Goal: Communication & Community: Share content

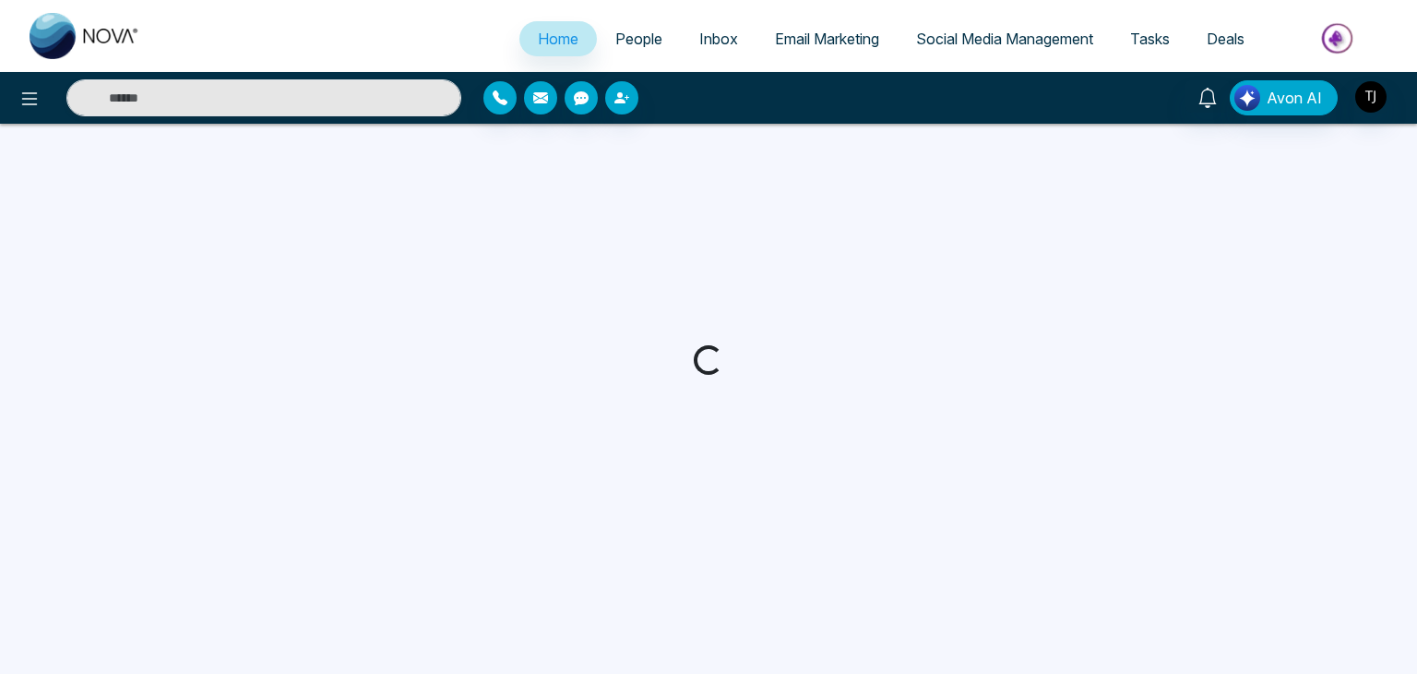
select select "*"
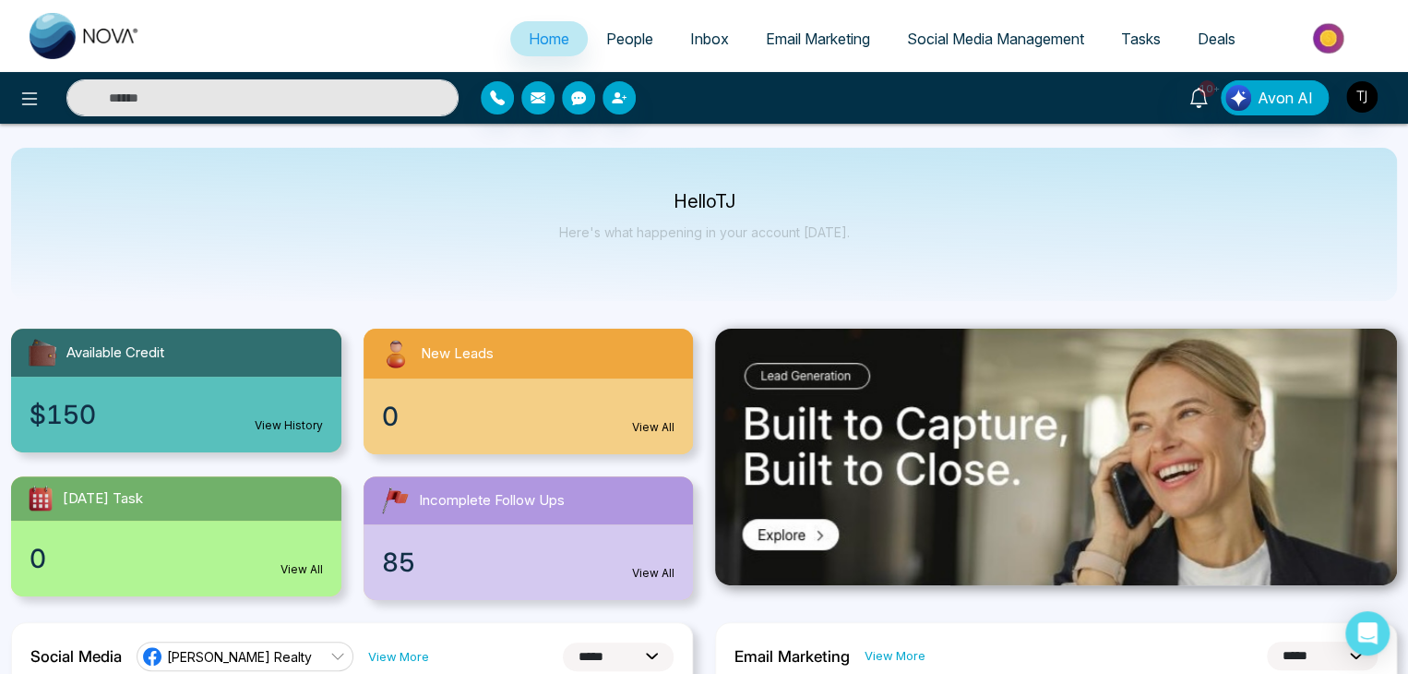
click at [919, 42] on span "Social Media Management" at bounding box center [995, 39] width 177 height 18
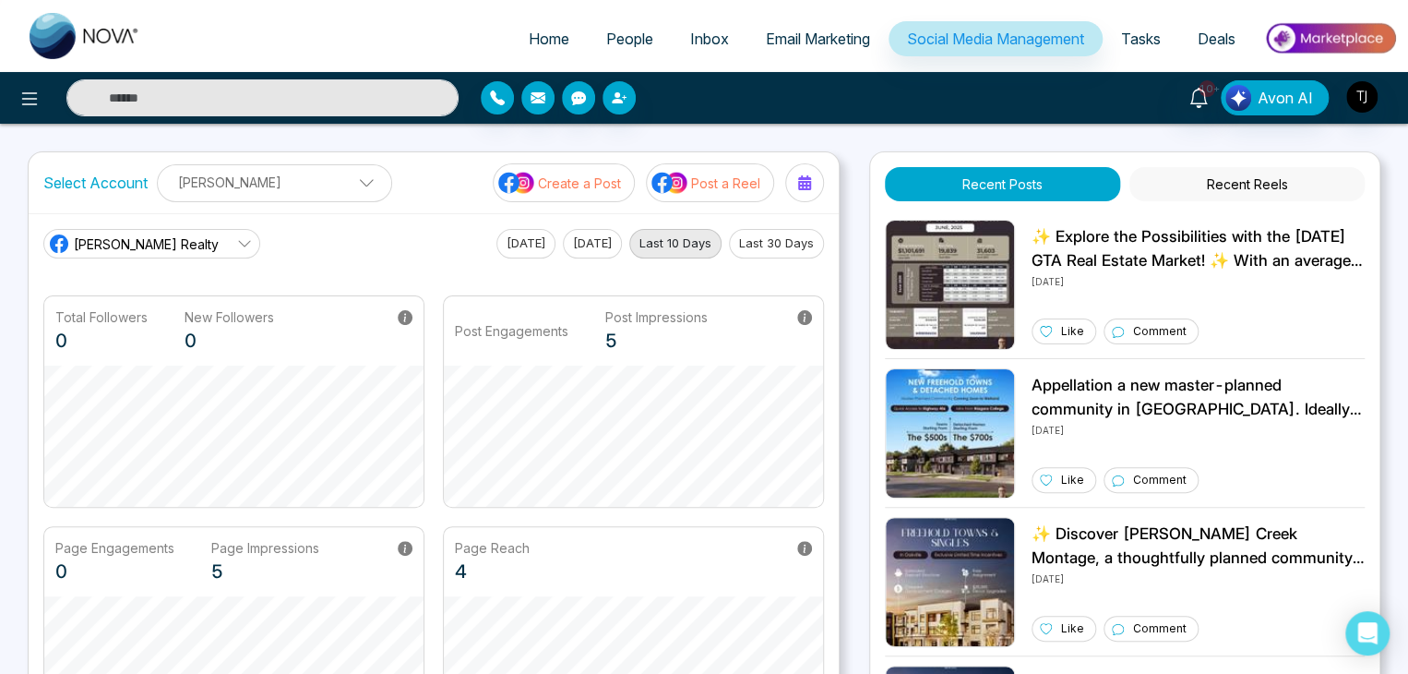
click at [1301, 177] on button "Recent Reels" at bounding box center [1246, 184] width 235 height 34
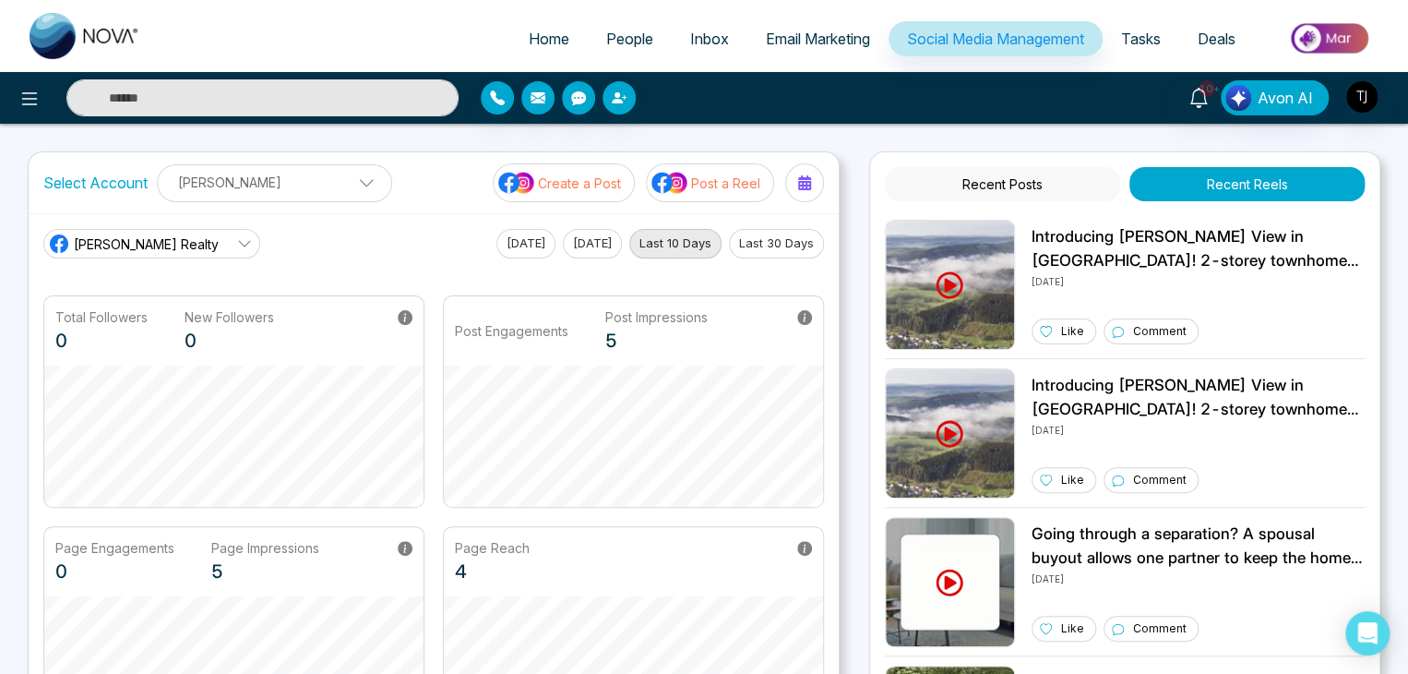
click at [718, 190] on p "Post a Reel" at bounding box center [725, 182] width 69 height 19
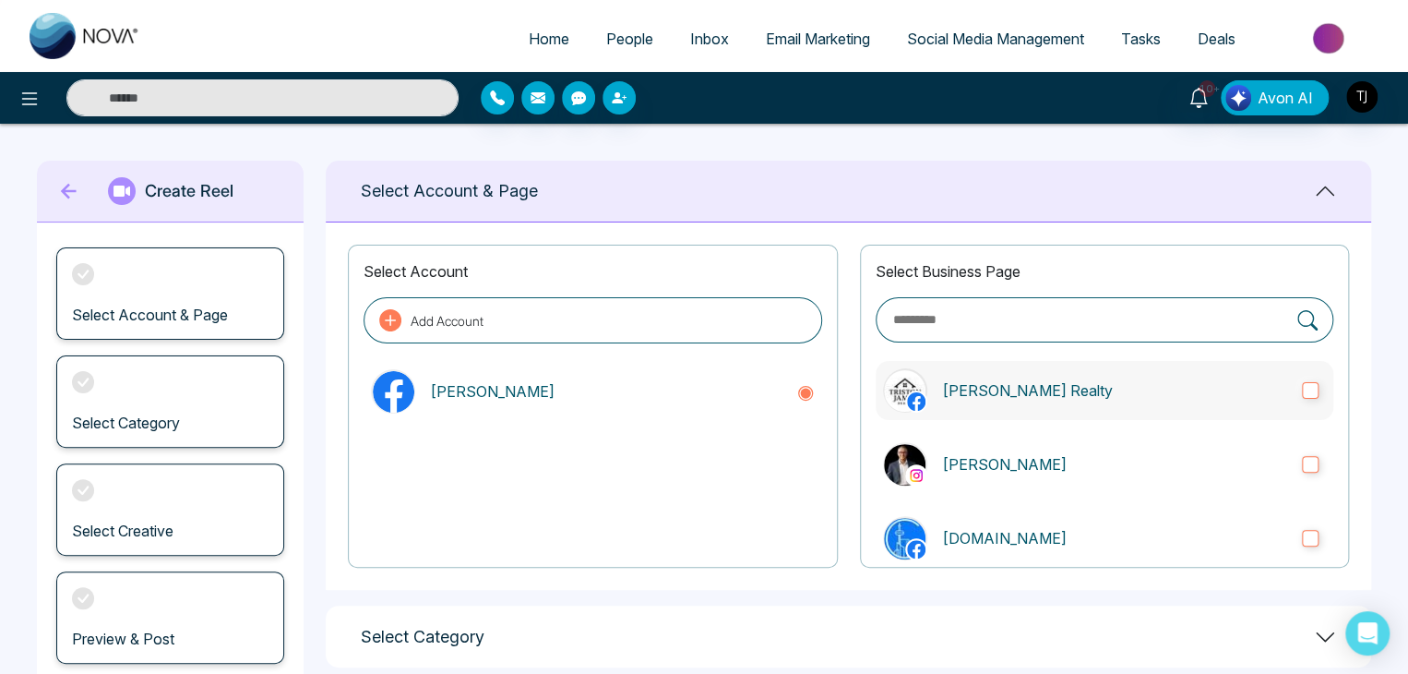
click at [1096, 376] on label "[PERSON_NAME] Realty" at bounding box center [1105, 390] width 458 height 59
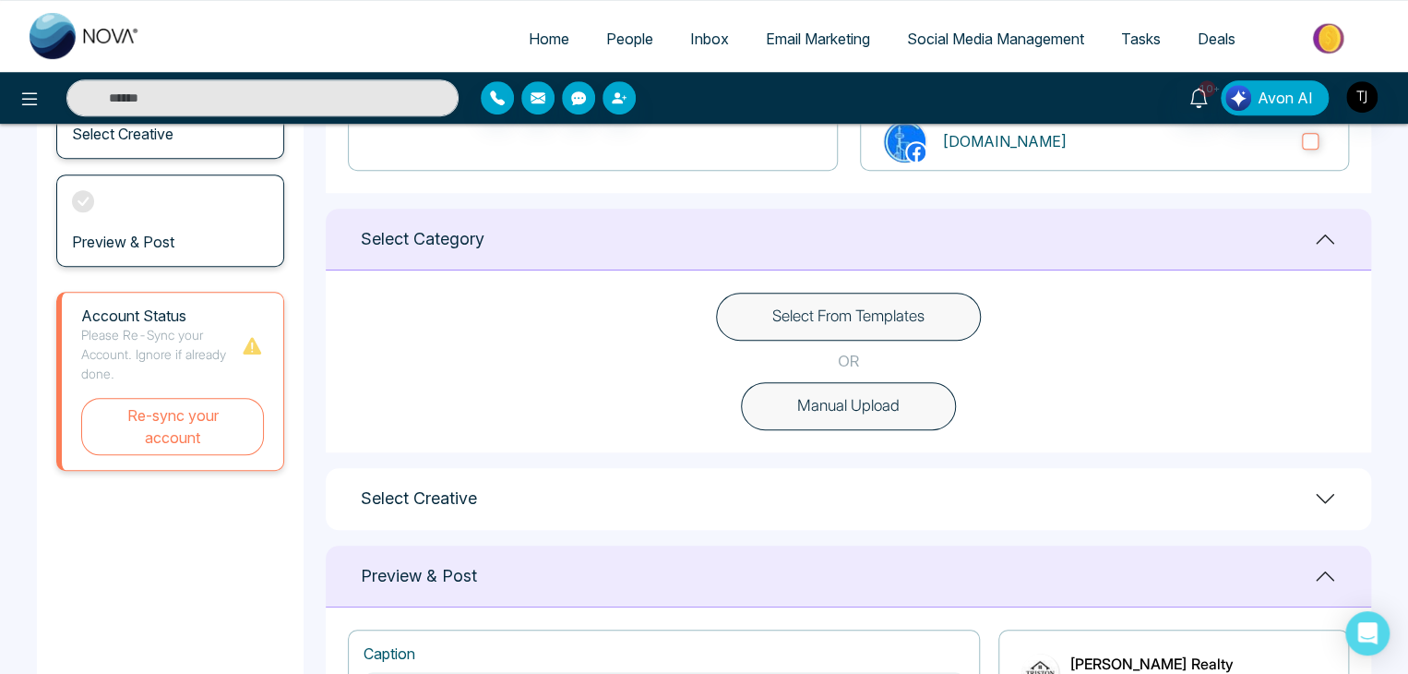
scroll to position [393, 0]
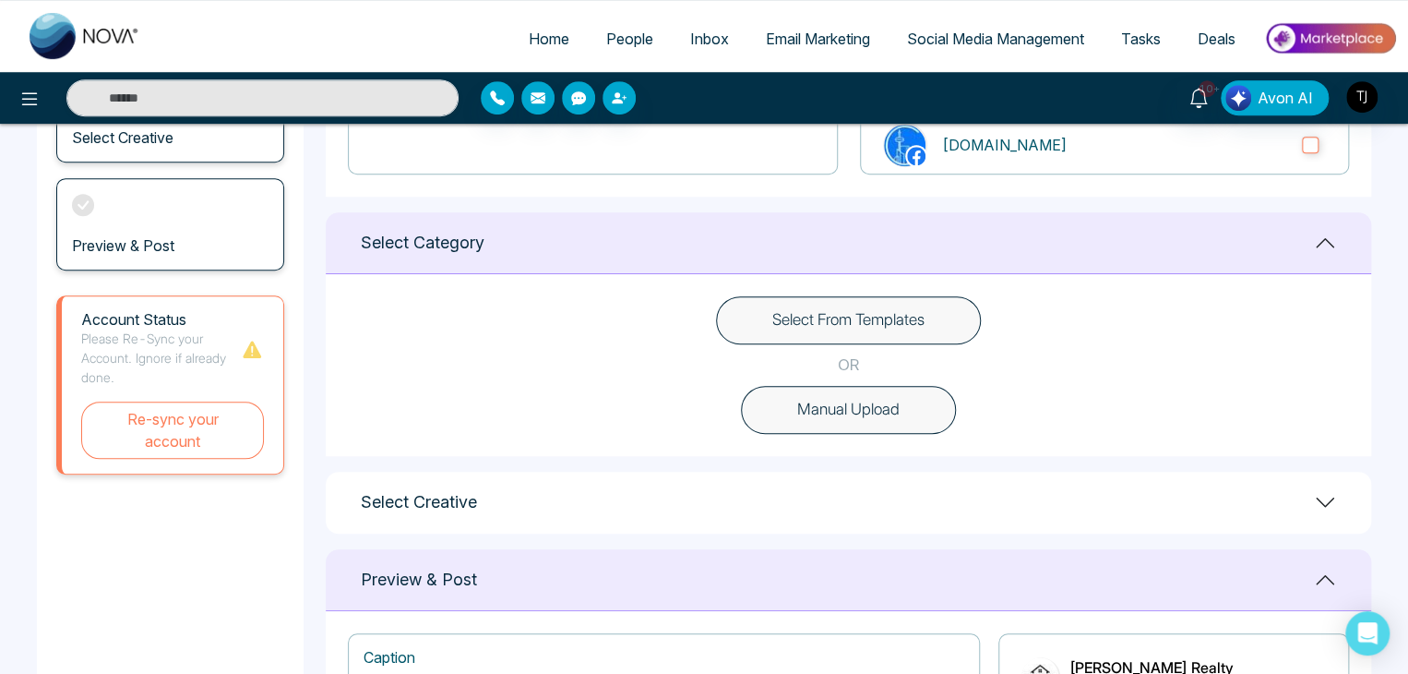
click at [860, 301] on button "Select From Templates" at bounding box center [848, 320] width 265 height 48
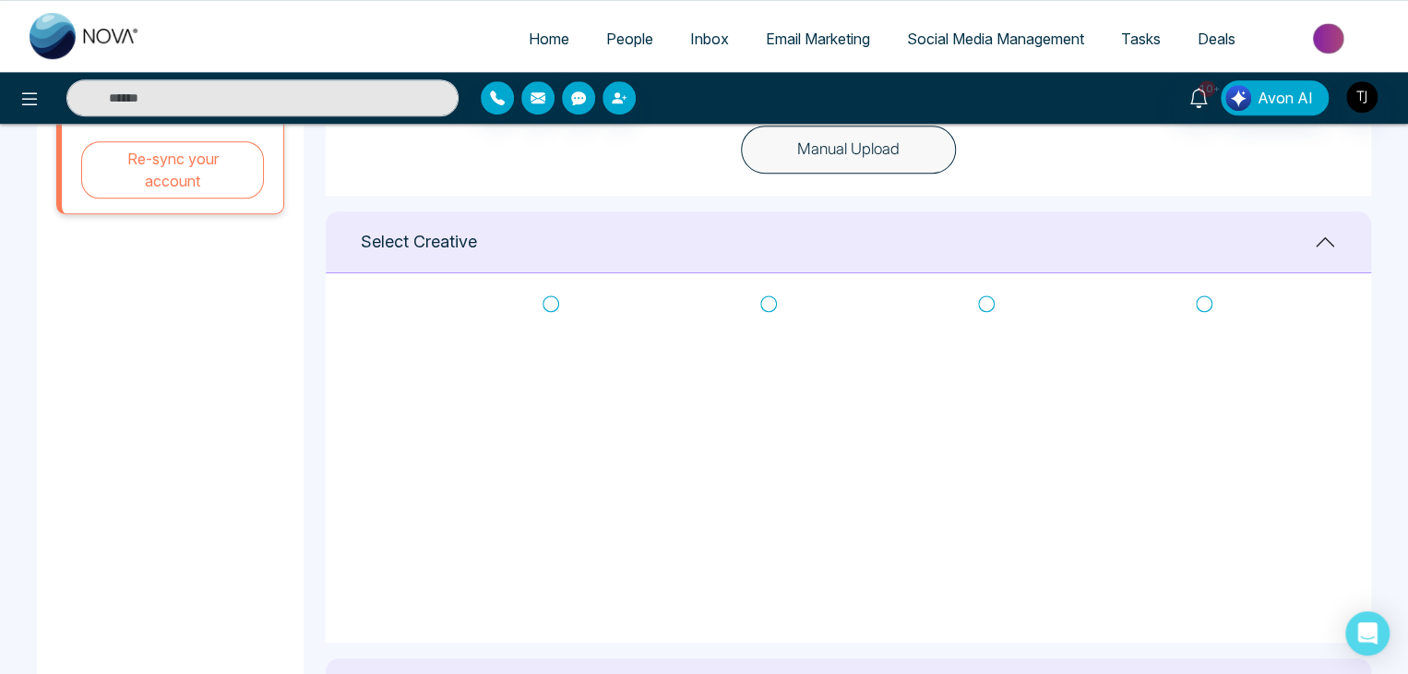
scroll to position [0, 0]
click at [552, 324] on icon at bounding box center [551, 332] width 17 height 18
type textarea "**********"
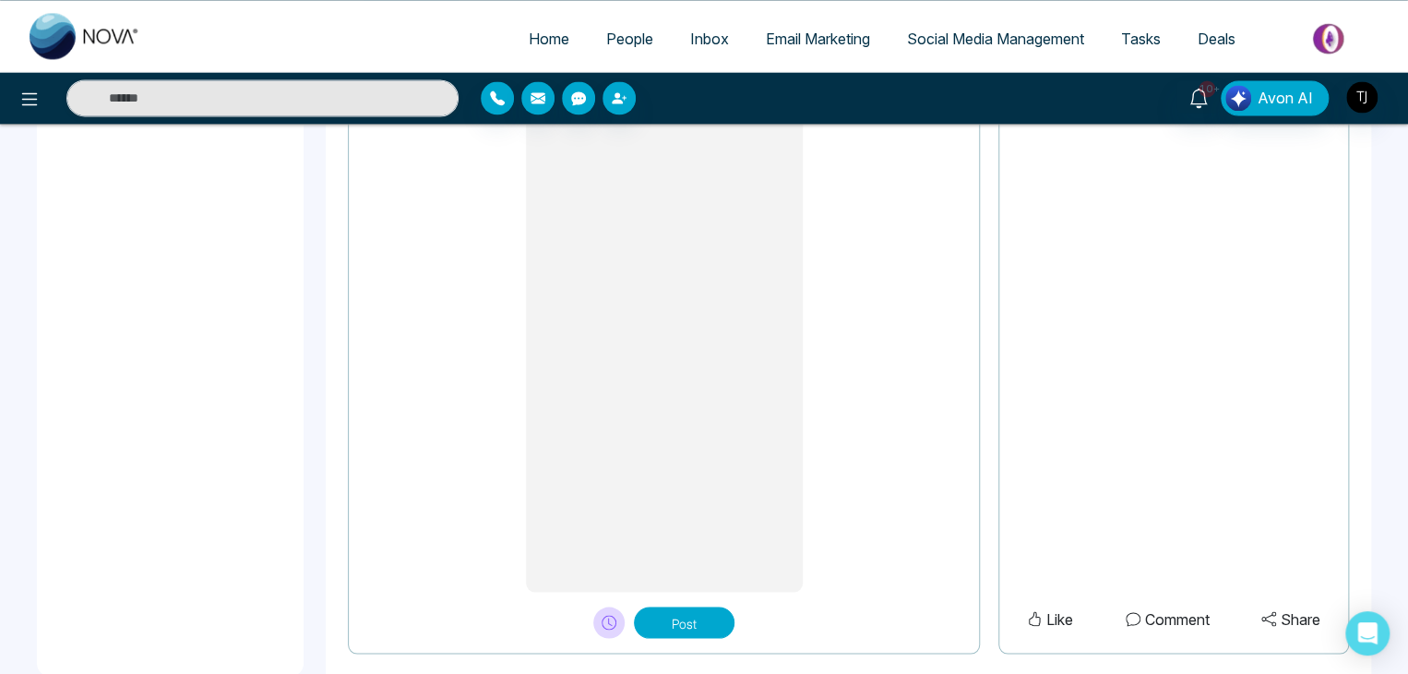
scroll to position [1555, 0]
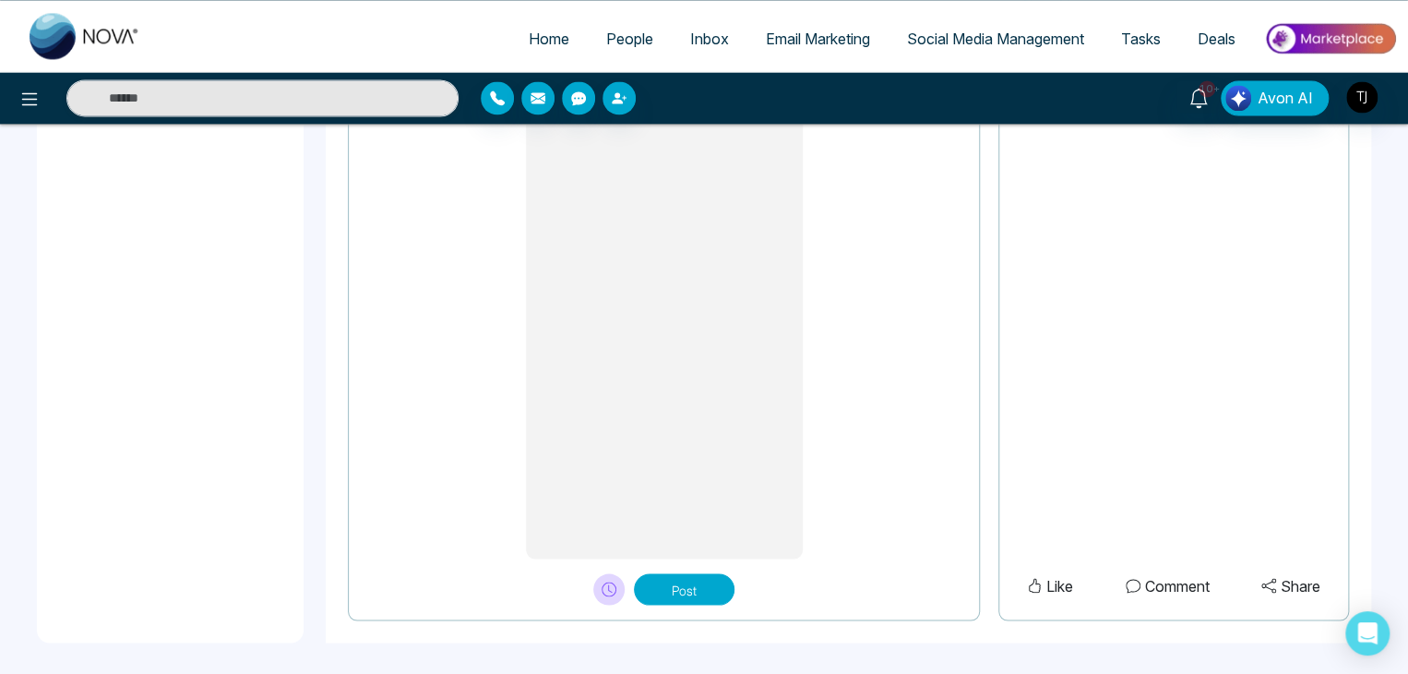
click at [700, 573] on button "Post" at bounding box center [684, 588] width 101 height 31
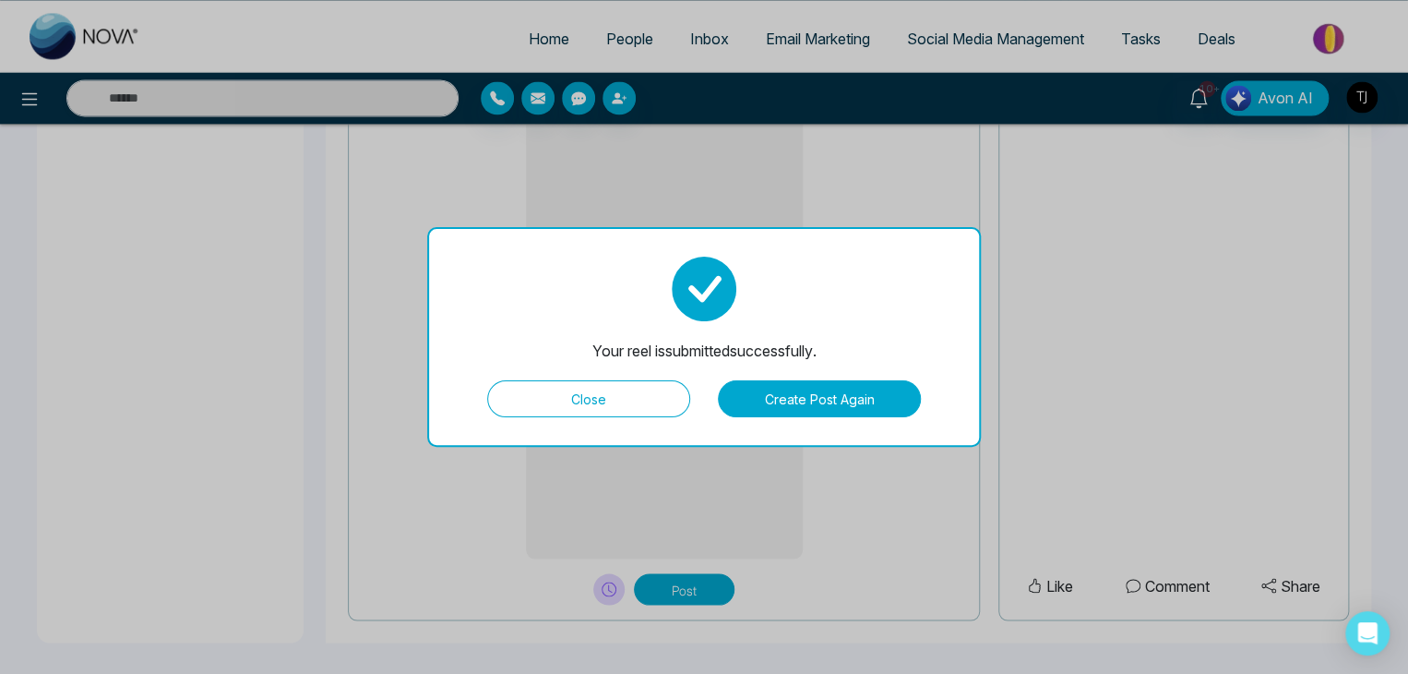
click at [655, 405] on button "Close" at bounding box center [588, 398] width 203 height 37
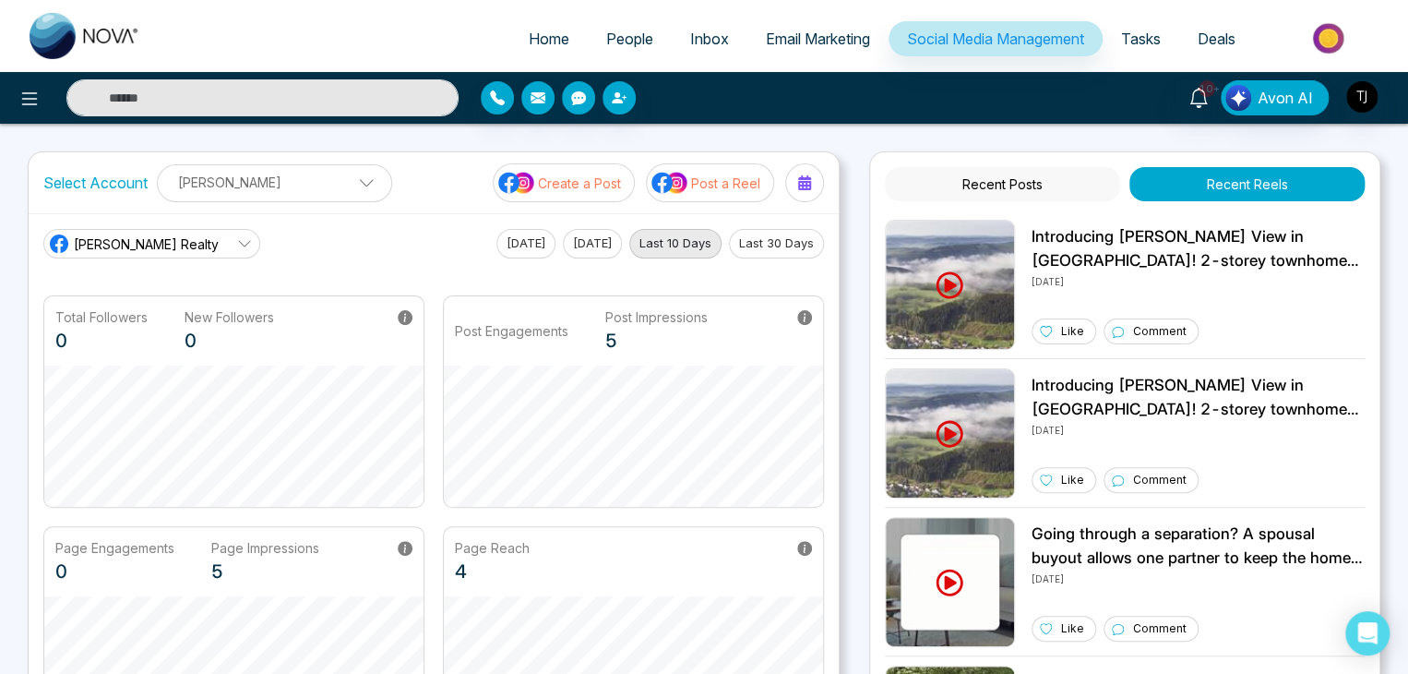
click at [748, 187] on p "Post a Reel" at bounding box center [725, 182] width 69 height 19
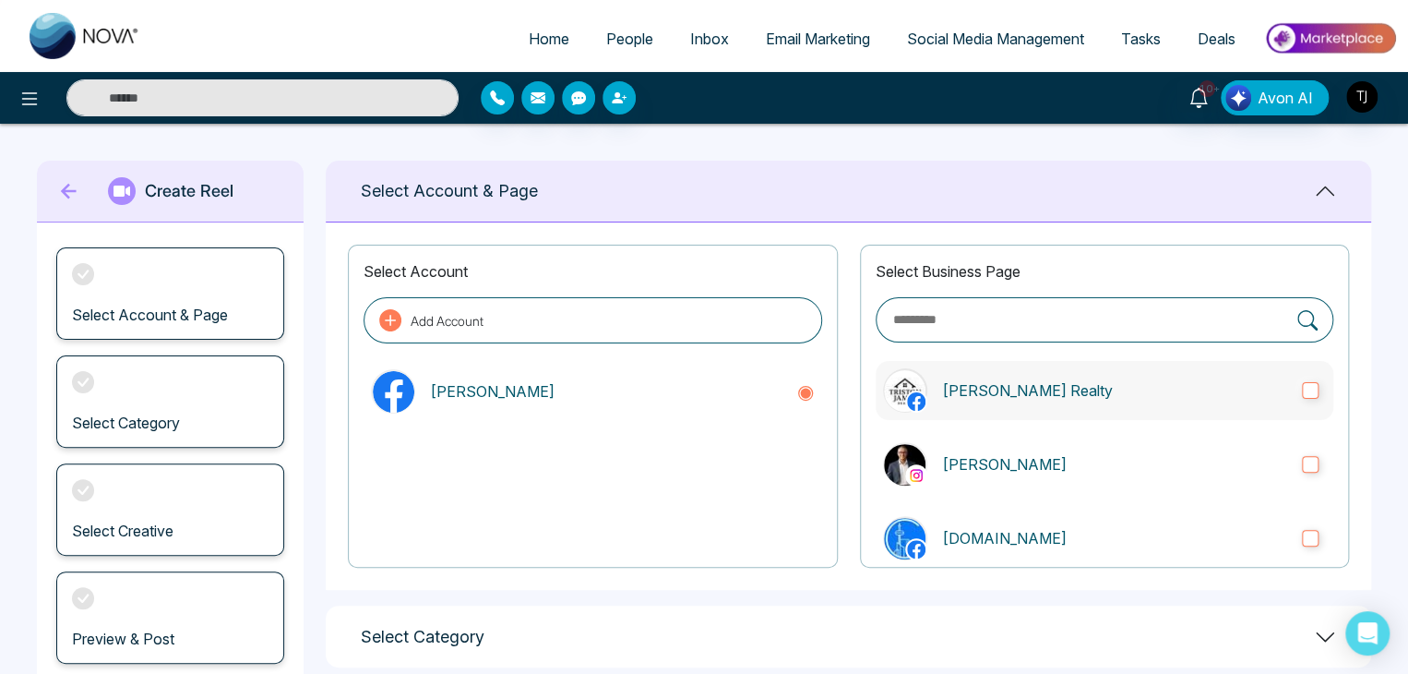
click at [1045, 388] on p "[PERSON_NAME] Realty" at bounding box center [1114, 390] width 345 height 22
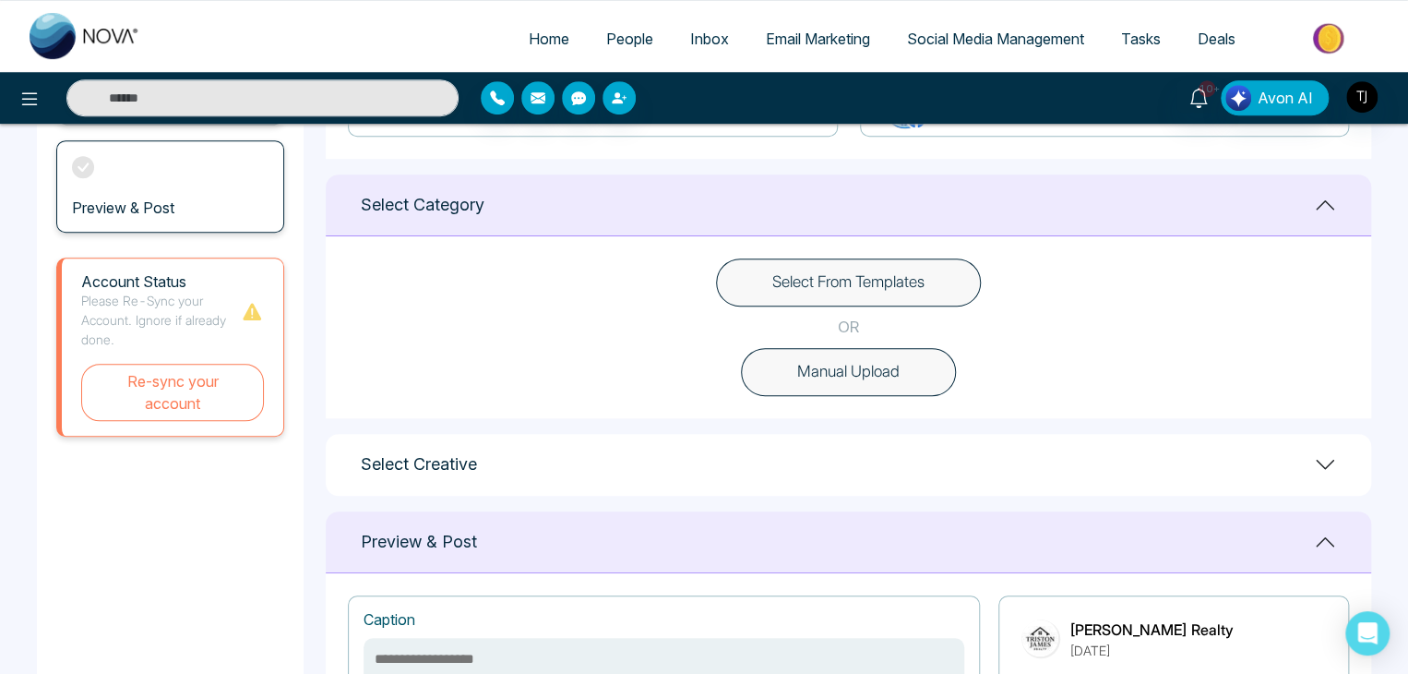
scroll to position [428, 0]
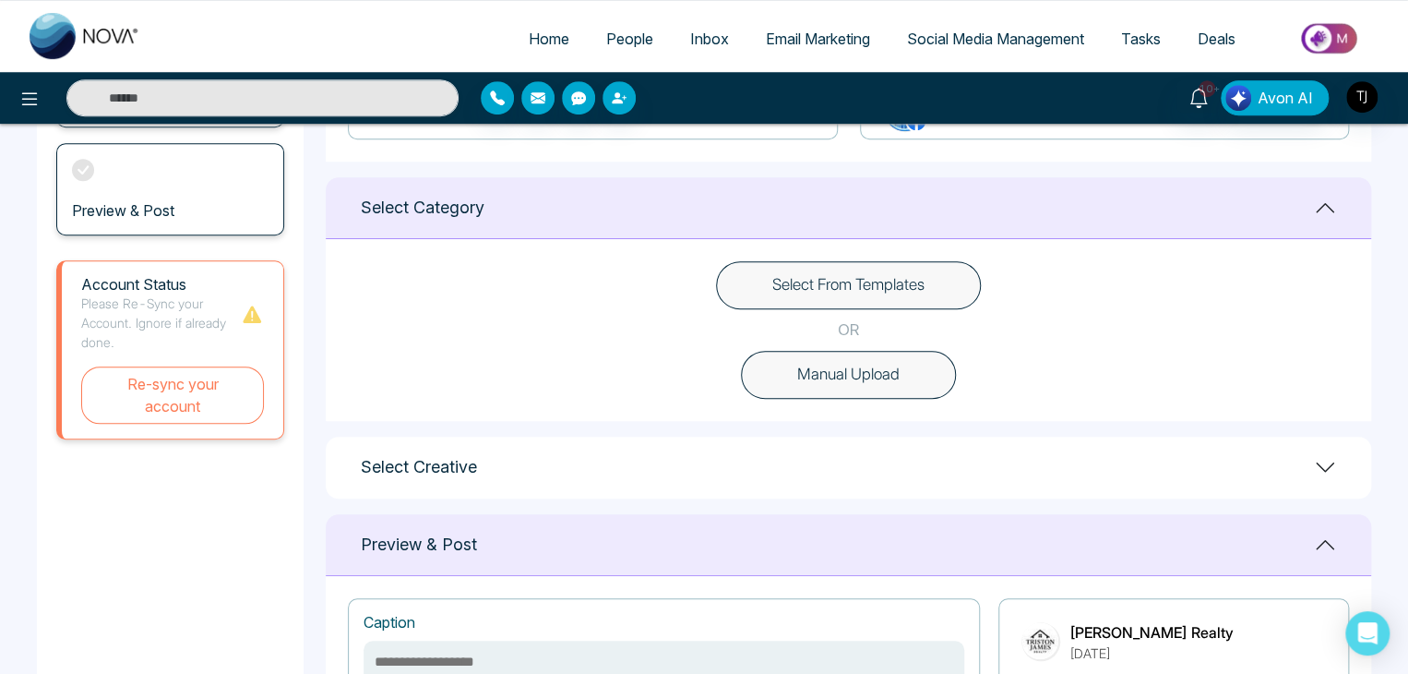
click at [905, 265] on button "Select From Templates" at bounding box center [848, 285] width 265 height 48
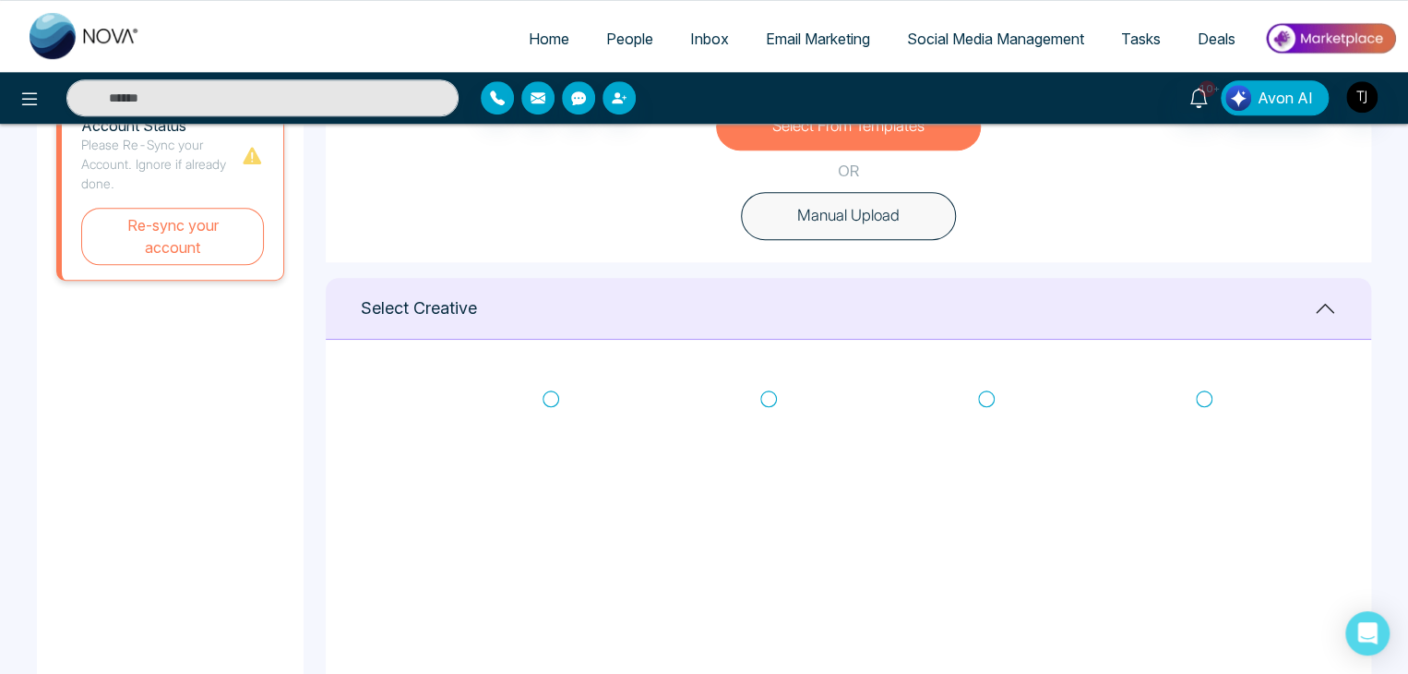
scroll to position [596, 0]
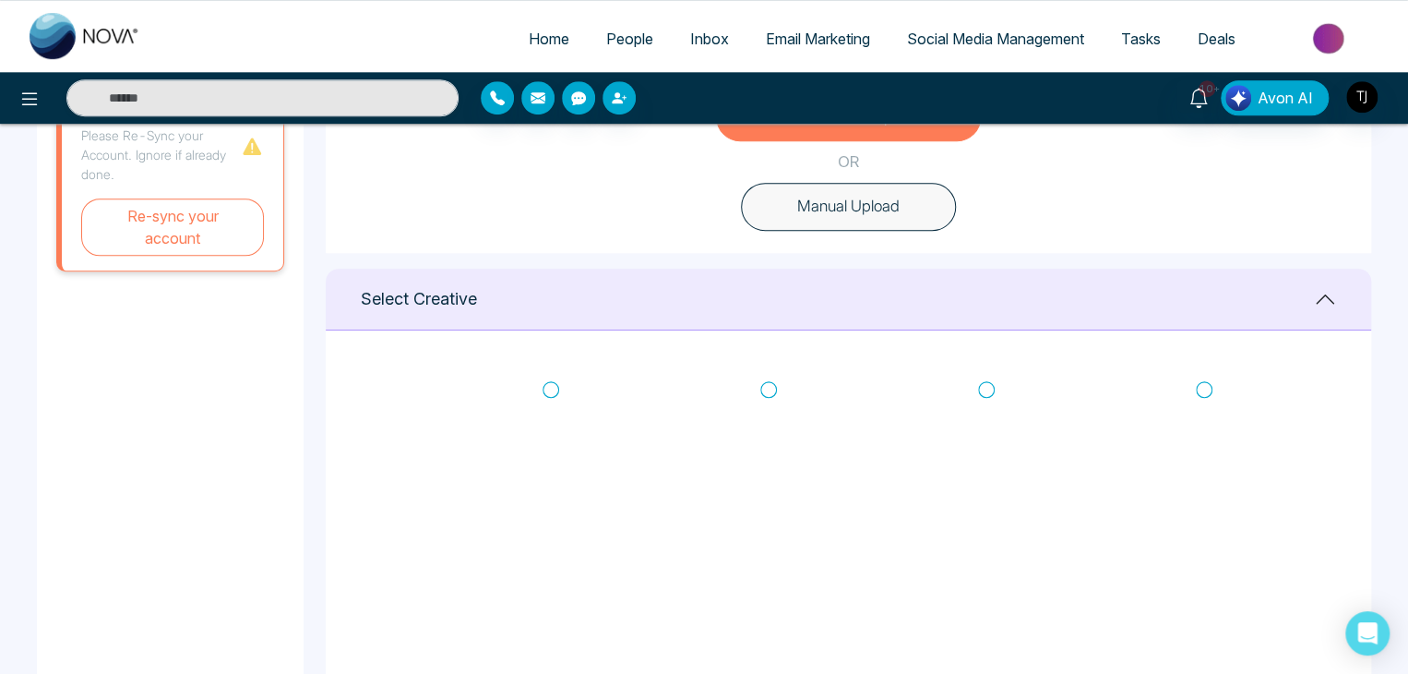
click at [764, 381] on icon at bounding box center [768, 389] width 17 height 18
type textarea "**********"
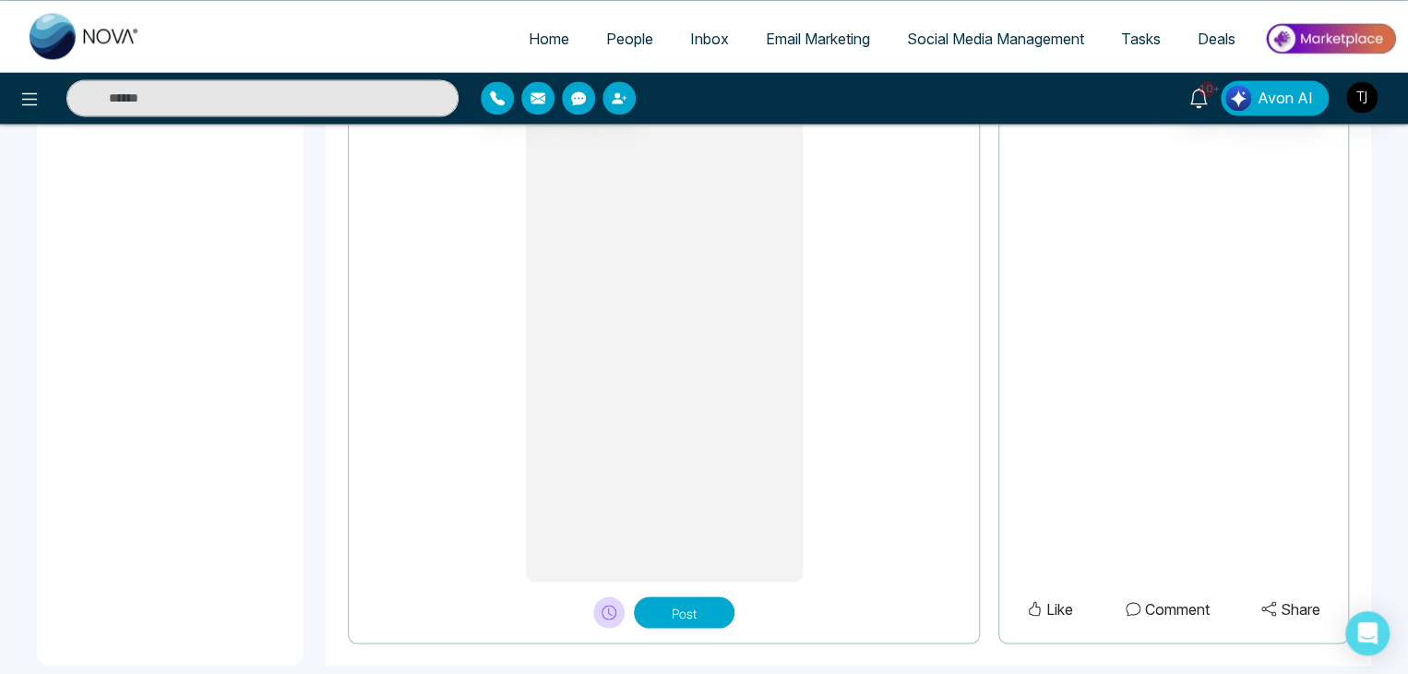
scroll to position [1555, 0]
click at [705, 595] on button "Post" at bounding box center [684, 610] width 101 height 31
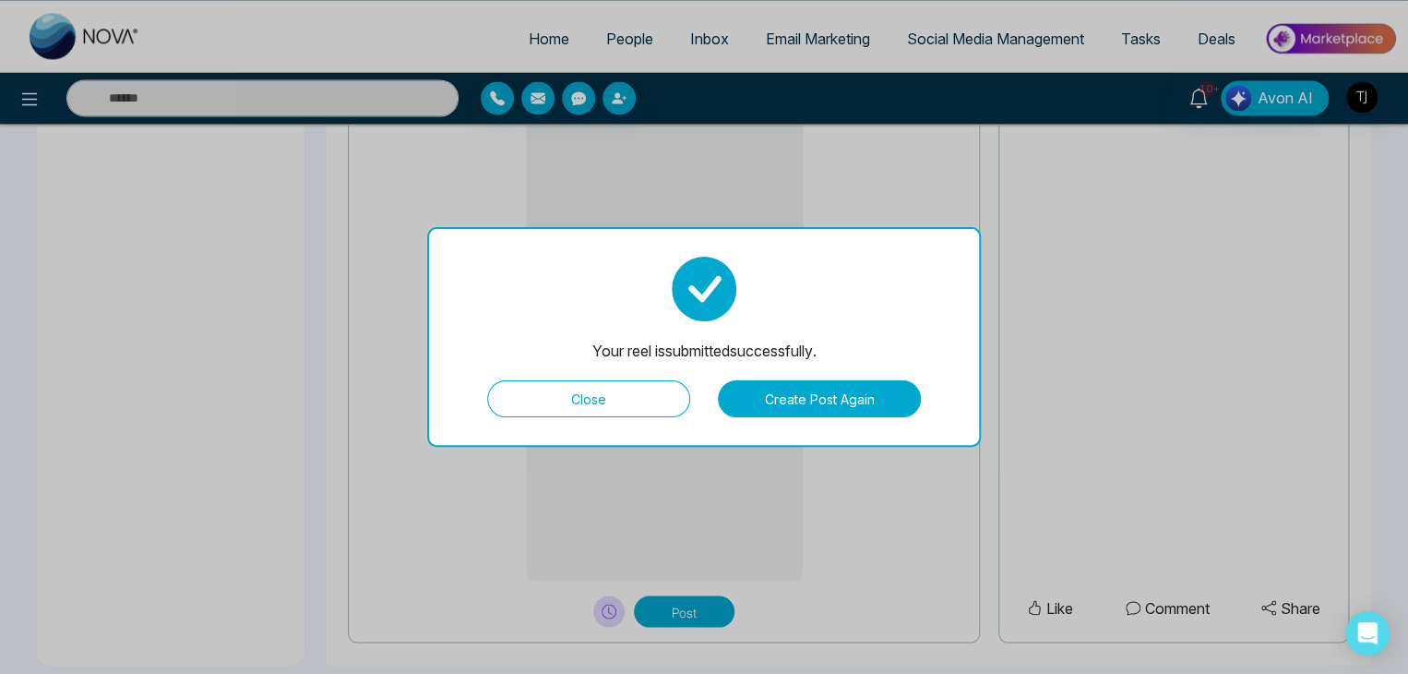
click at [646, 398] on button "Close" at bounding box center [588, 398] width 203 height 37
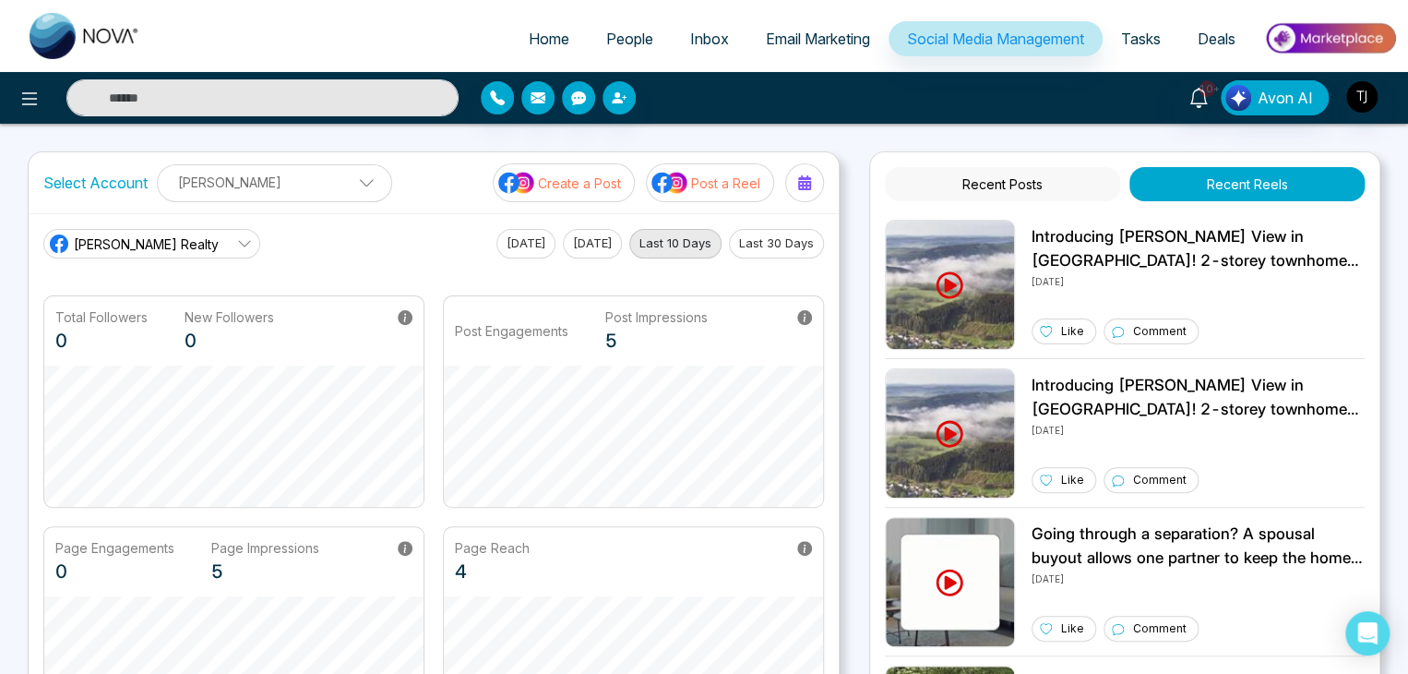
click at [755, 182] on p "Post a Reel" at bounding box center [725, 182] width 69 height 19
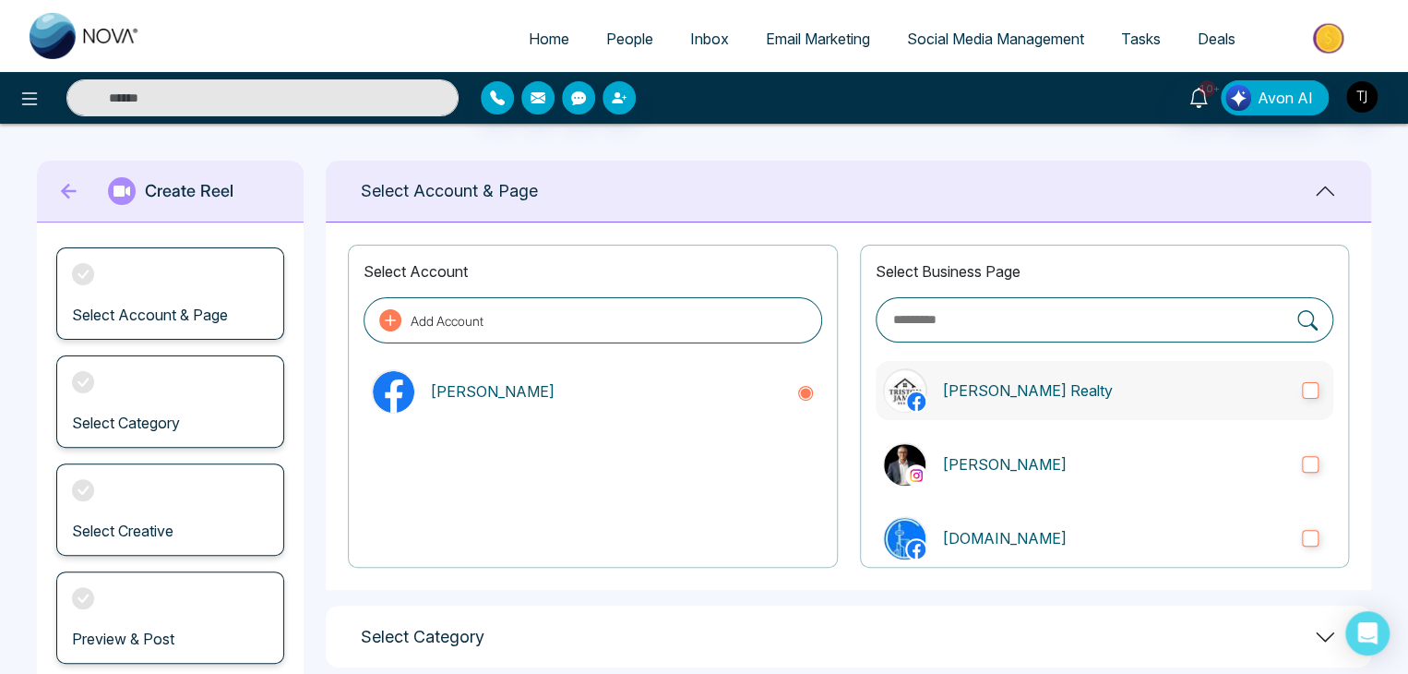
click at [1192, 390] on p "[PERSON_NAME] Realty" at bounding box center [1114, 390] width 345 height 22
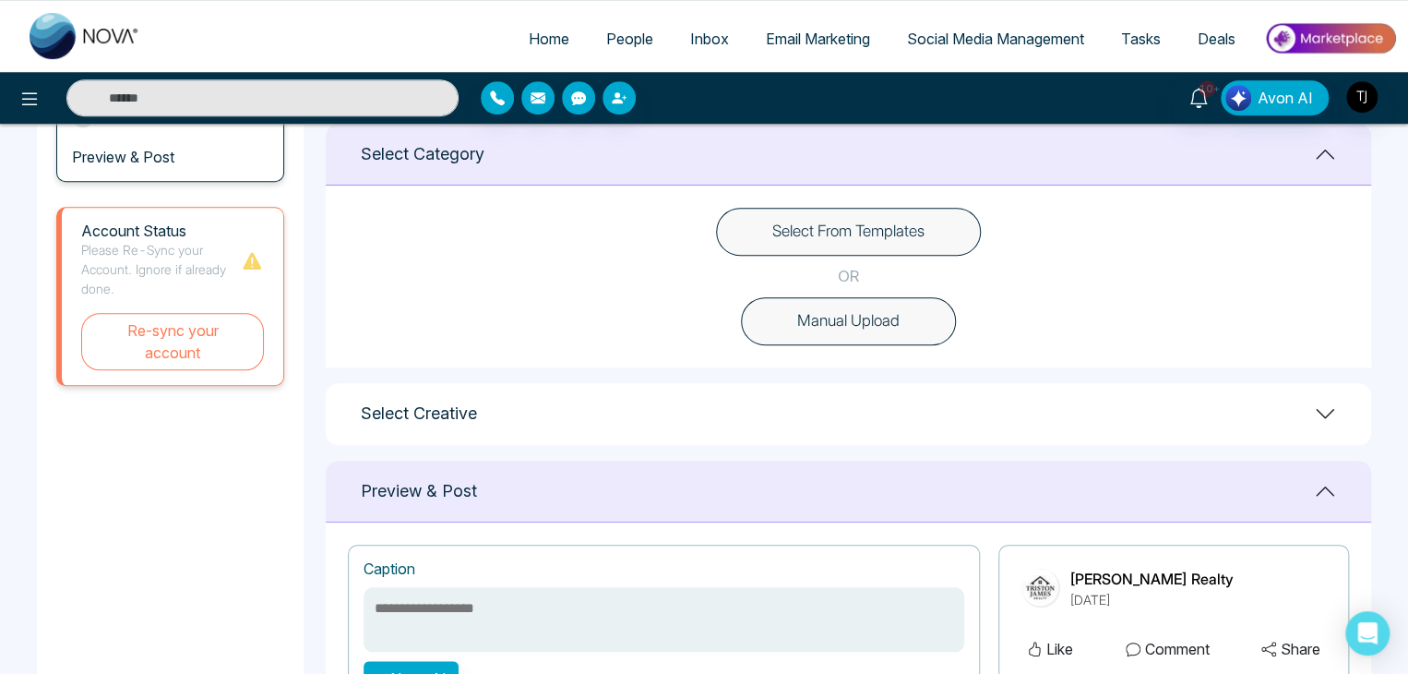
scroll to position [479, 0]
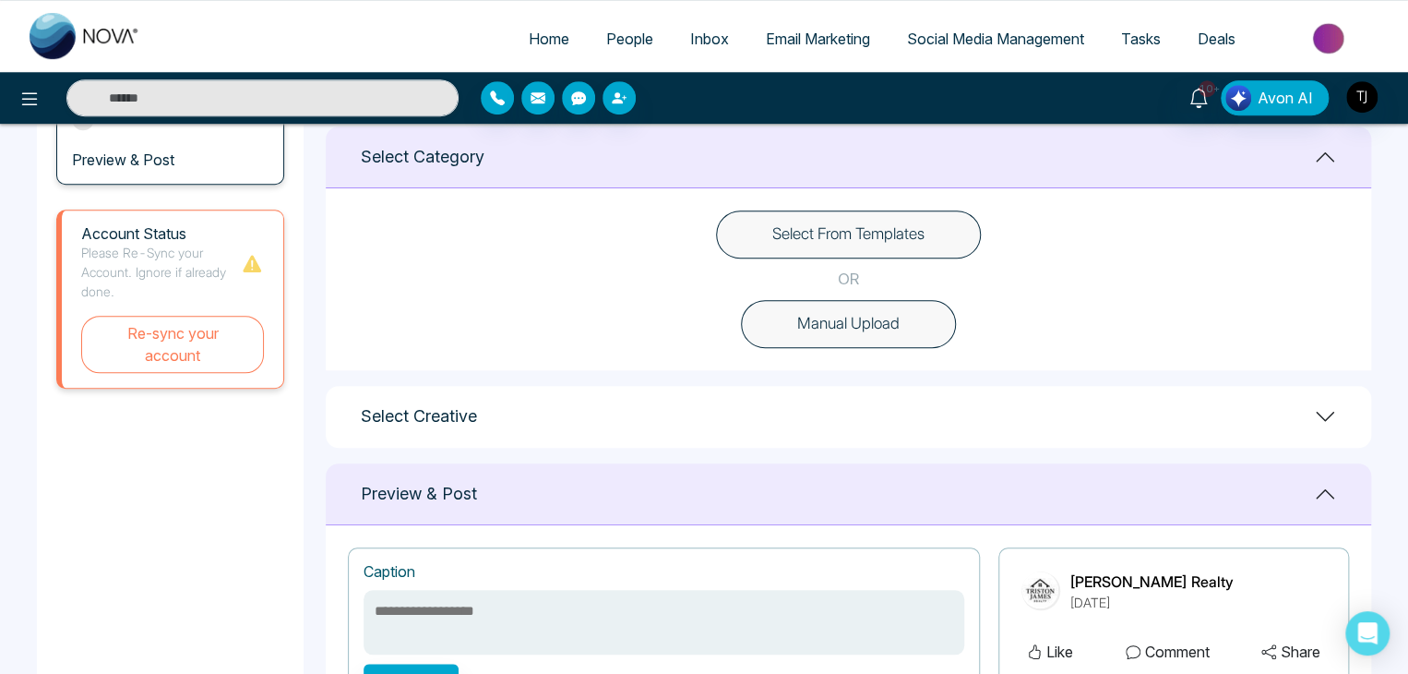
click at [899, 205] on div "Select From Templates OR Manual Upload" at bounding box center [848, 279] width 1045 height 182
click at [899, 219] on button "Select From Templates" at bounding box center [848, 234] width 265 height 48
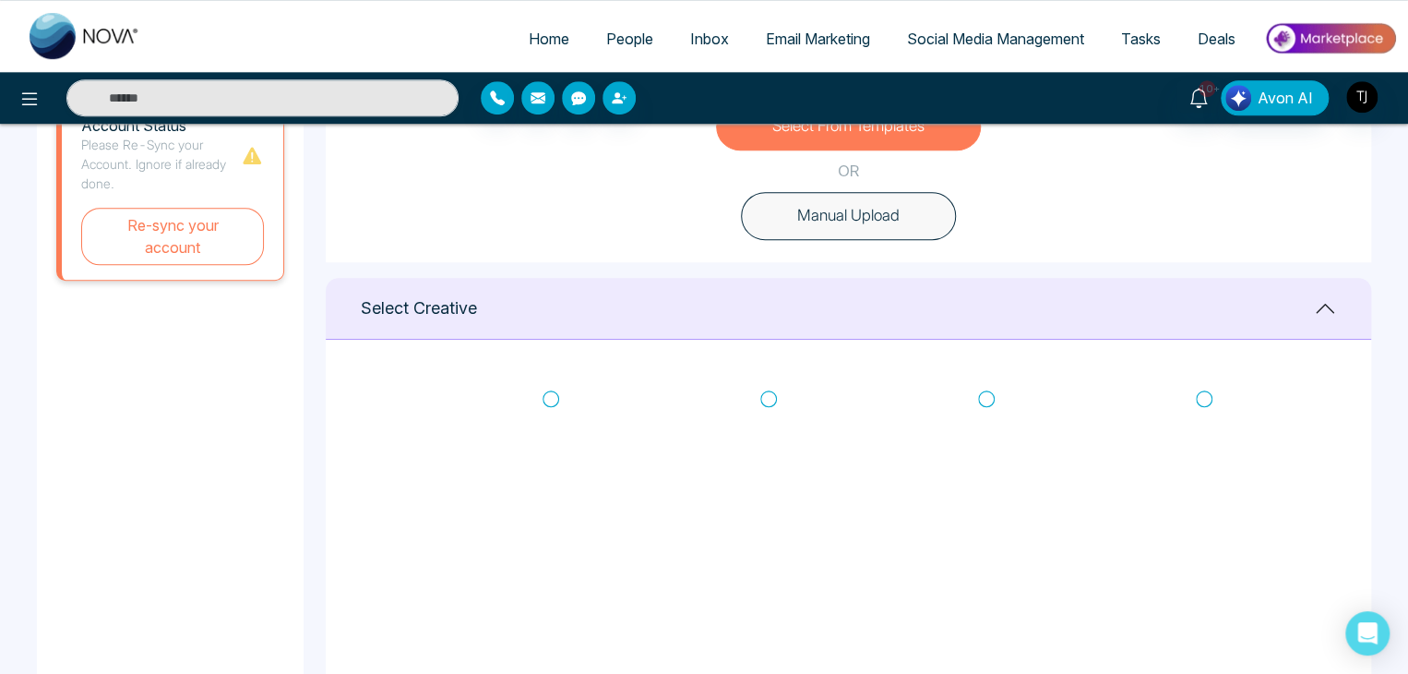
scroll to position [589, 0]
click at [984, 388] on icon at bounding box center [986, 397] width 17 height 18
type textarea "**********"
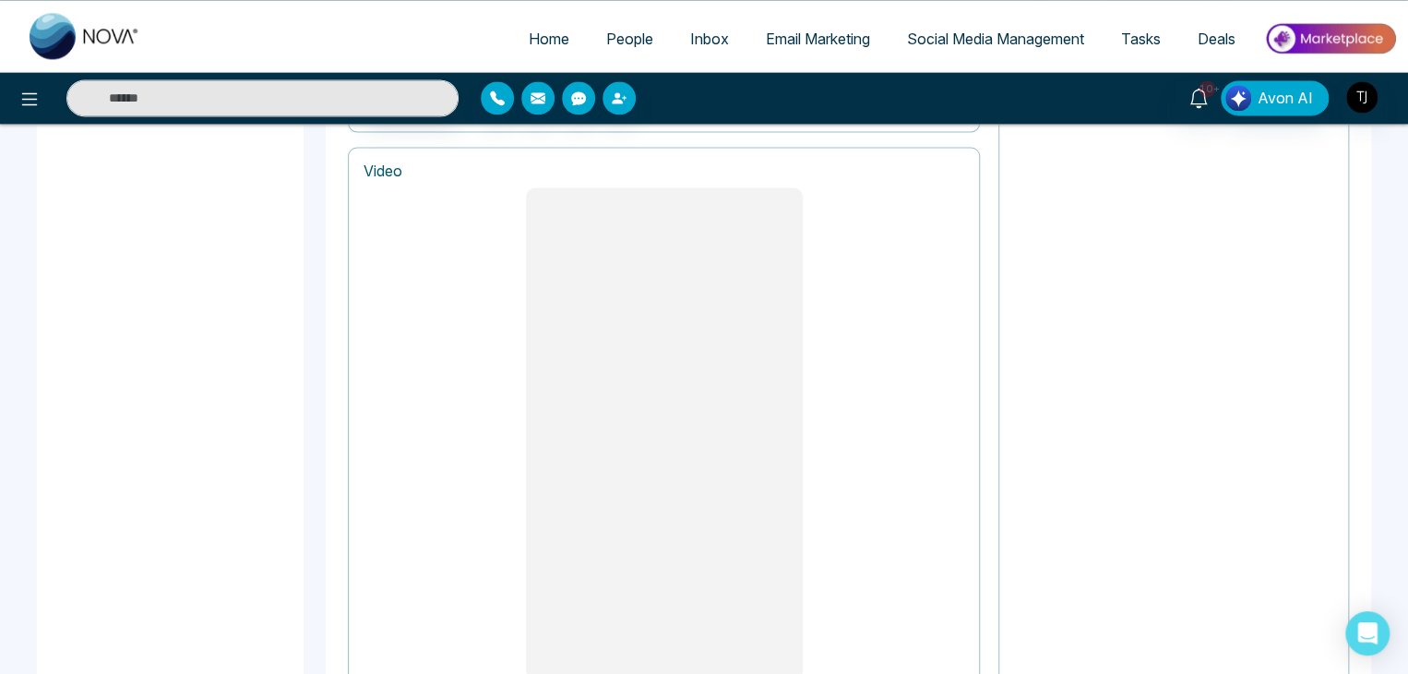
scroll to position [1555, 0]
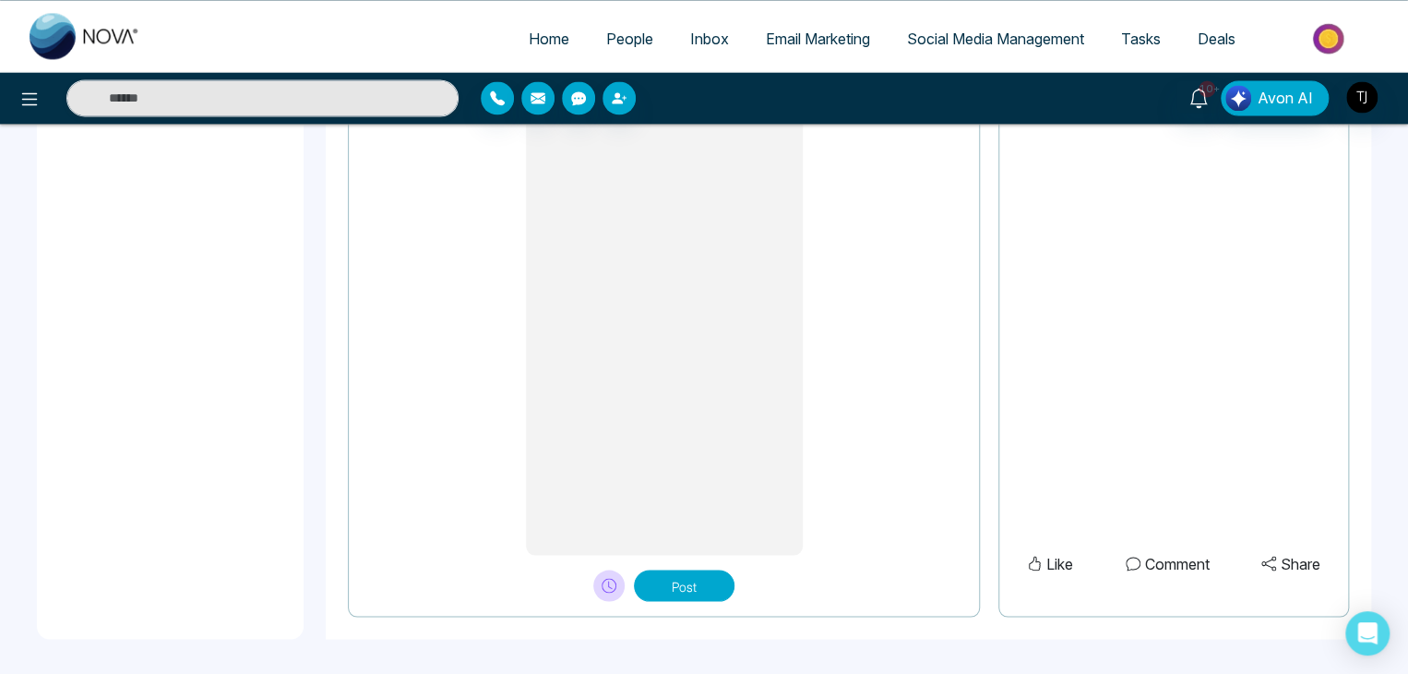
click at [701, 566] on div "Post" at bounding box center [664, 578] width 601 height 46
click at [701, 570] on button "Post" at bounding box center [684, 584] width 101 height 31
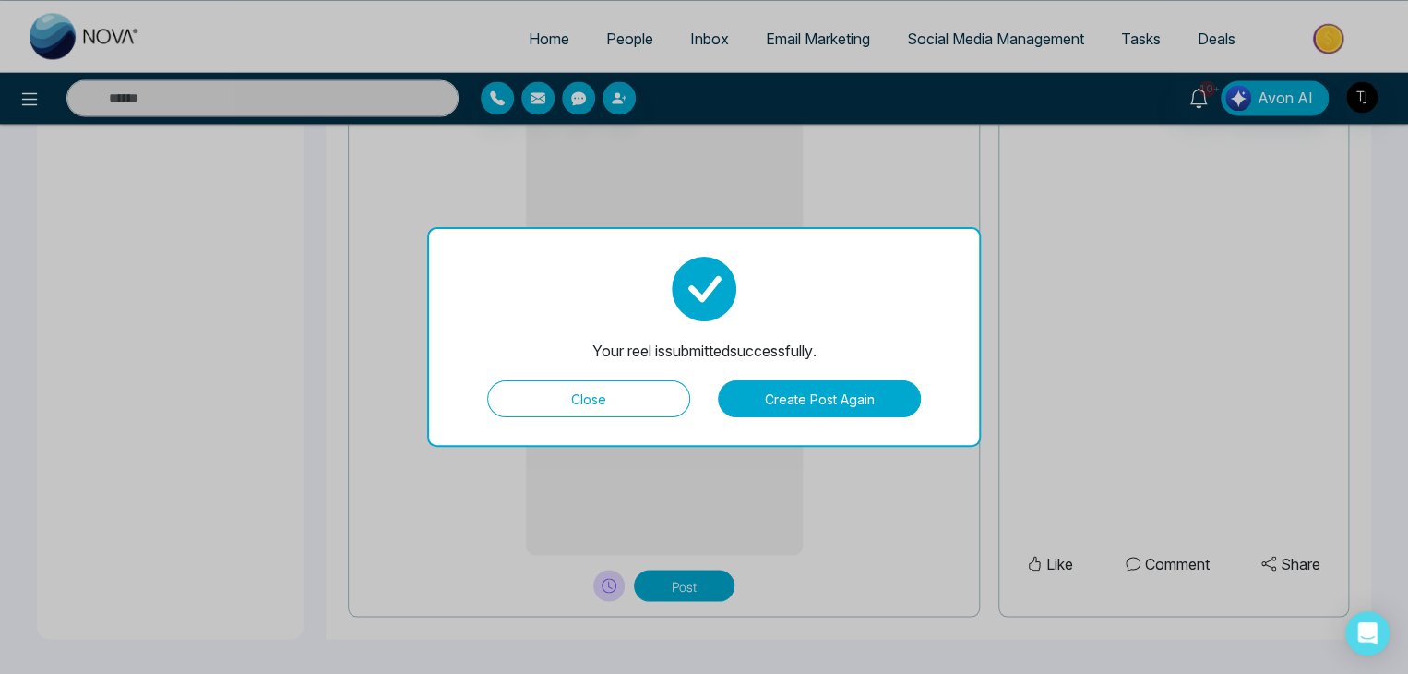
click at [656, 398] on button "Close" at bounding box center [588, 398] width 203 height 37
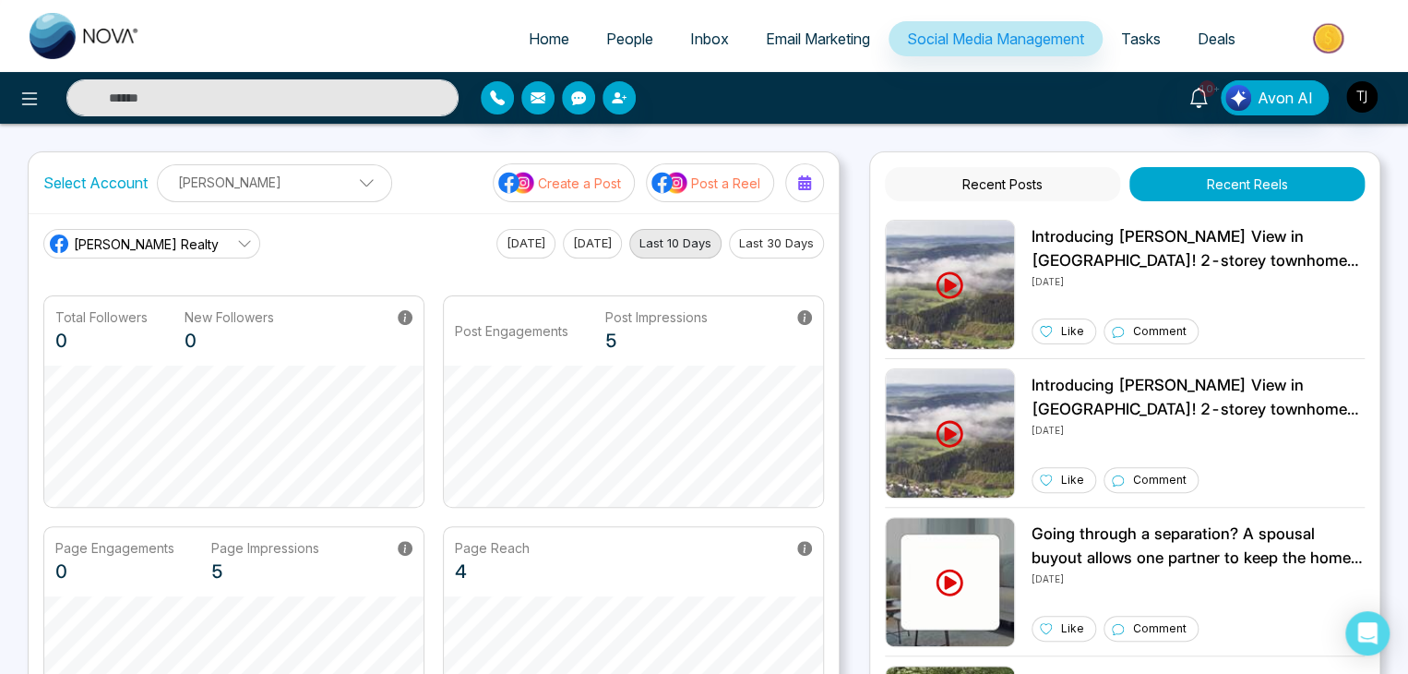
click at [794, 237] on button "Last 30 Days" at bounding box center [776, 244] width 95 height 30
click at [739, 185] on p "Post a Reel" at bounding box center [725, 182] width 69 height 19
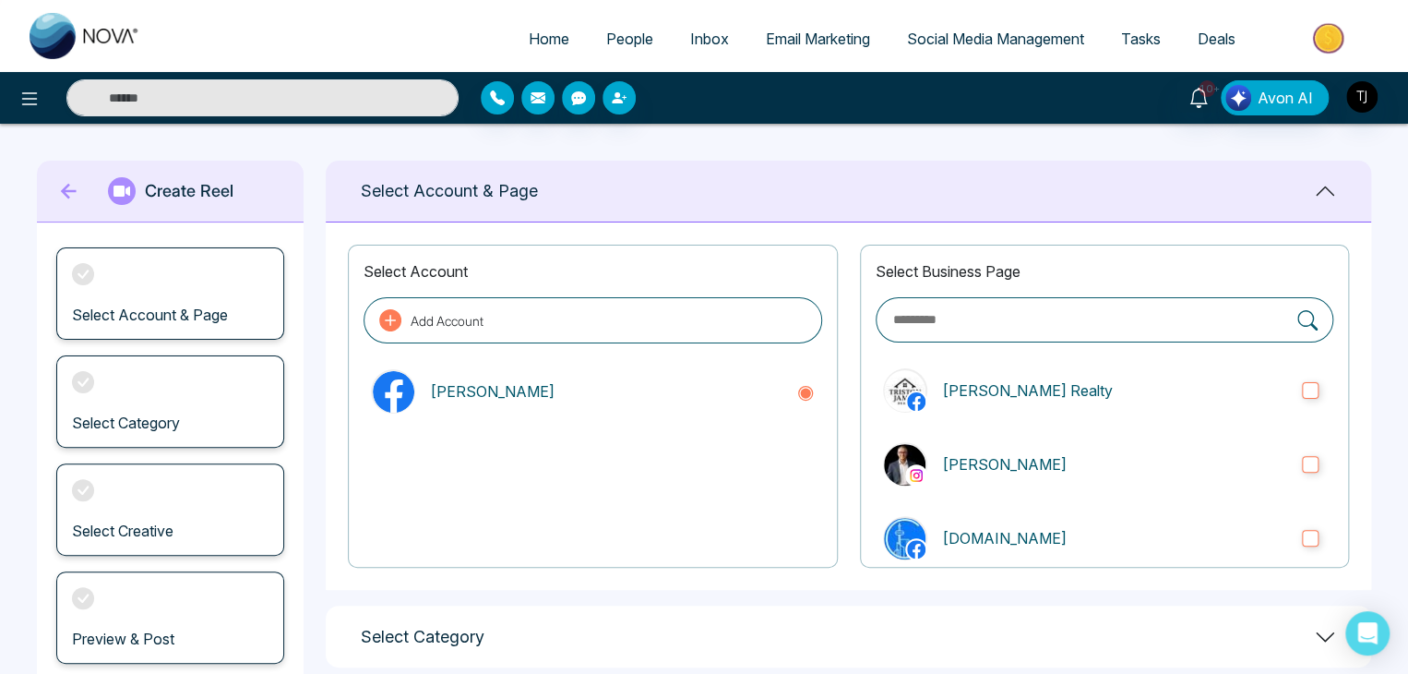
click at [853, 463] on div "Select Account Add Account Triston James Select Business Page Triston James Rea…" at bounding box center [848, 405] width 1045 height 367
click at [1033, 389] on p "[PERSON_NAME] Realty" at bounding box center [1114, 390] width 345 height 22
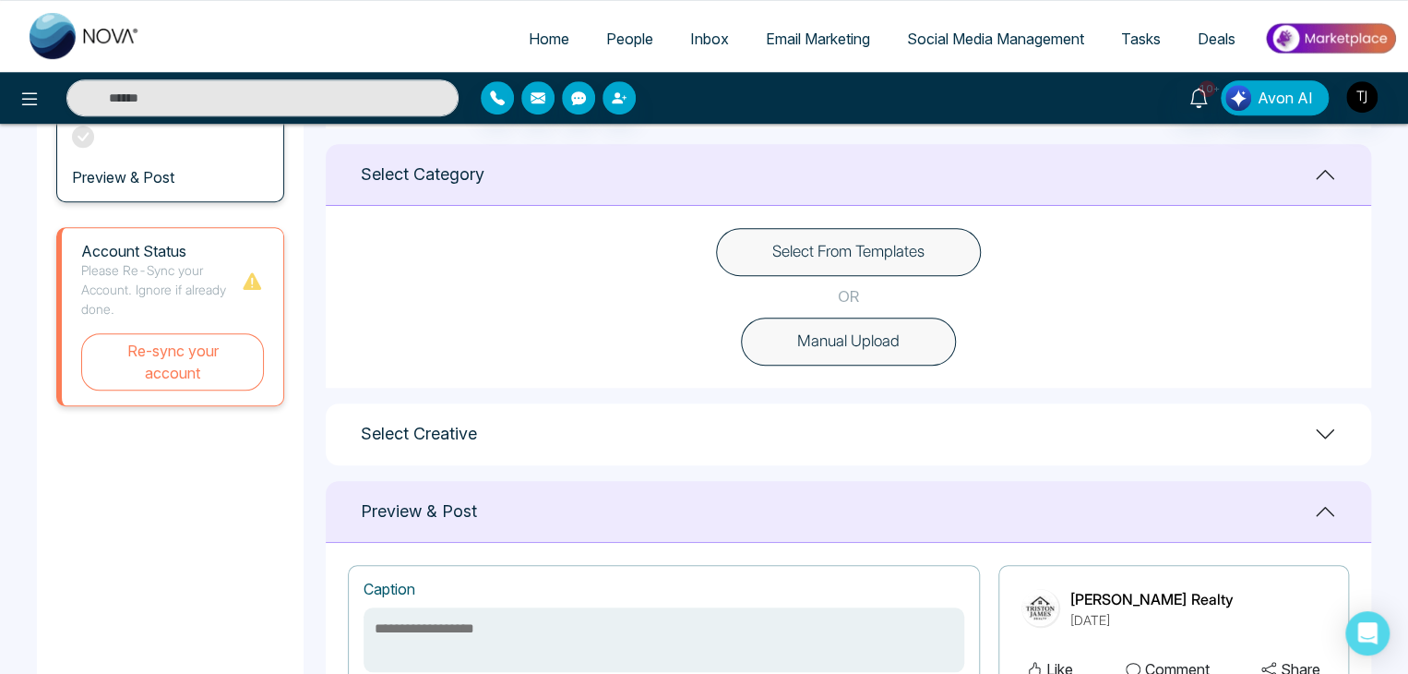
scroll to position [436, 0]
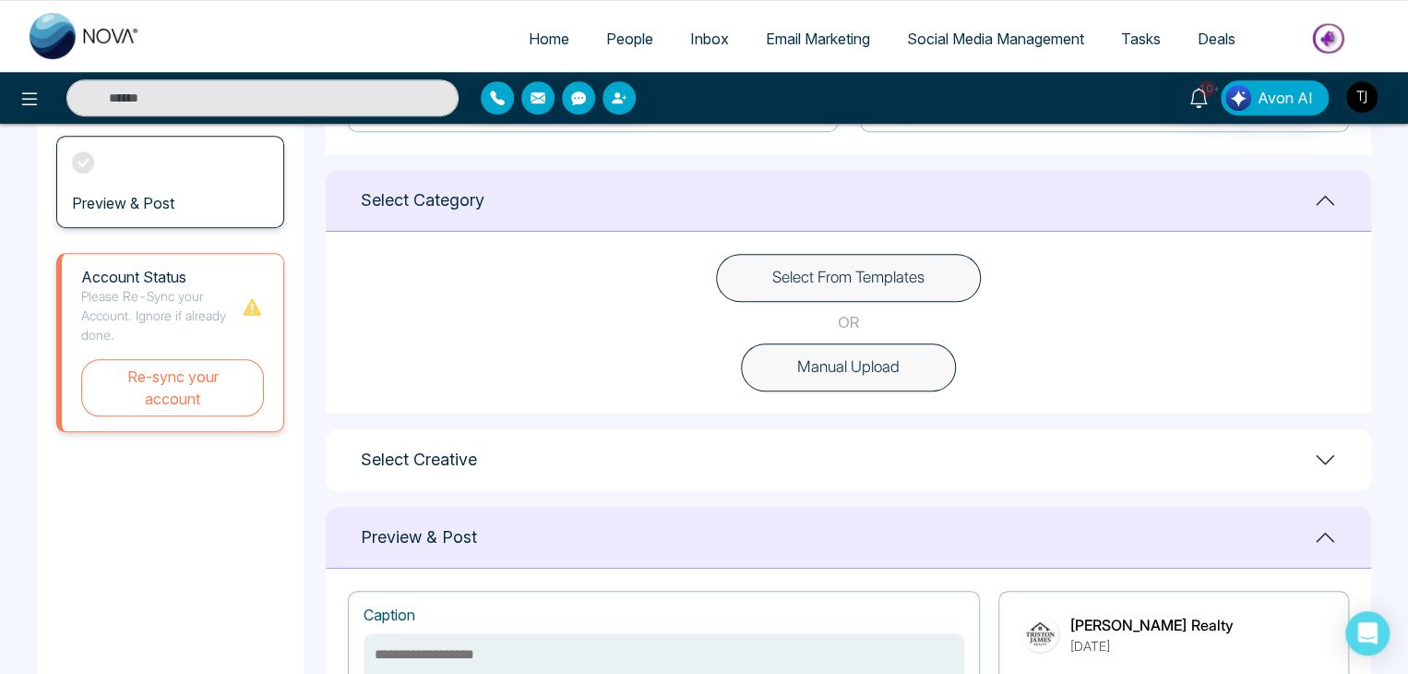
click at [924, 278] on button "Select From Templates" at bounding box center [848, 278] width 265 height 48
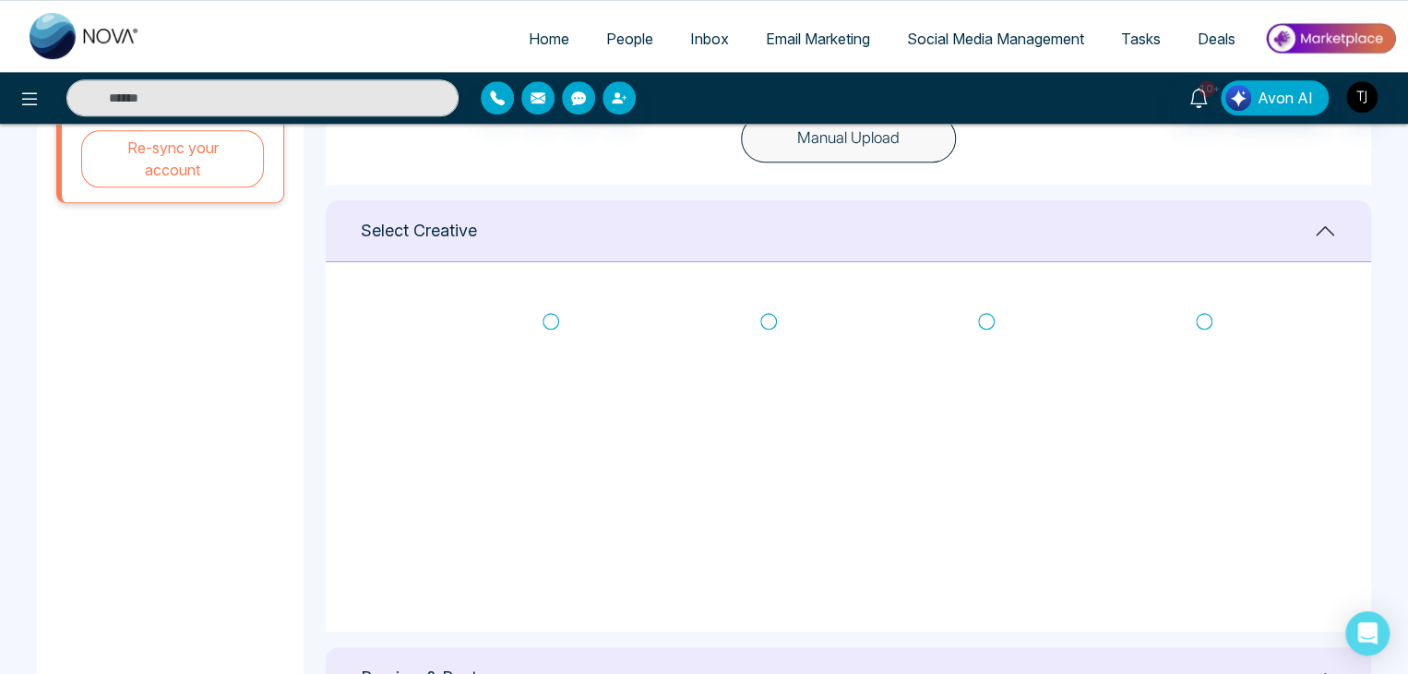
scroll to position [668, 0]
click at [1207, 317] on icon at bounding box center [1204, 317] width 17 height 18
type textarea "**********"
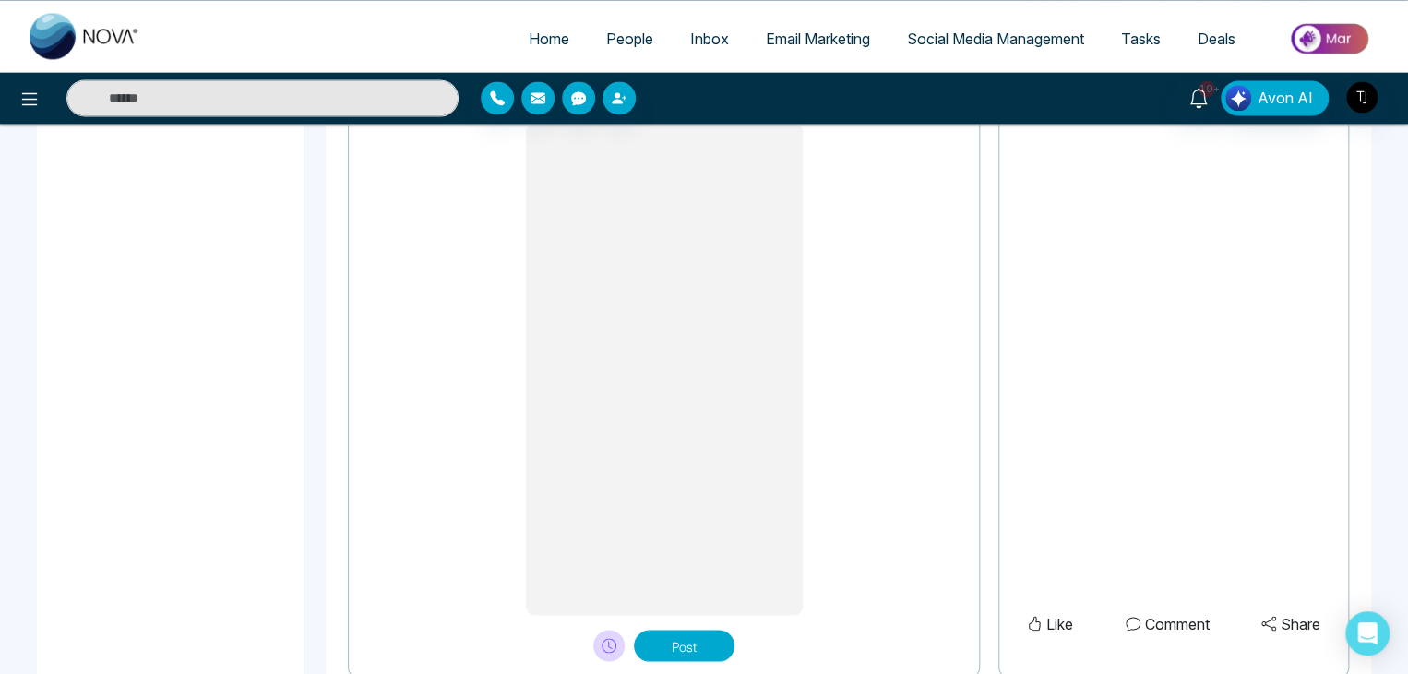
scroll to position [1555, 0]
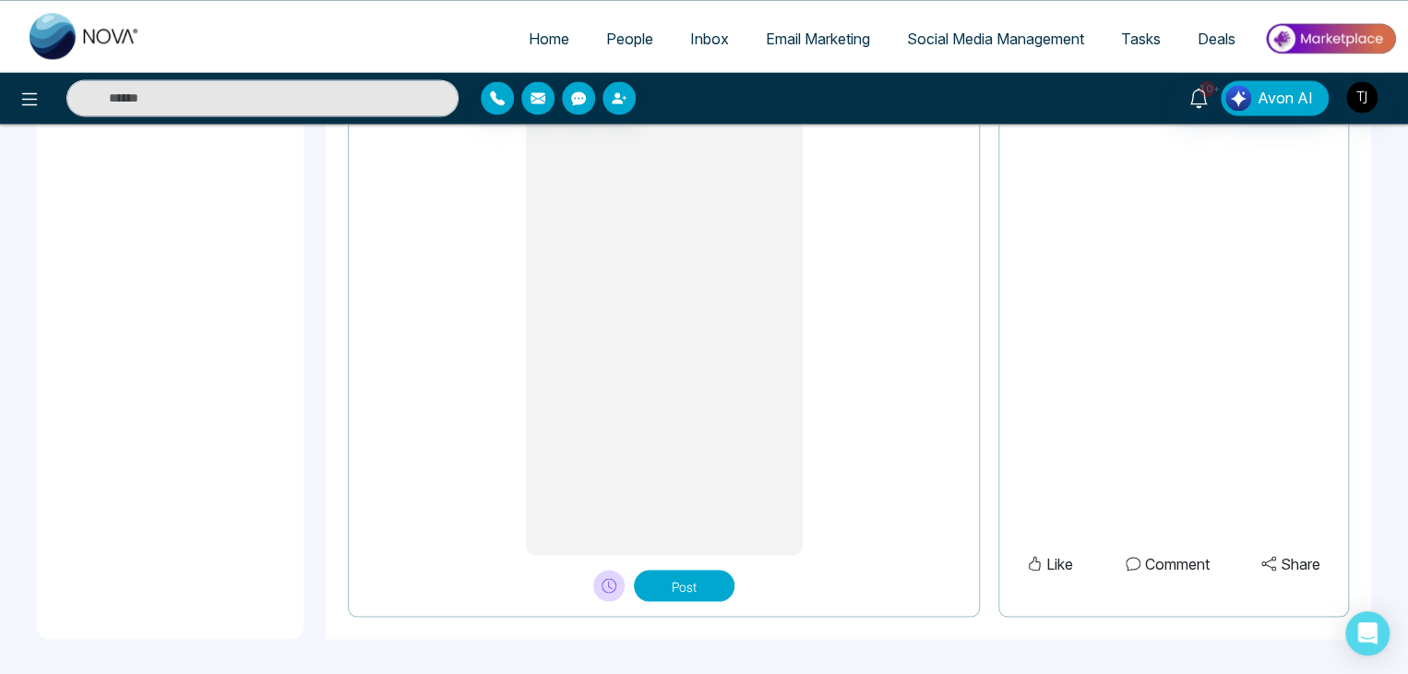
click at [701, 587] on button "Post" at bounding box center [684, 584] width 101 height 31
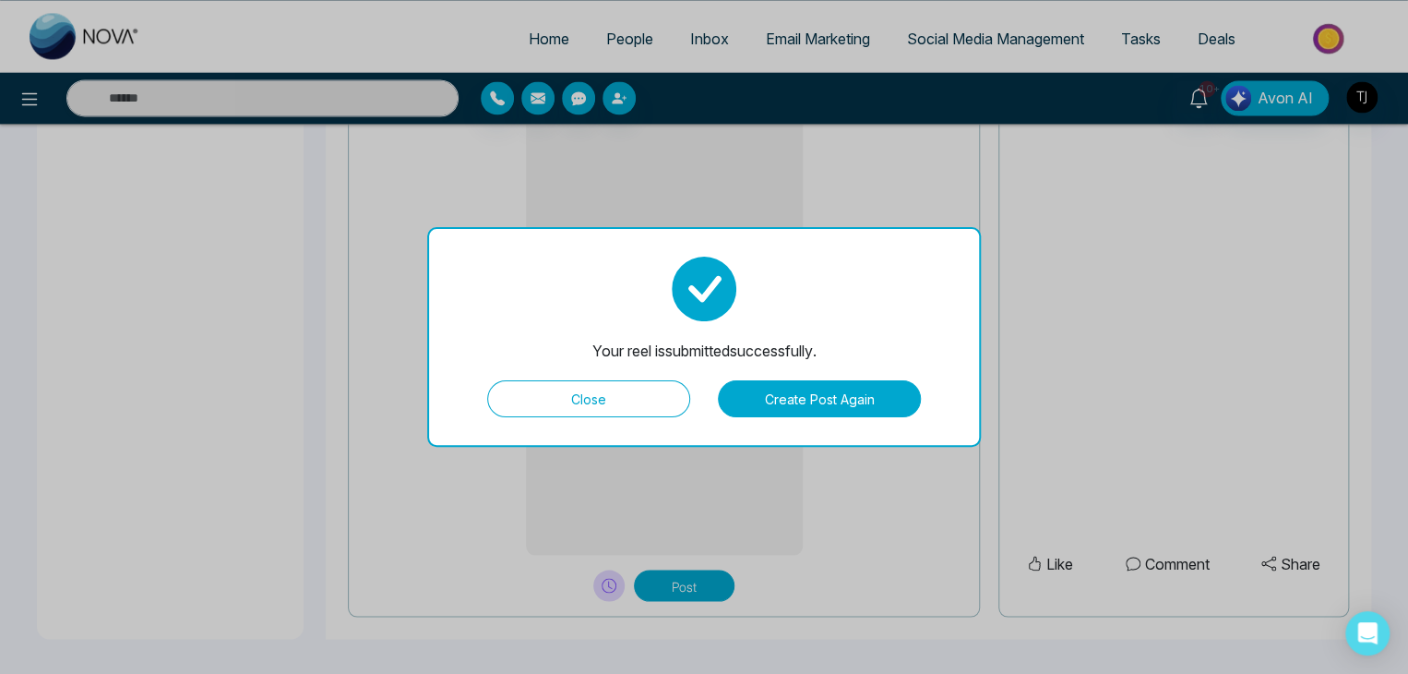
click at [618, 402] on button "Close" at bounding box center [588, 398] width 203 height 37
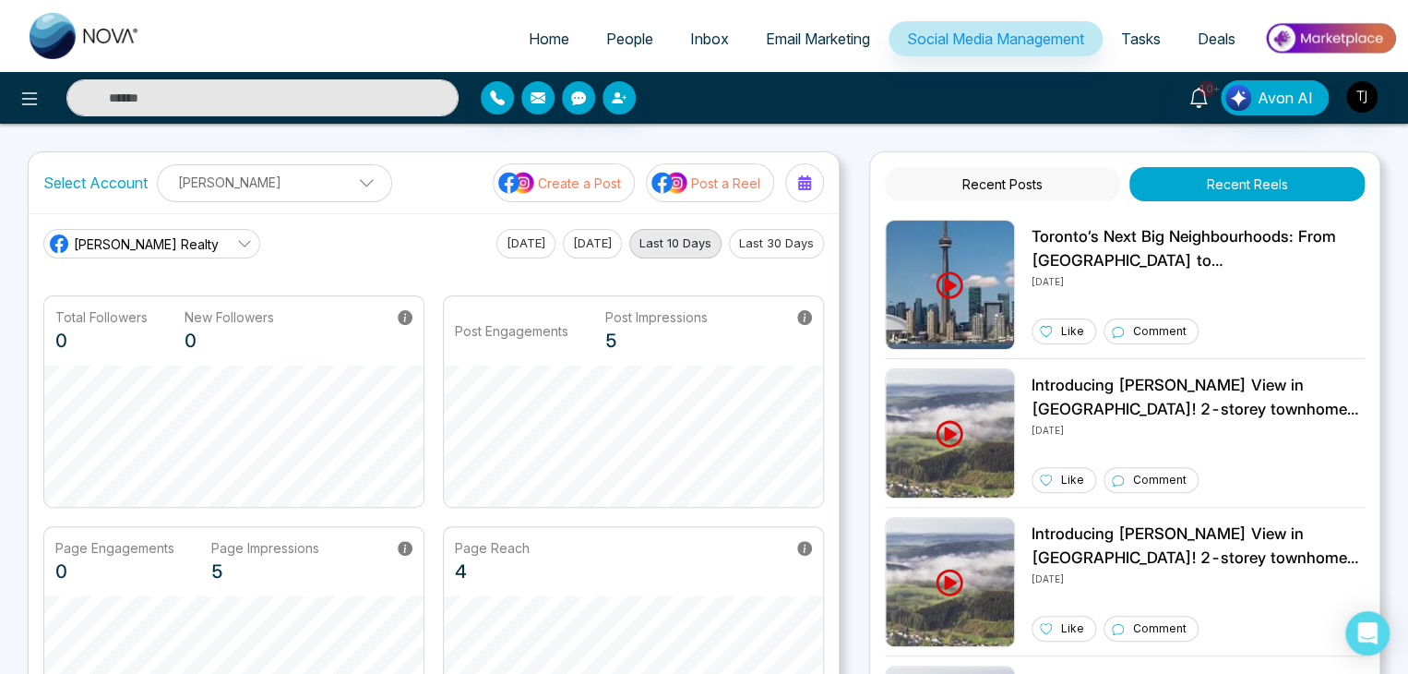
click at [735, 175] on p "Post a Reel" at bounding box center [725, 182] width 69 height 19
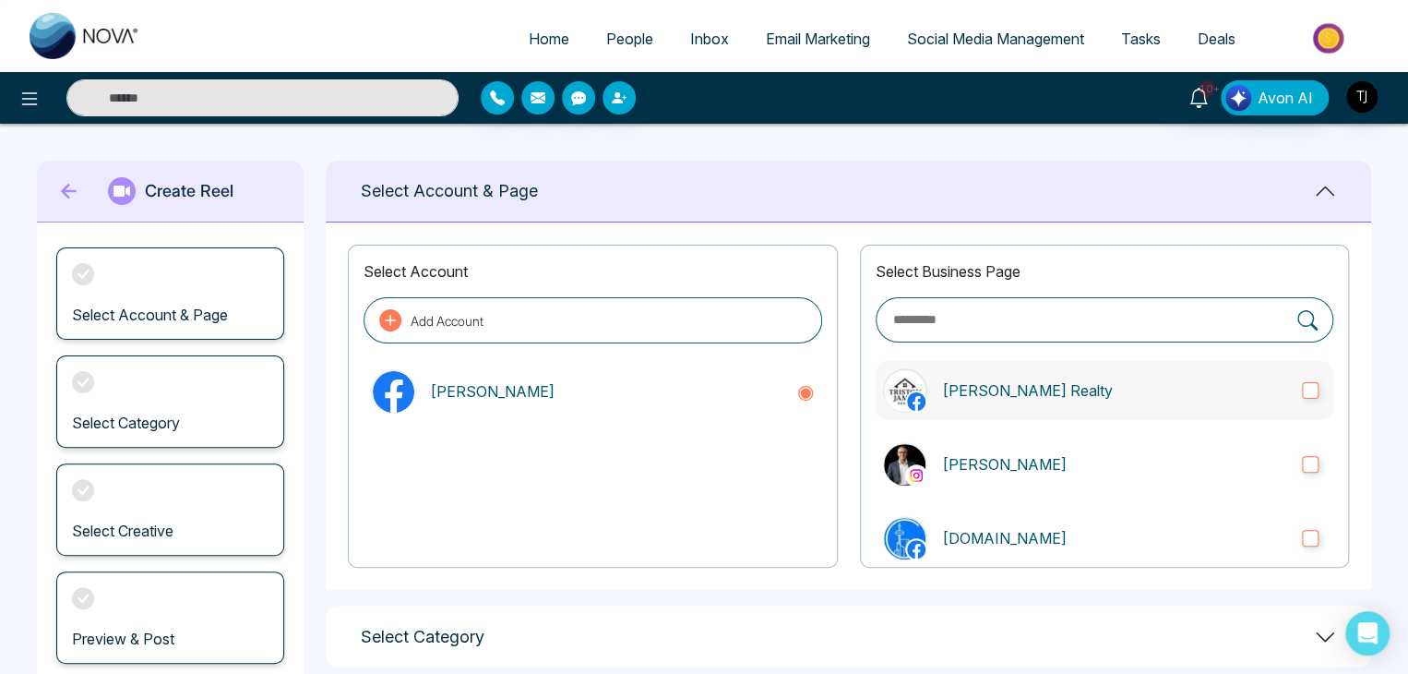
click at [1111, 387] on p "[PERSON_NAME] Realty" at bounding box center [1114, 390] width 345 height 22
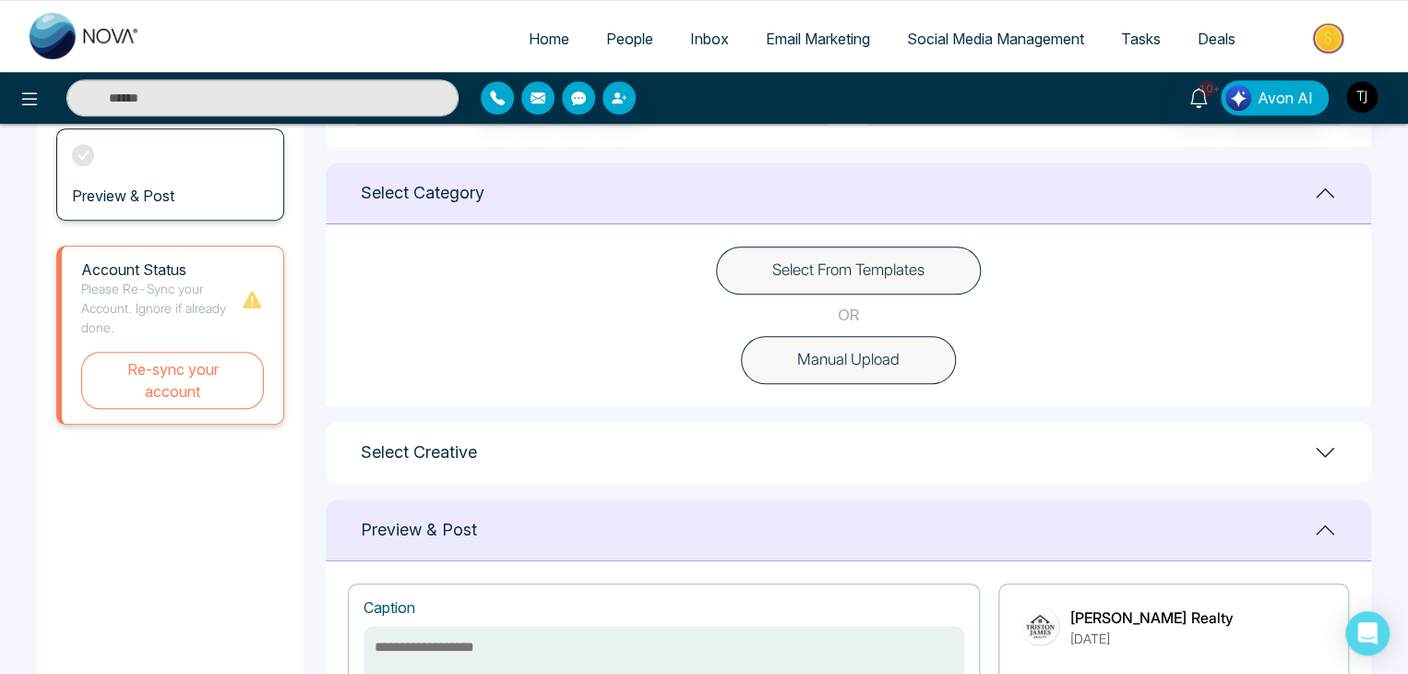
scroll to position [303, 0]
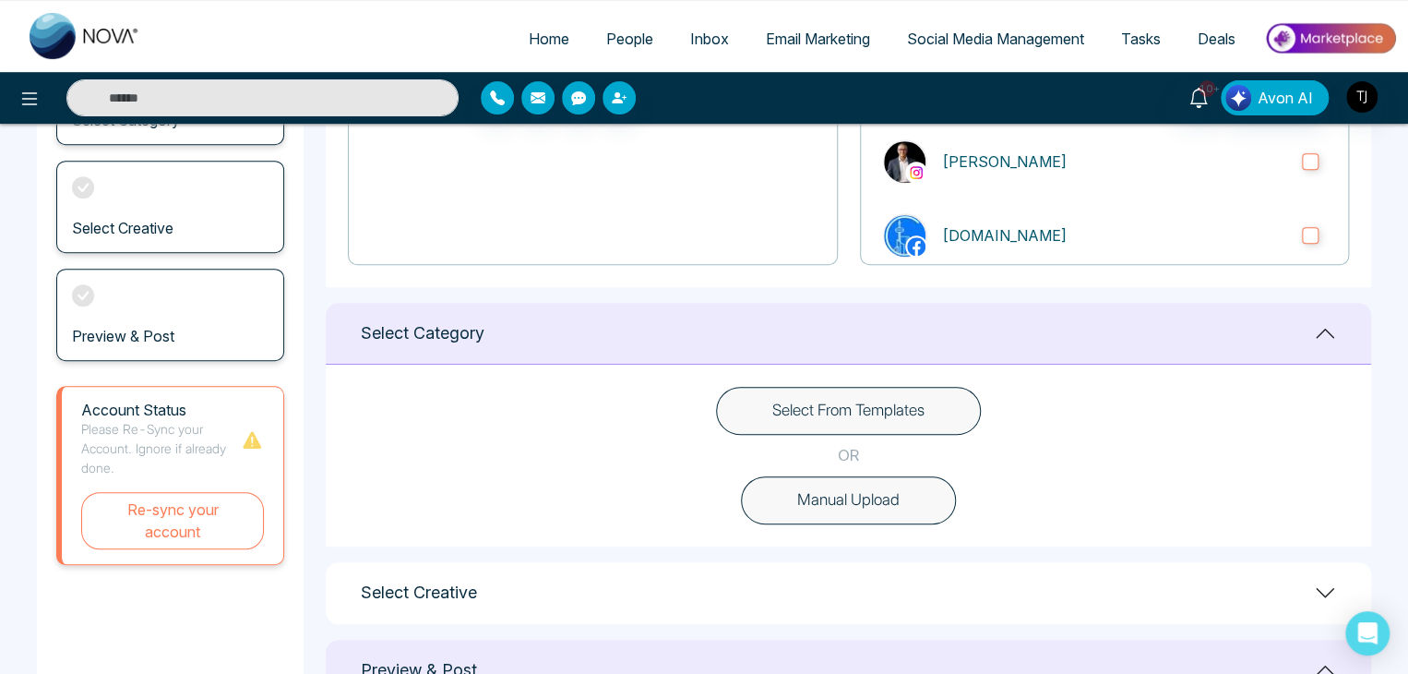
click at [870, 400] on button "Select From Templates" at bounding box center [848, 411] width 265 height 48
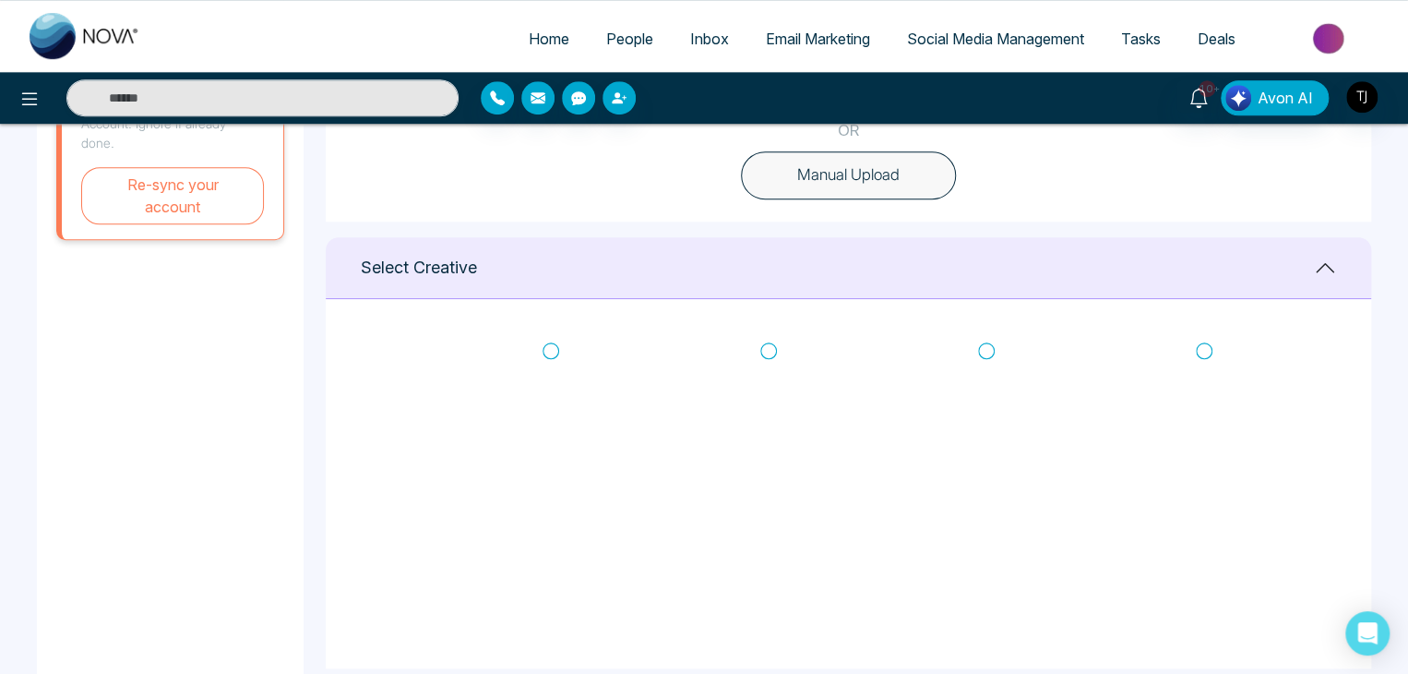
scroll to position [0, 0]
click at [1203, 352] on icon at bounding box center [1204, 358] width 17 height 18
type textarea "**********"
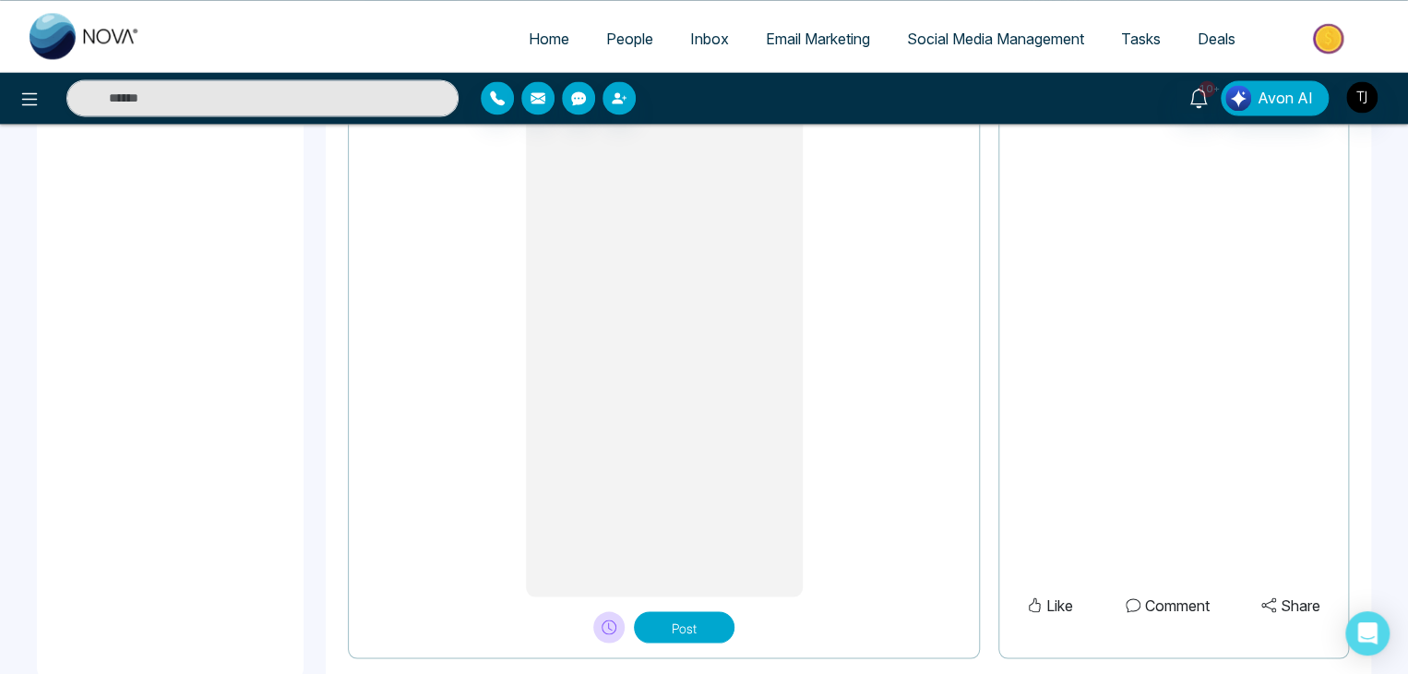
scroll to position [1555, 0]
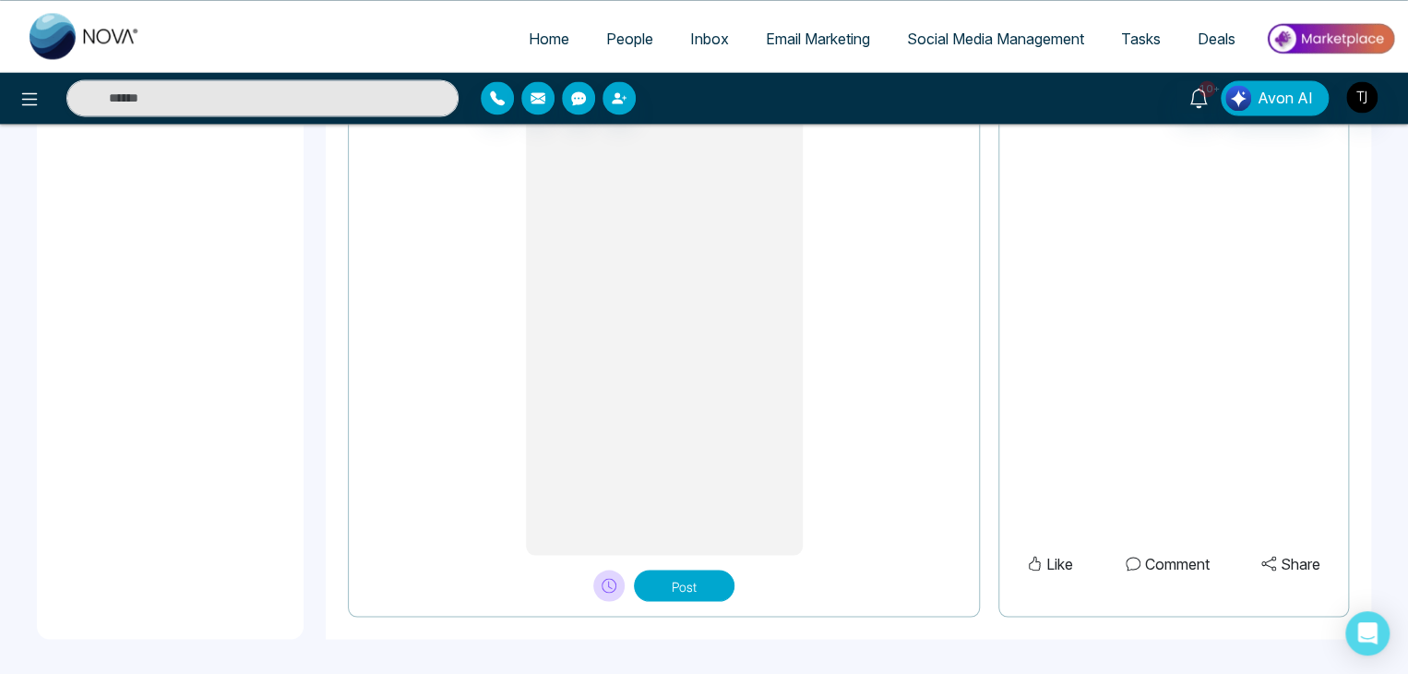
click at [711, 579] on button "Post" at bounding box center [684, 584] width 101 height 31
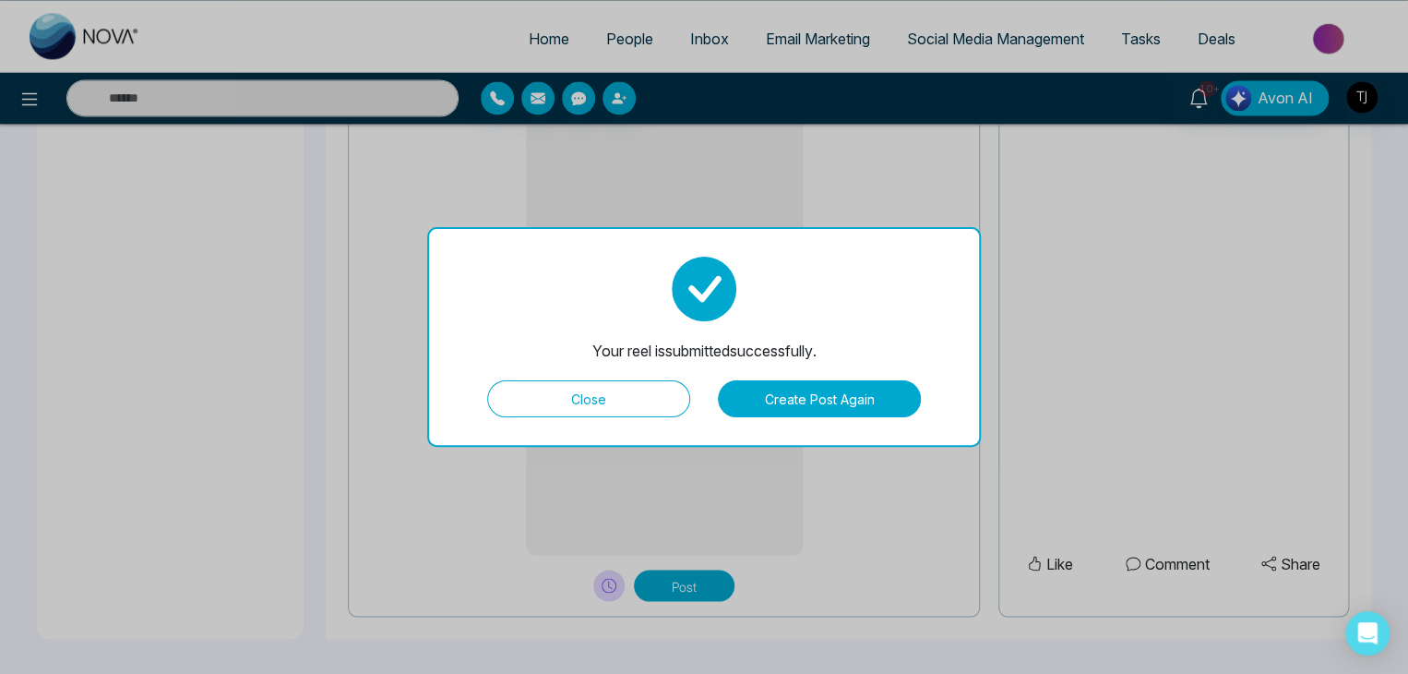
click at [629, 400] on button "Close" at bounding box center [588, 398] width 203 height 37
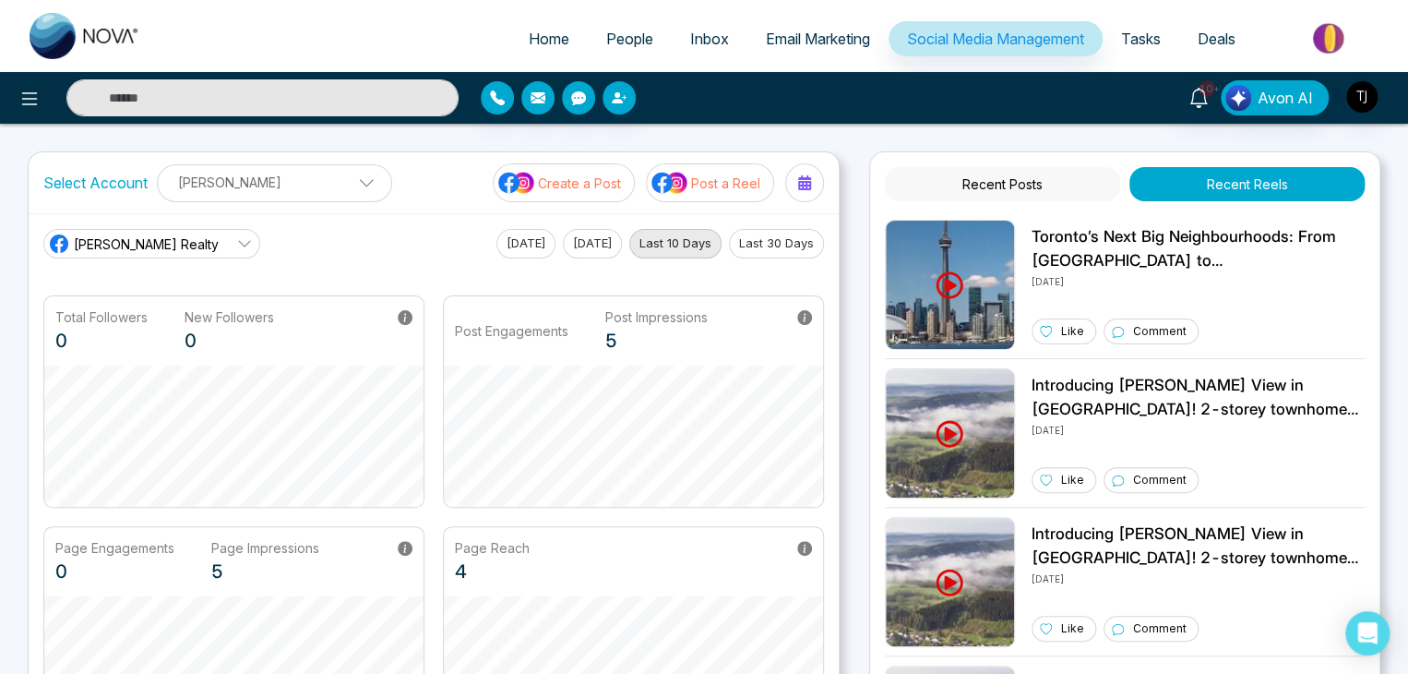
click at [754, 186] on p "Post a Reel" at bounding box center [725, 182] width 69 height 19
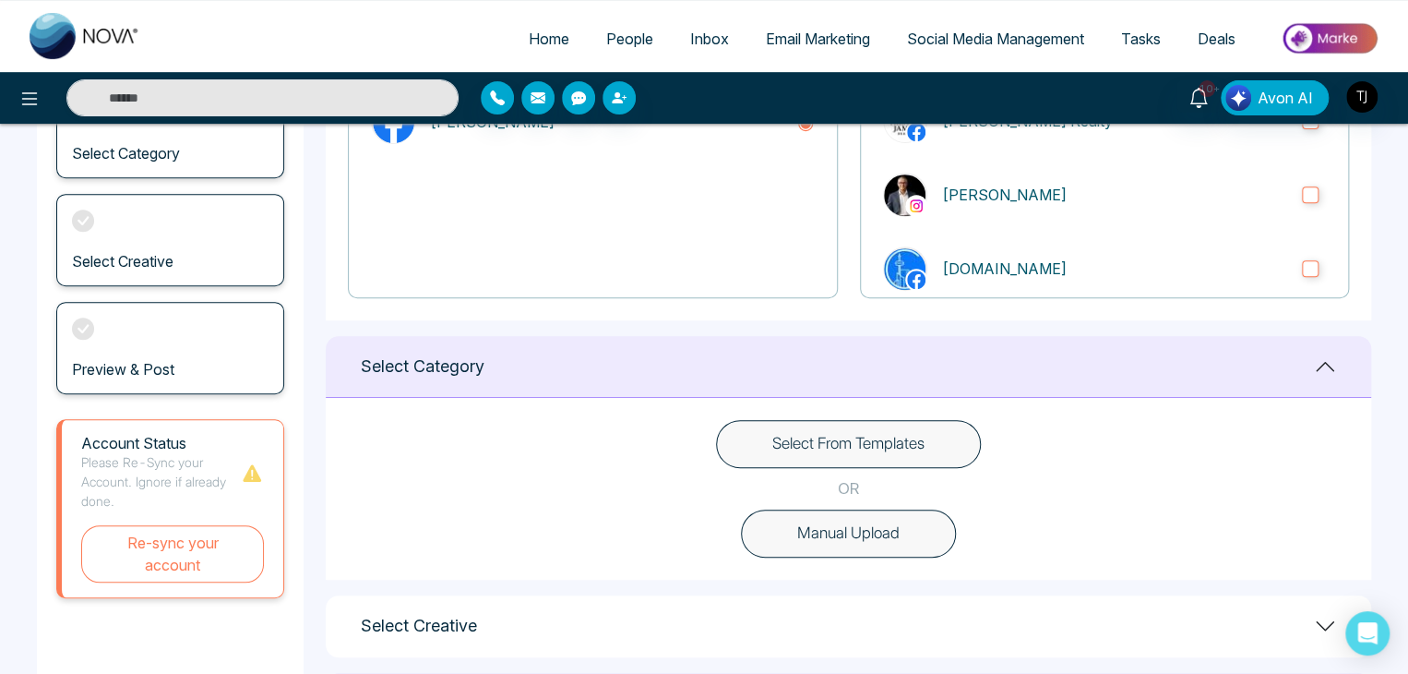
scroll to position [346, 0]
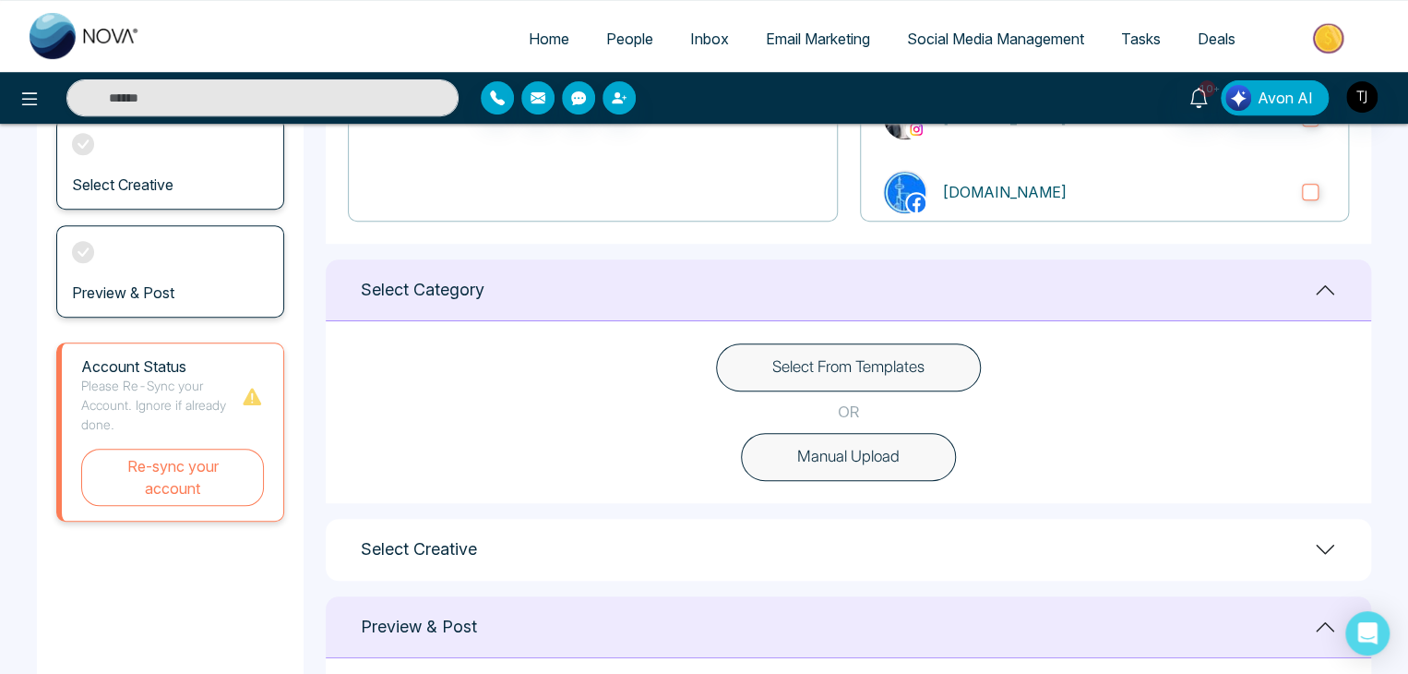
click at [902, 372] on button "Select From Templates" at bounding box center [848, 367] width 265 height 48
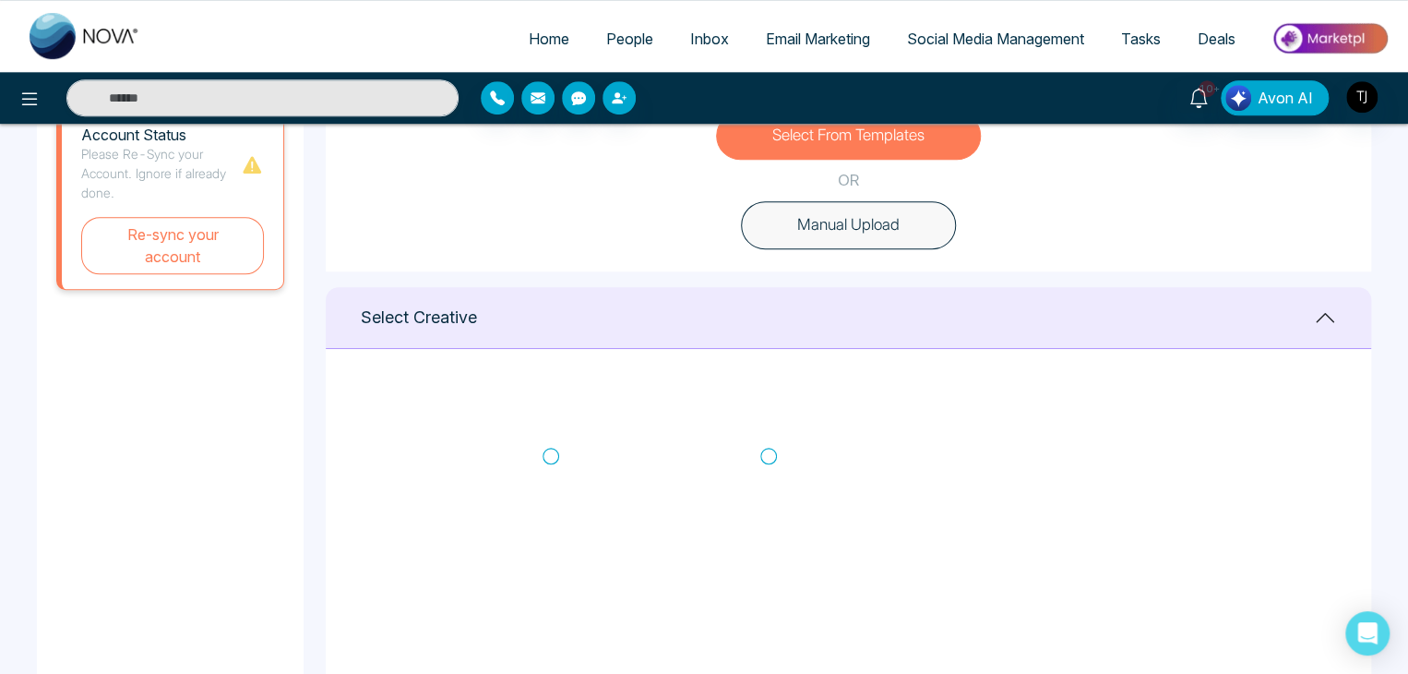
scroll to position [327, 0]
click at [549, 451] on icon at bounding box center [551, 457] width 17 height 18
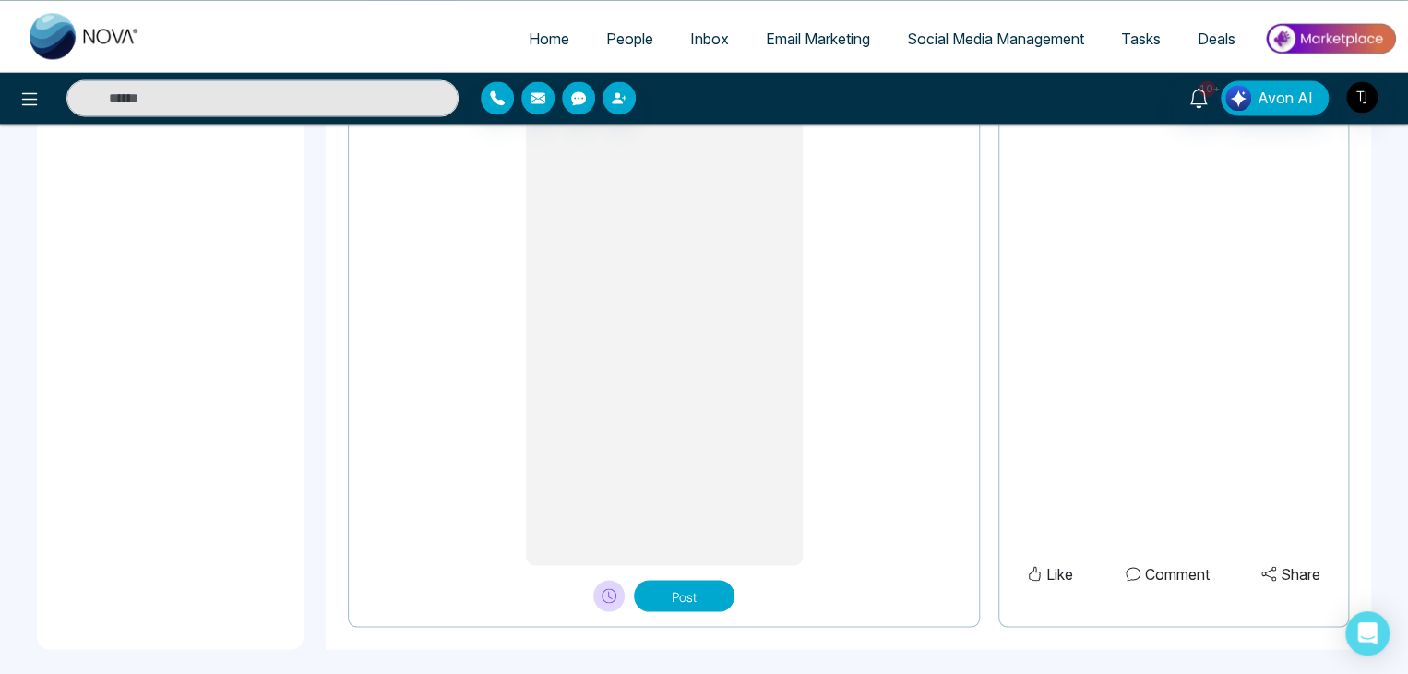
scroll to position [1555, 0]
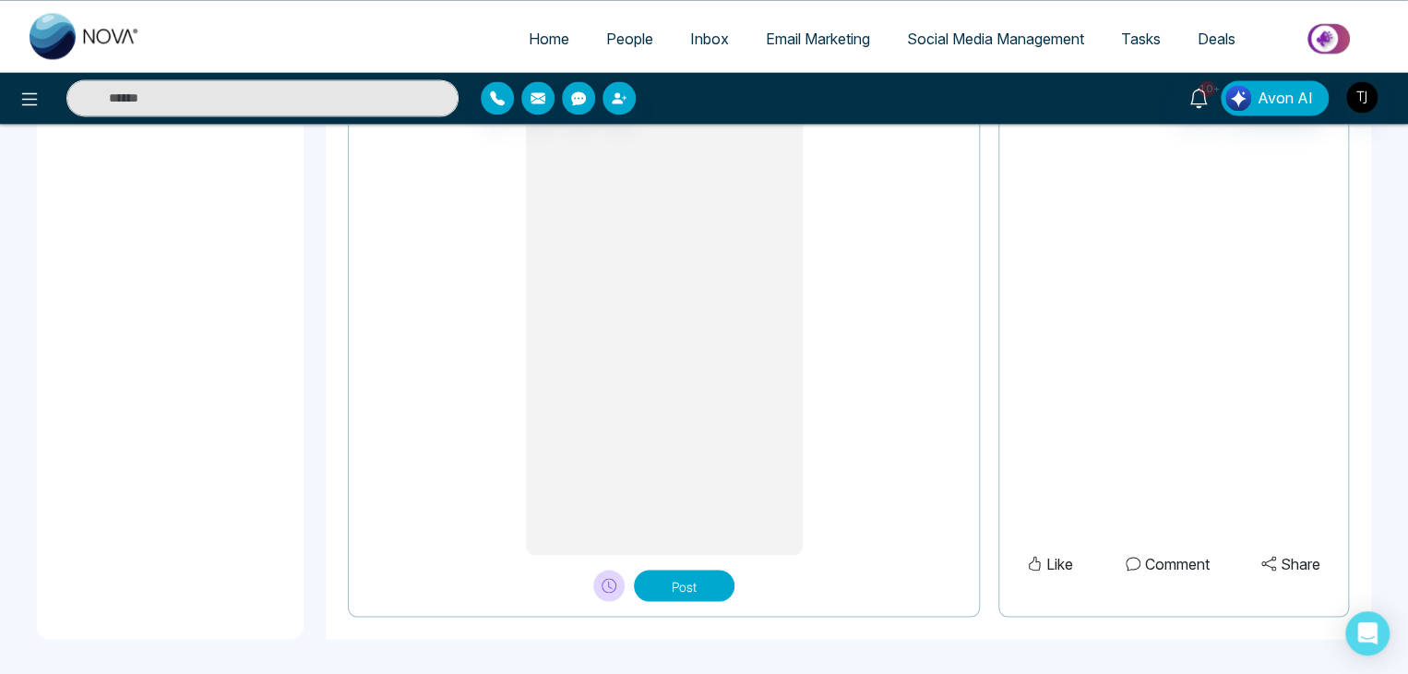
click at [676, 588] on button "Post" at bounding box center [684, 584] width 101 height 31
type textarea "**********"
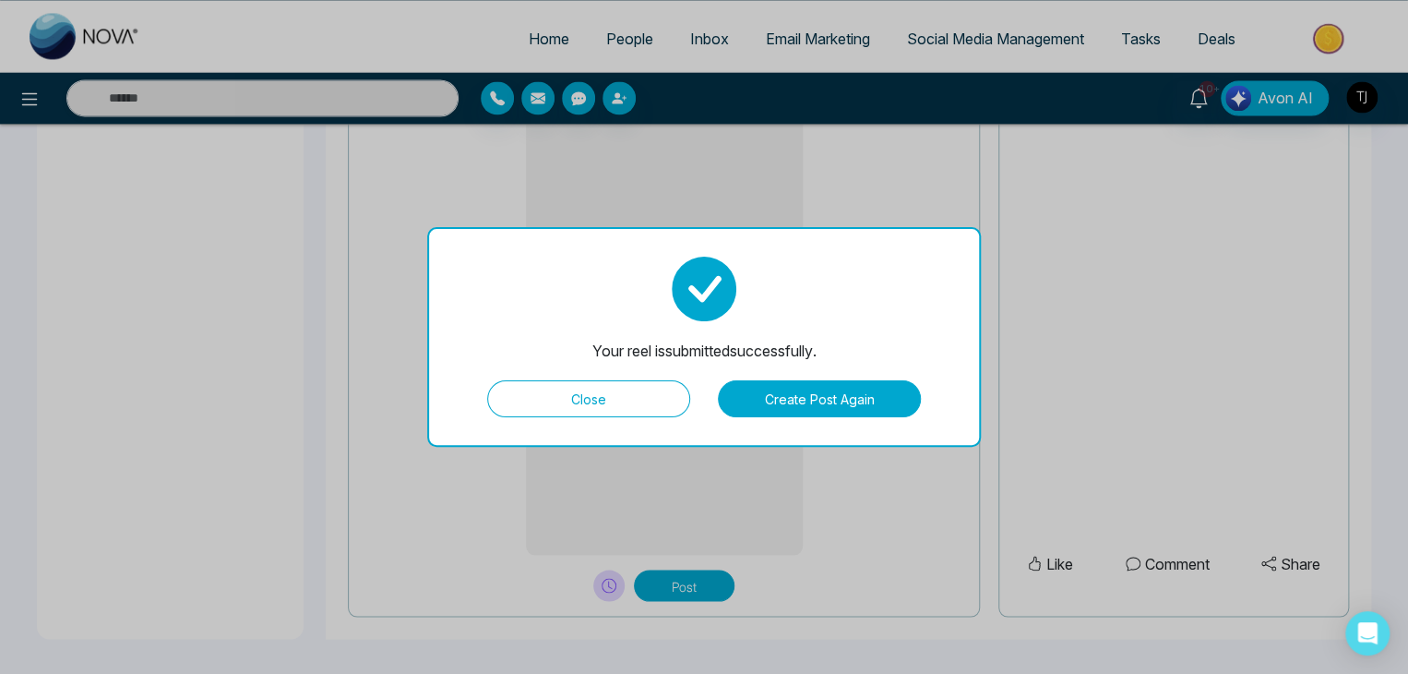
click at [642, 407] on button "Close" at bounding box center [588, 398] width 203 height 37
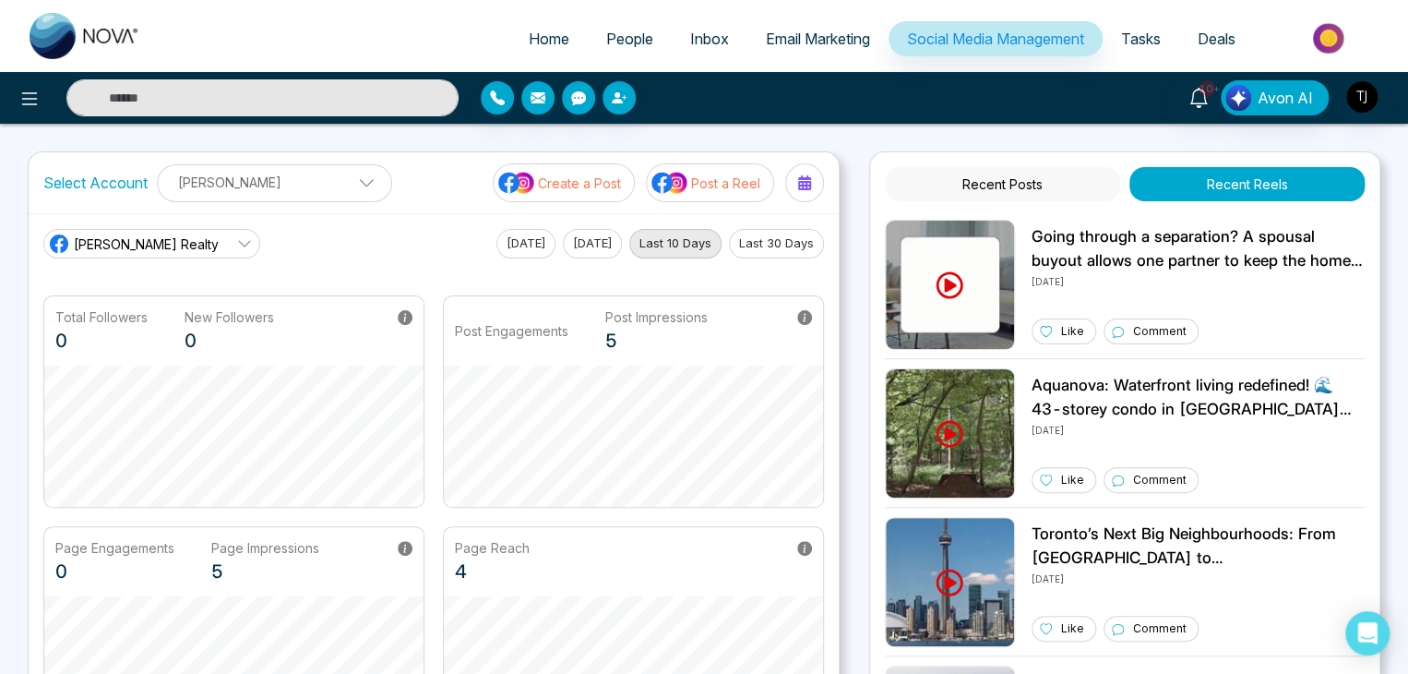
click at [731, 176] on p "Post a Reel" at bounding box center [725, 182] width 69 height 19
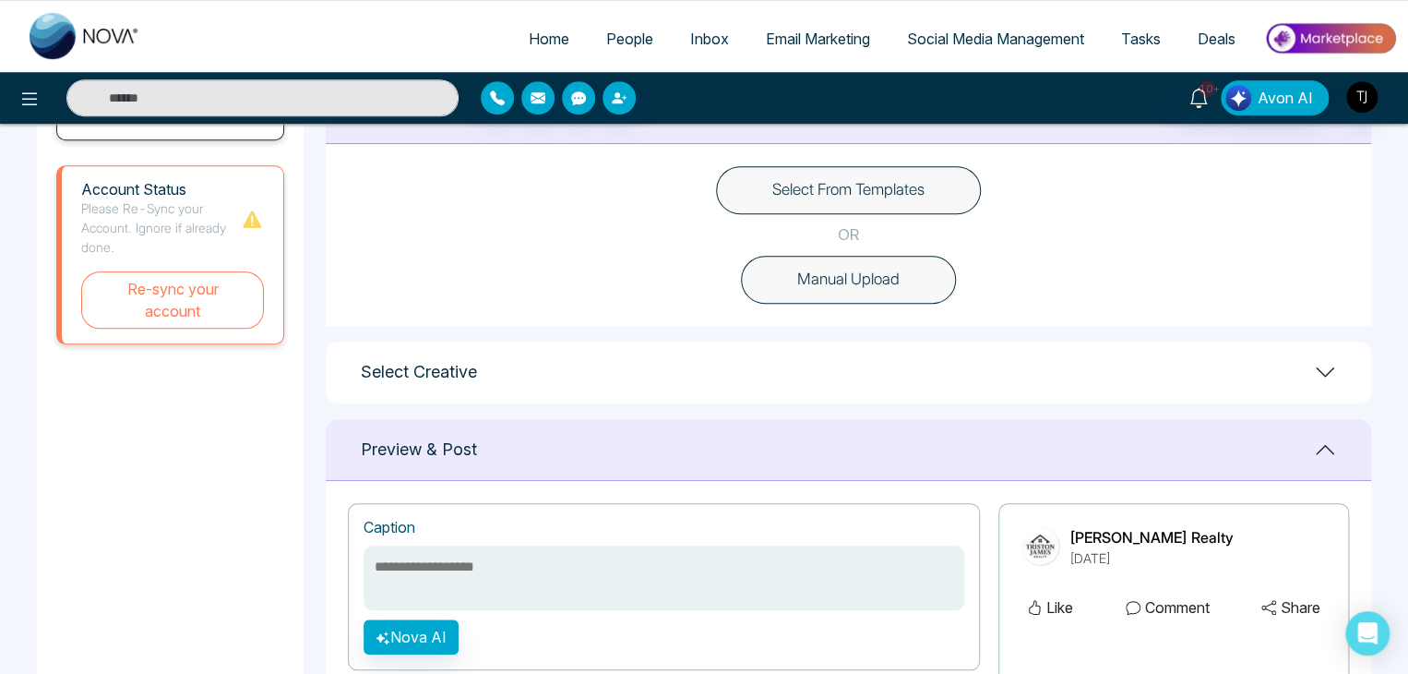
scroll to position [501, 0]
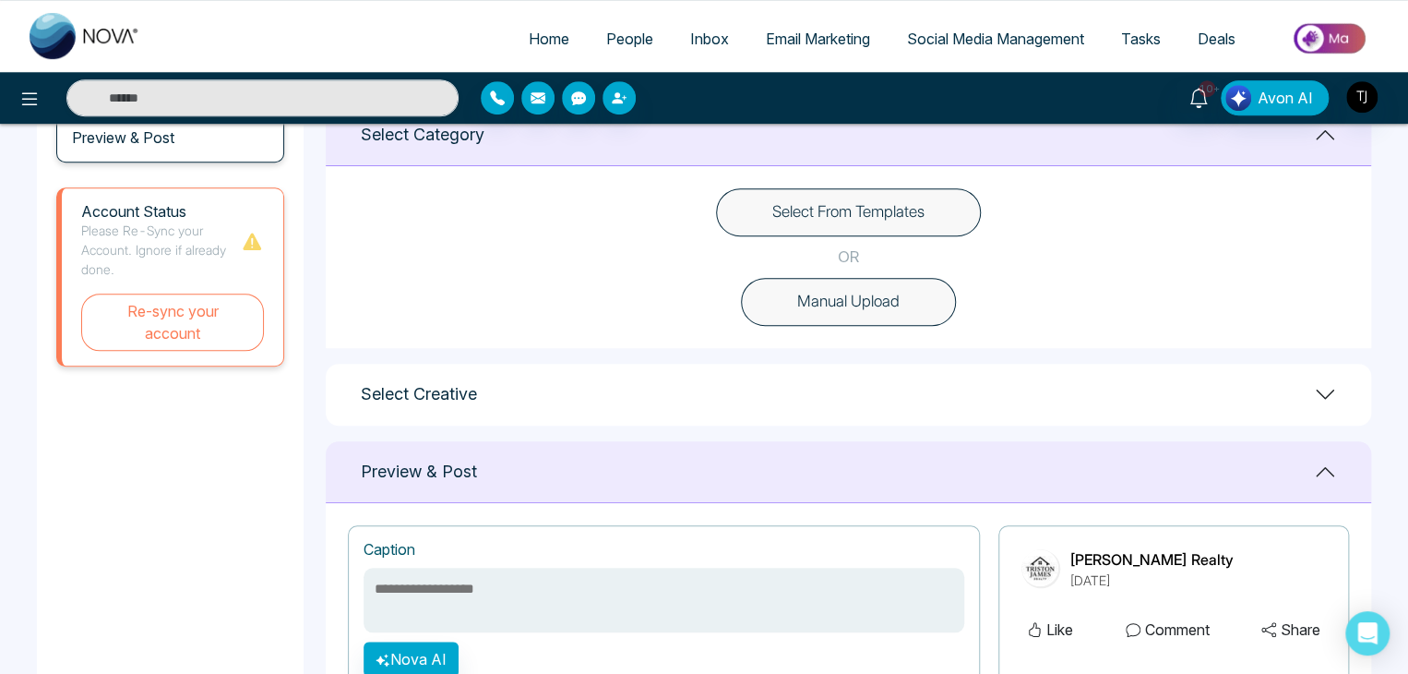
click at [950, 200] on button "Select From Templates" at bounding box center [848, 212] width 265 height 48
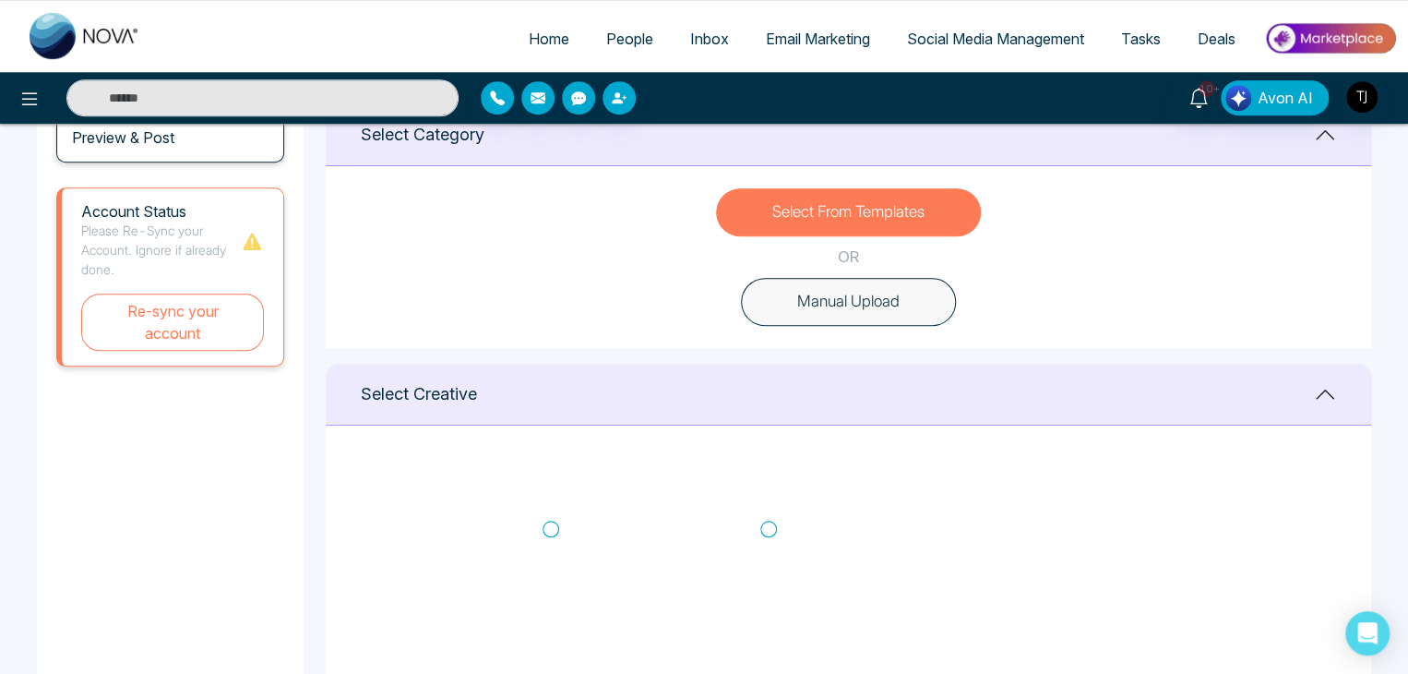
scroll to position [329, 0]
click at [768, 530] on icon at bounding box center [768, 530] width 17 height 18
type textarea "**********"
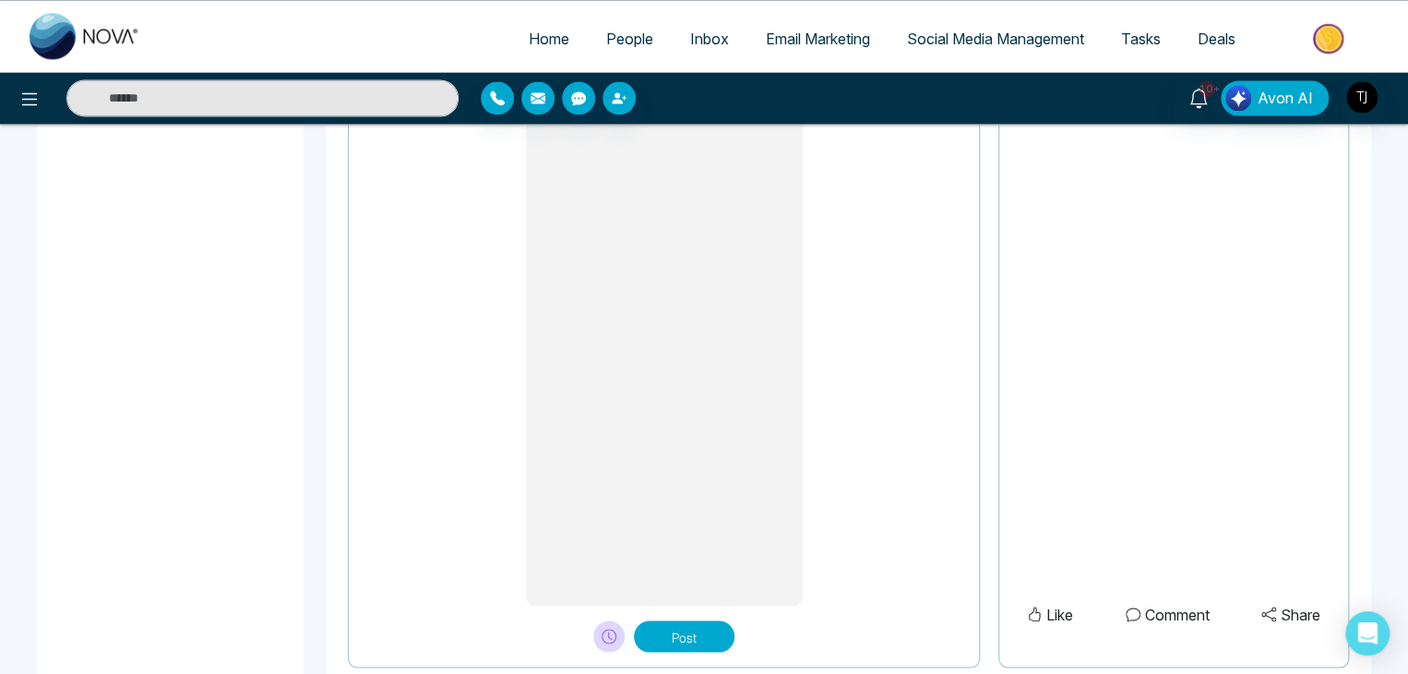
scroll to position [1555, 0]
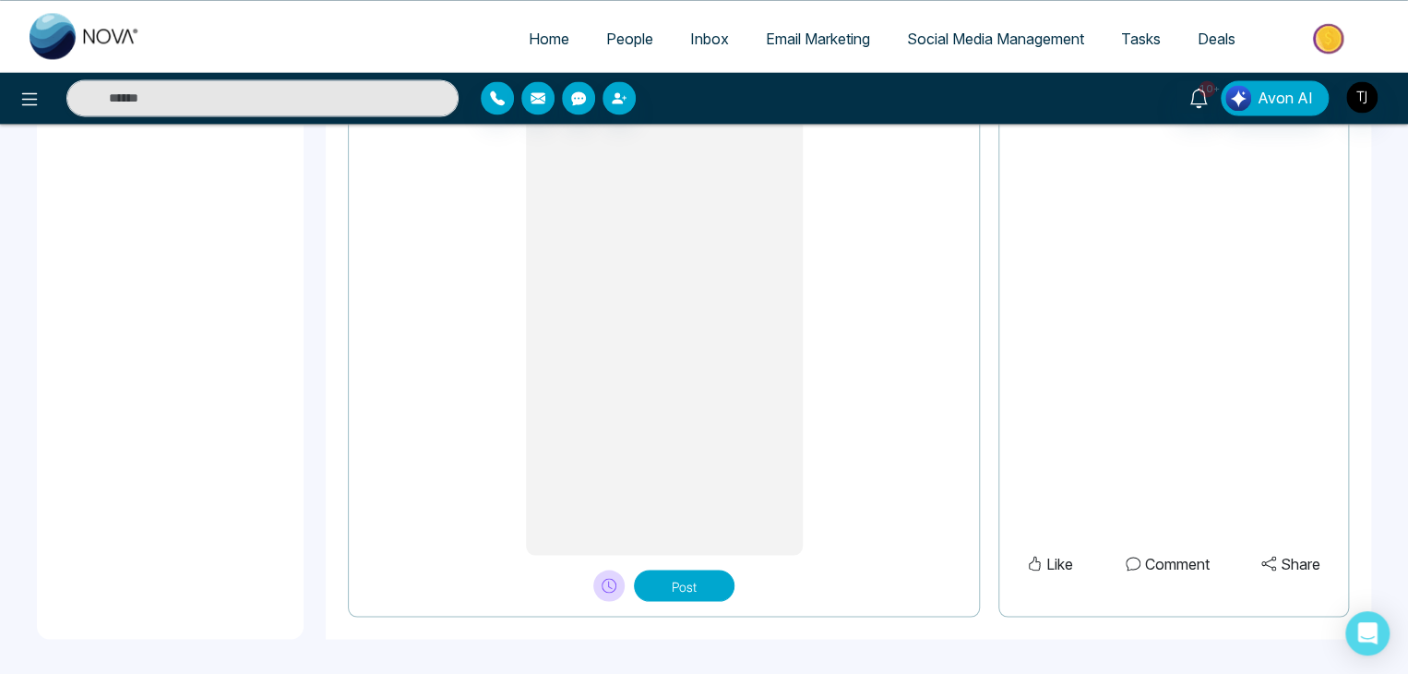
click at [687, 577] on button "Post" at bounding box center [684, 584] width 101 height 31
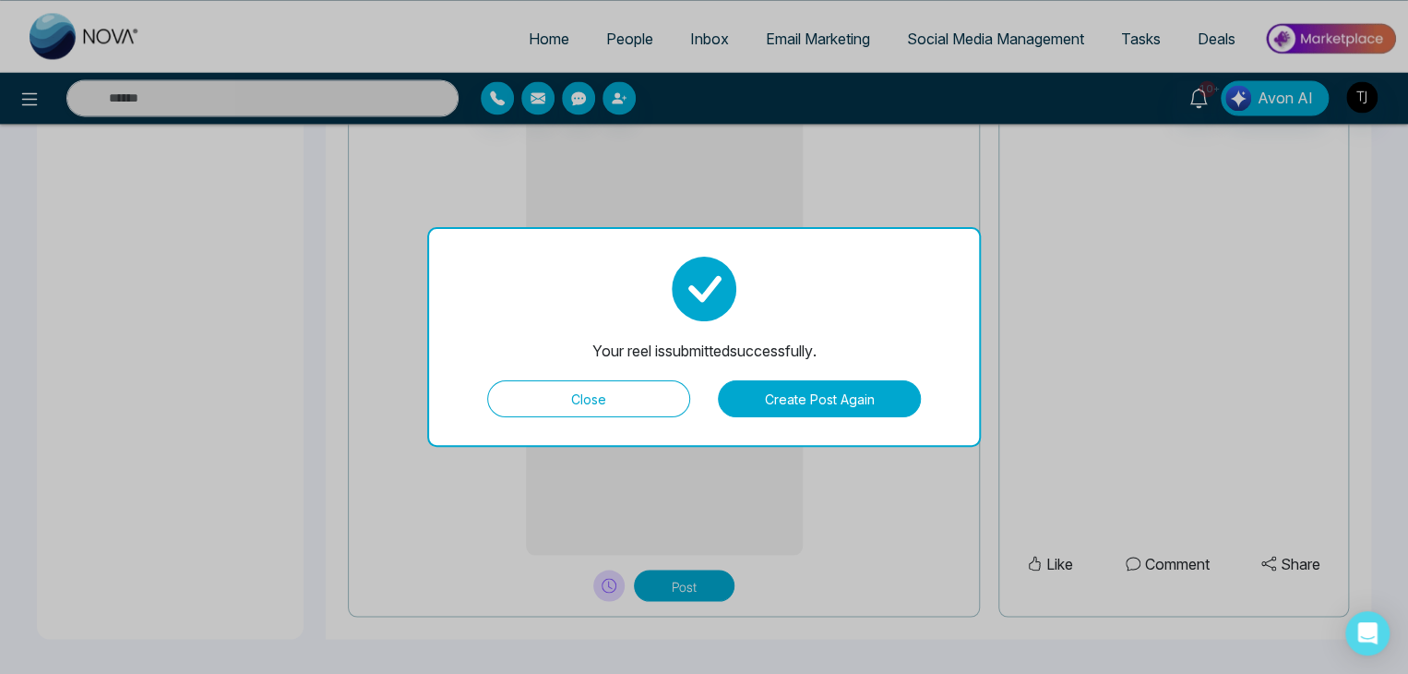
click at [617, 397] on button "Close" at bounding box center [588, 398] width 203 height 37
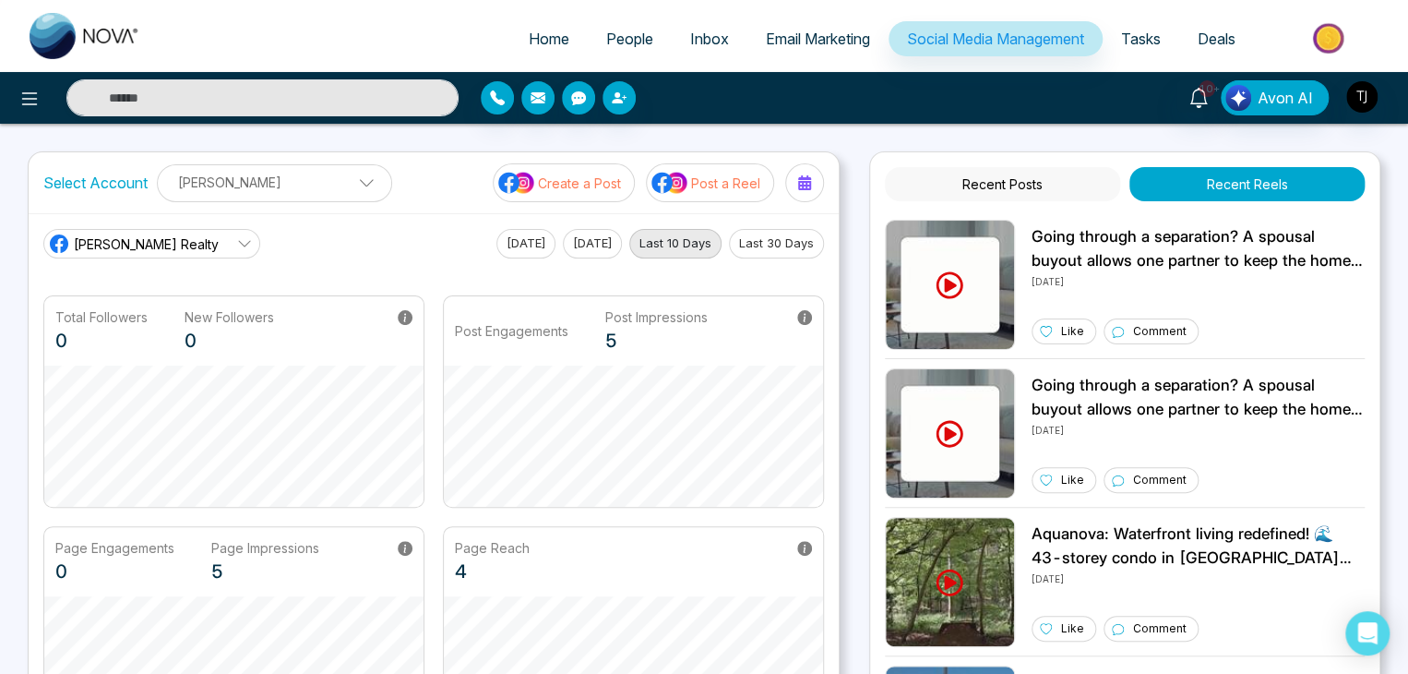
click at [720, 174] on p "Post a Reel" at bounding box center [725, 182] width 69 height 19
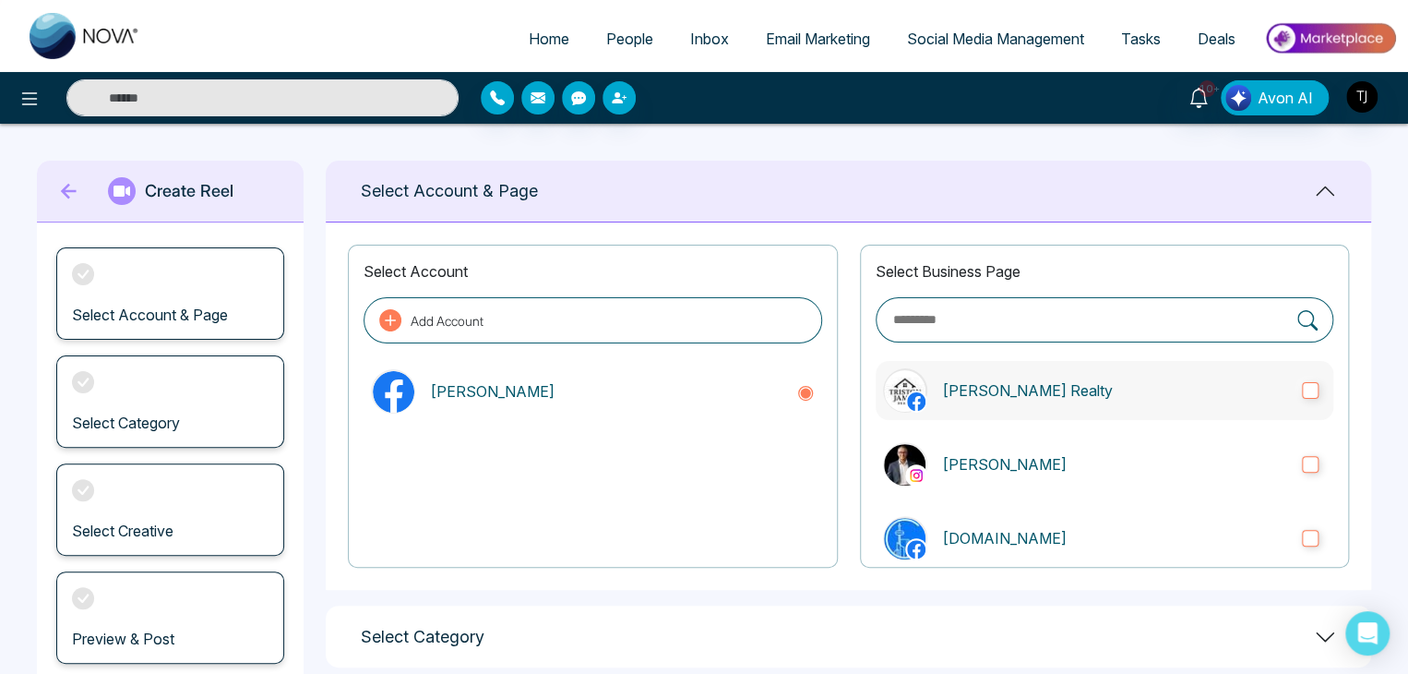
click at [1039, 380] on p "[PERSON_NAME] Realty" at bounding box center [1114, 390] width 345 height 22
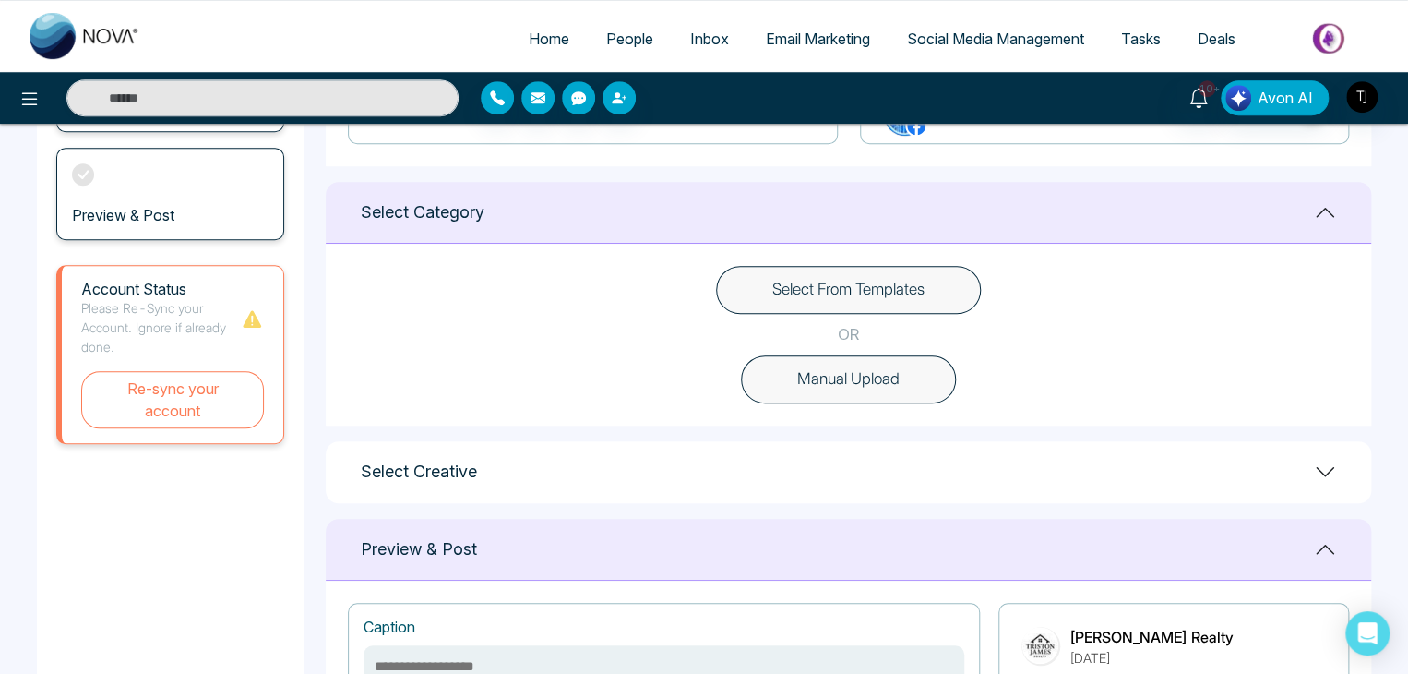
scroll to position [421, 0]
click at [840, 300] on button "Select From Templates" at bounding box center [848, 293] width 265 height 48
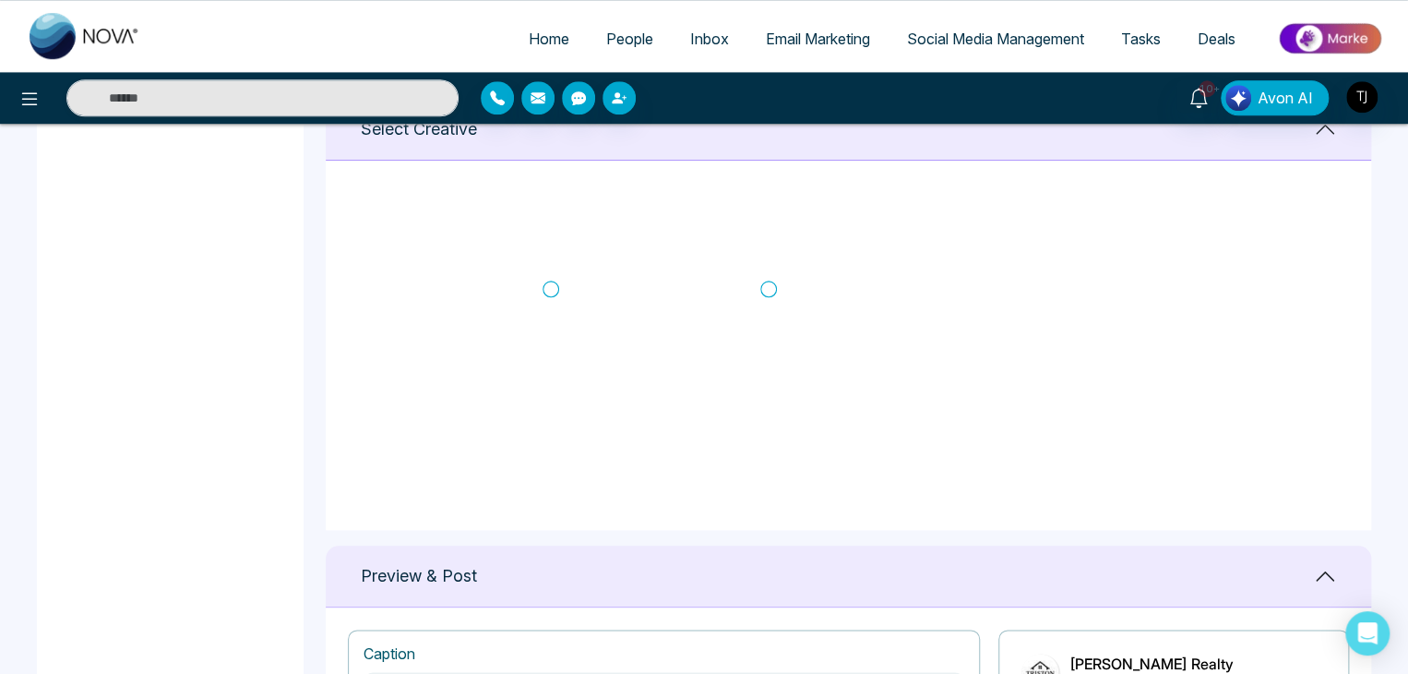
scroll to position [765, 0]
click at [770, 281] on icon at bounding box center [768, 289] width 17 height 17
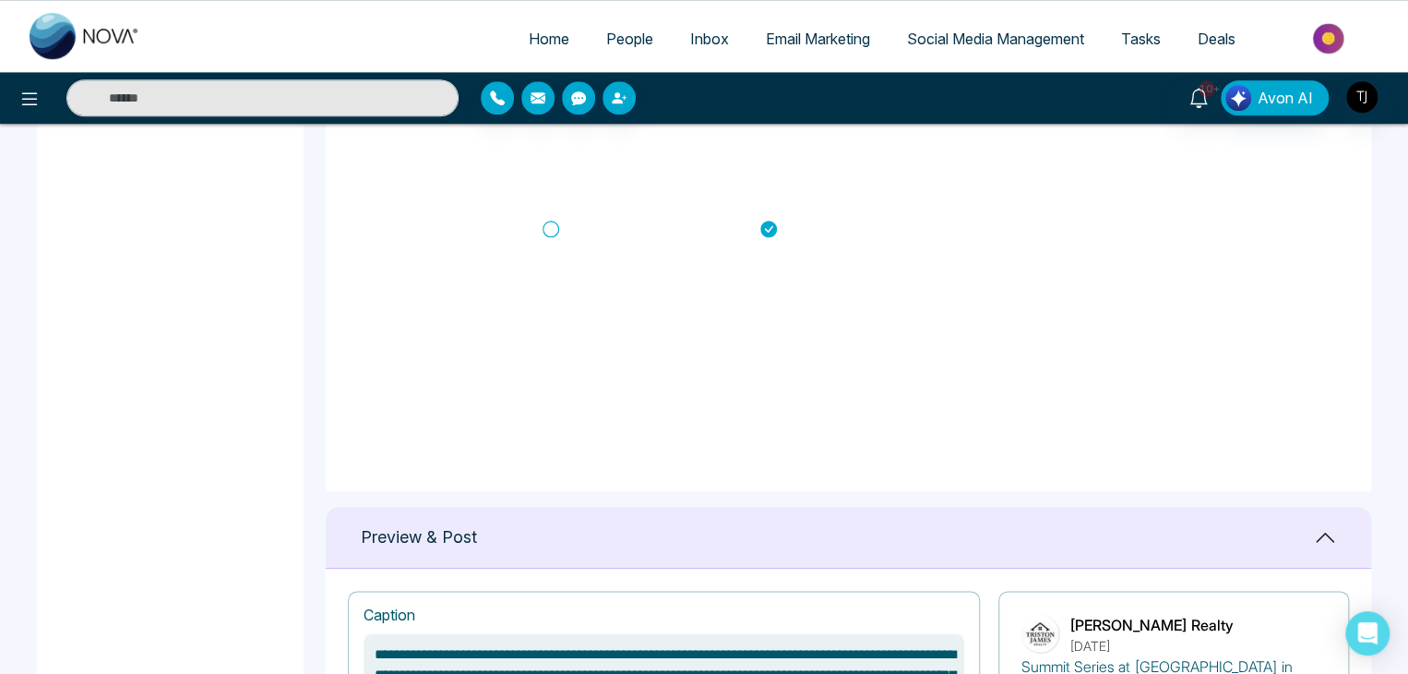
scroll to position [327, 0]
click at [554, 223] on icon at bounding box center [551, 230] width 17 height 18
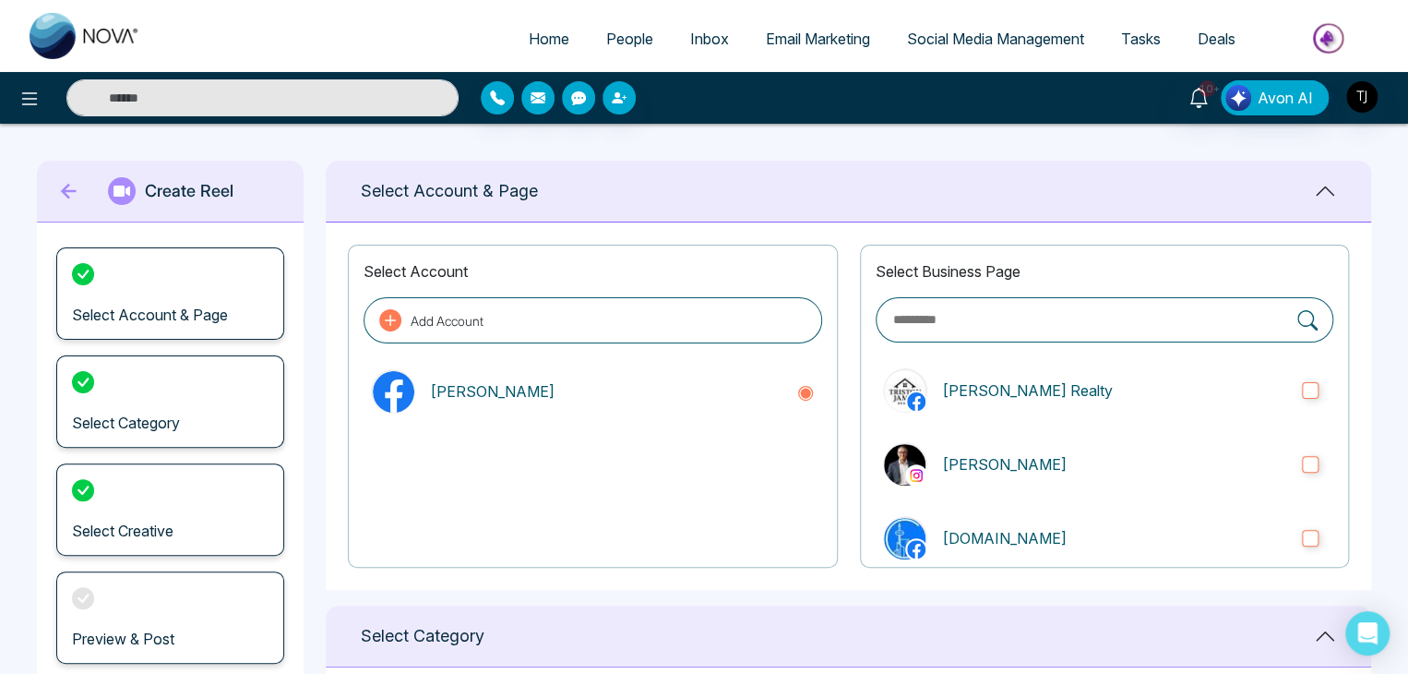
click at [58, 193] on icon at bounding box center [69, 191] width 28 height 37
type textarea "**********"
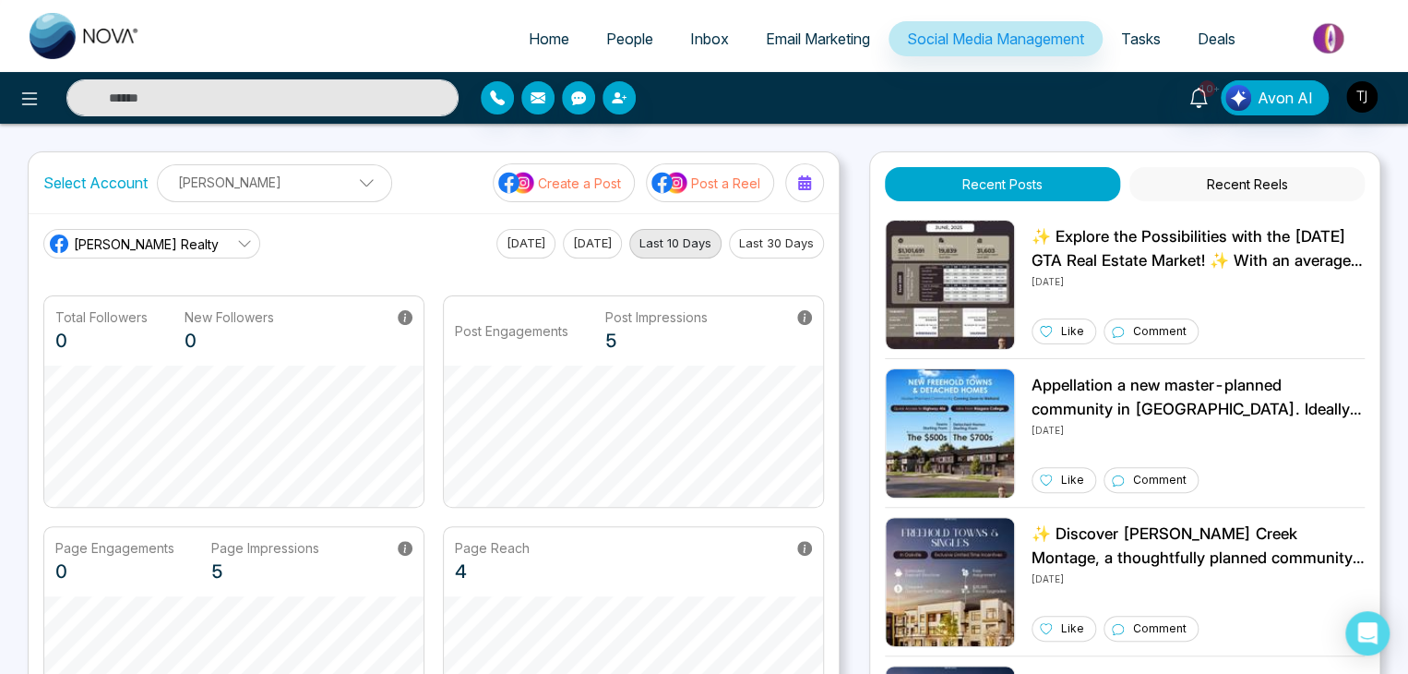
click at [1284, 175] on button "Recent Reels" at bounding box center [1246, 184] width 235 height 34
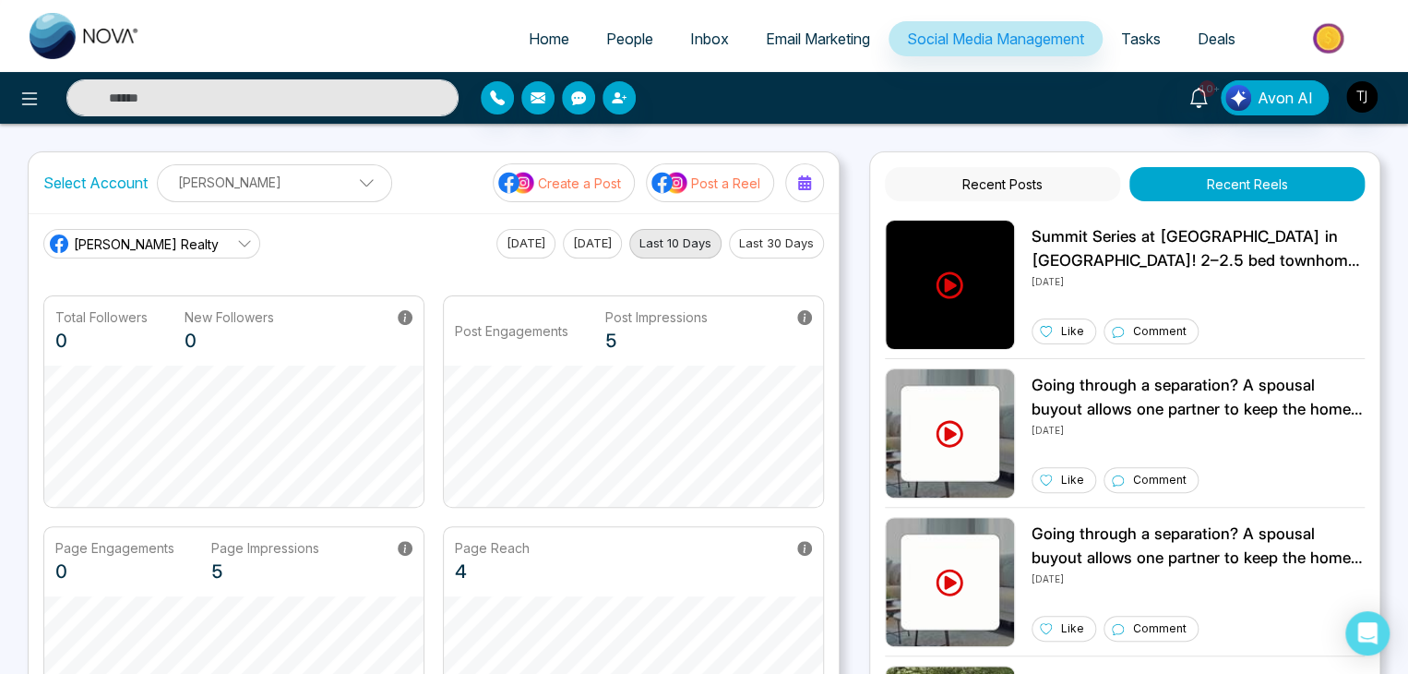
click at [741, 195] on button "Post a Reel" at bounding box center [710, 182] width 128 height 39
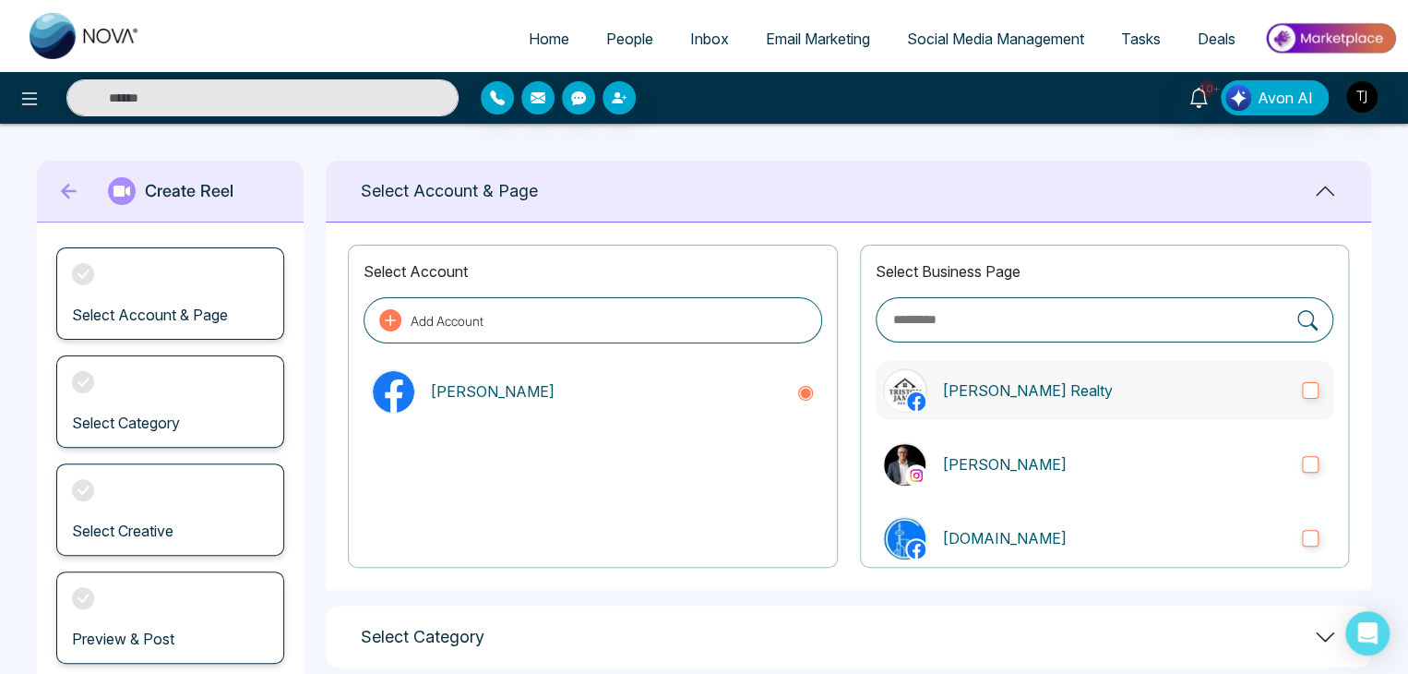
click at [1027, 386] on p "[PERSON_NAME] Realty" at bounding box center [1114, 390] width 345 height 22
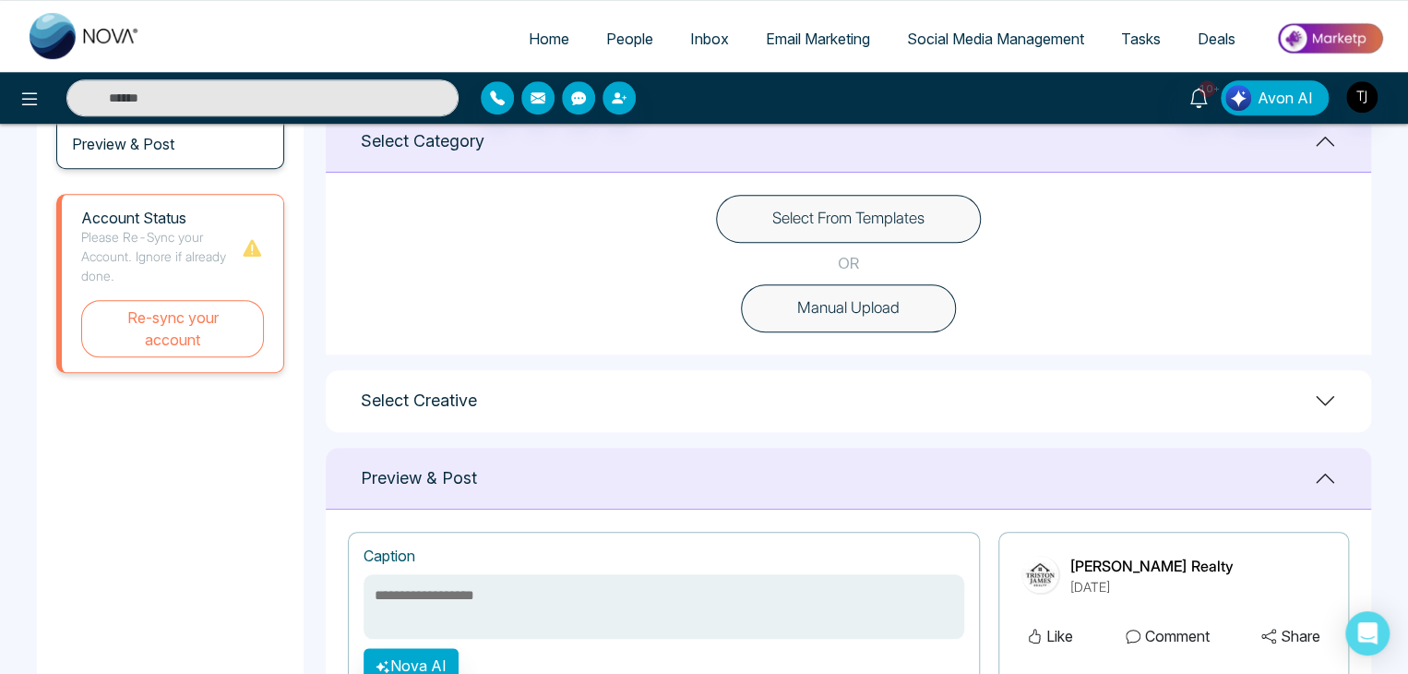
click at [834, 217] on button "Select From Templates" at bounding box center [848, 219] width 265 height 48
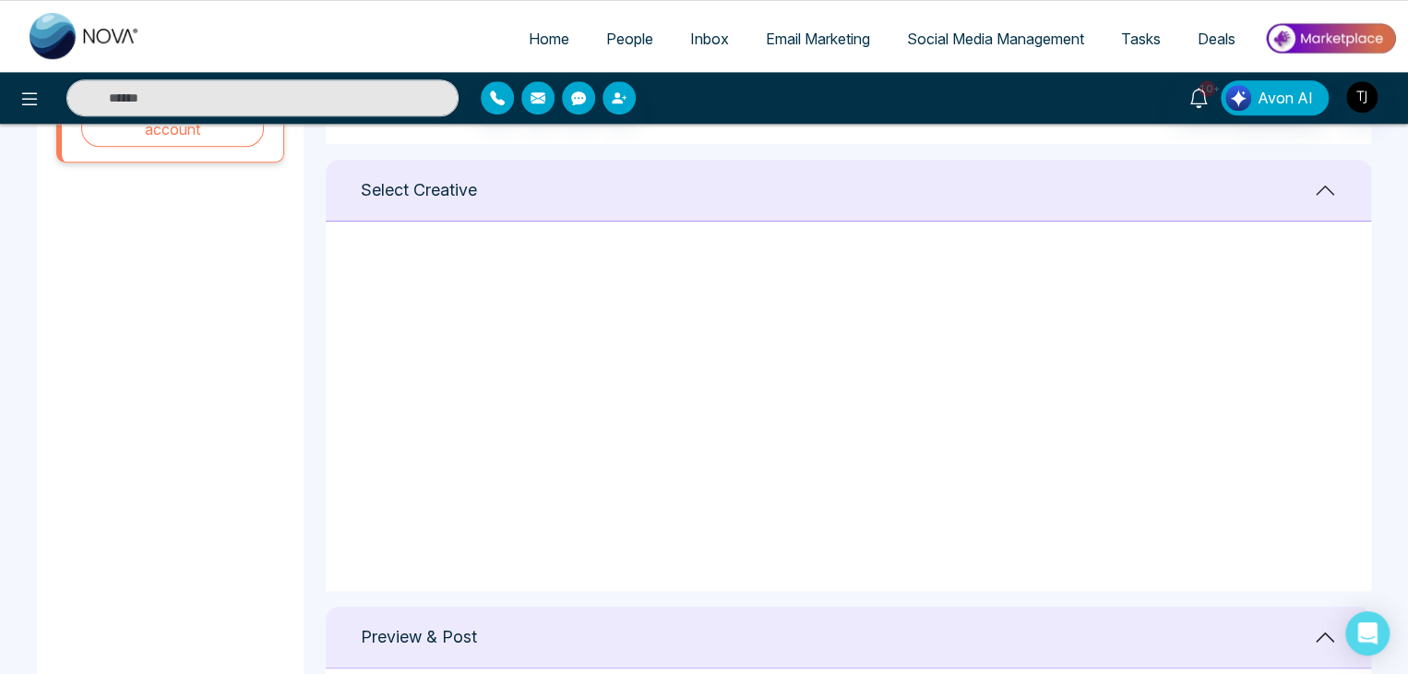
scroll to position [24, 0]
click at [1202, 278] on icon at bounding box center [1204, 277] width 17 height 18
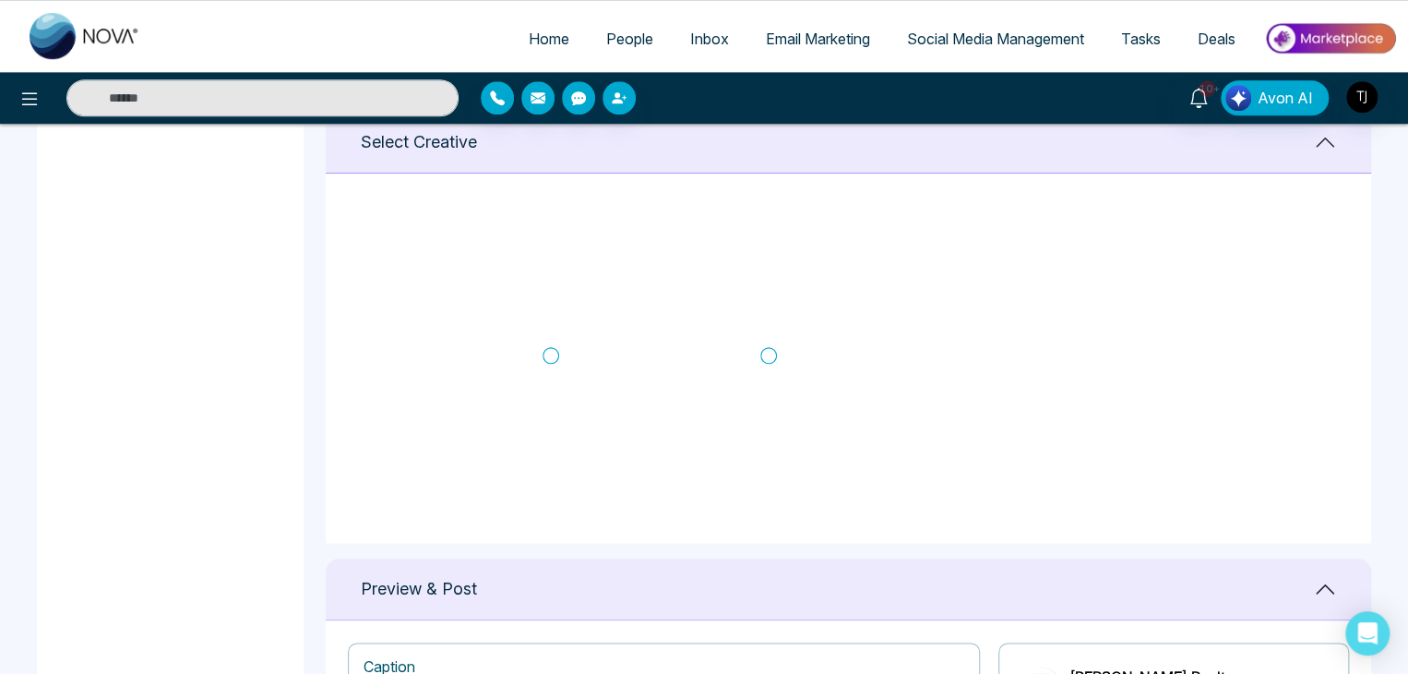
click at [550, 347] on icon at bounding box center [551, 355] width 17 height 18
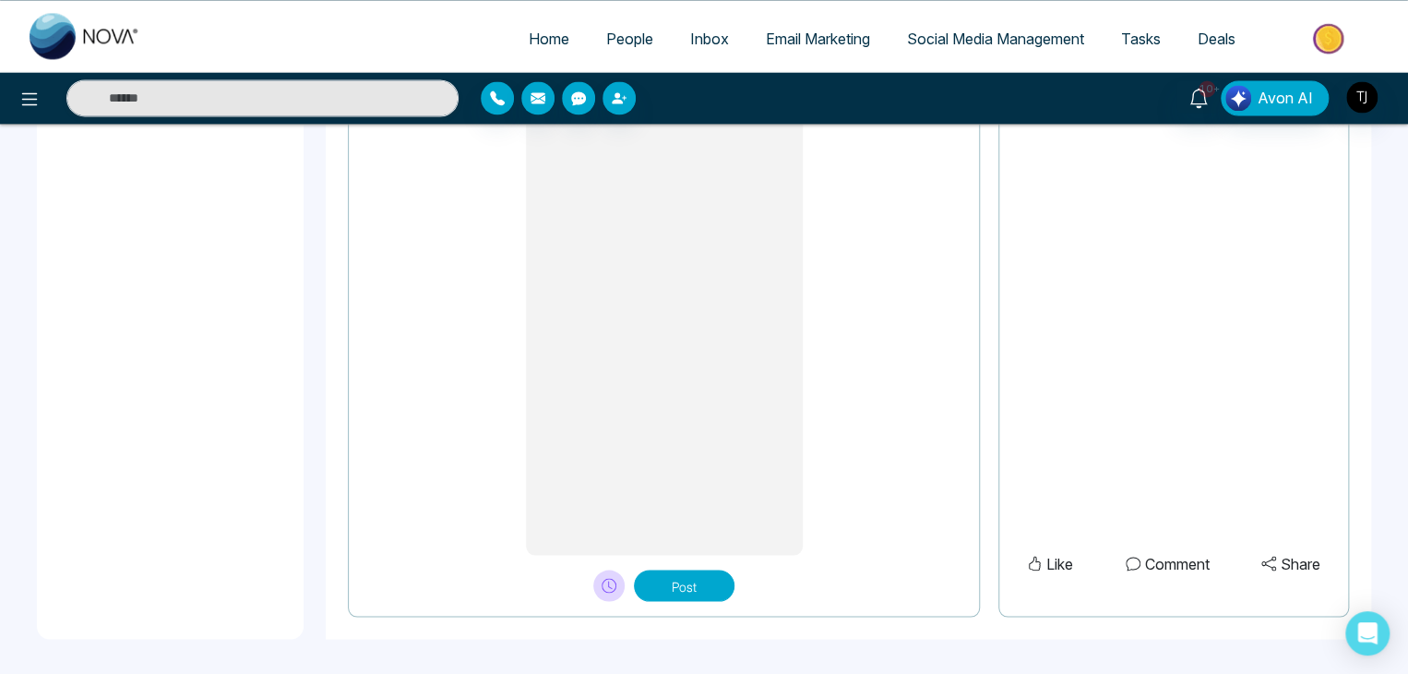
click at [680, 584] on button "Post" at bounding box center [684, 584] width 101 height 31
type textarea "**********"
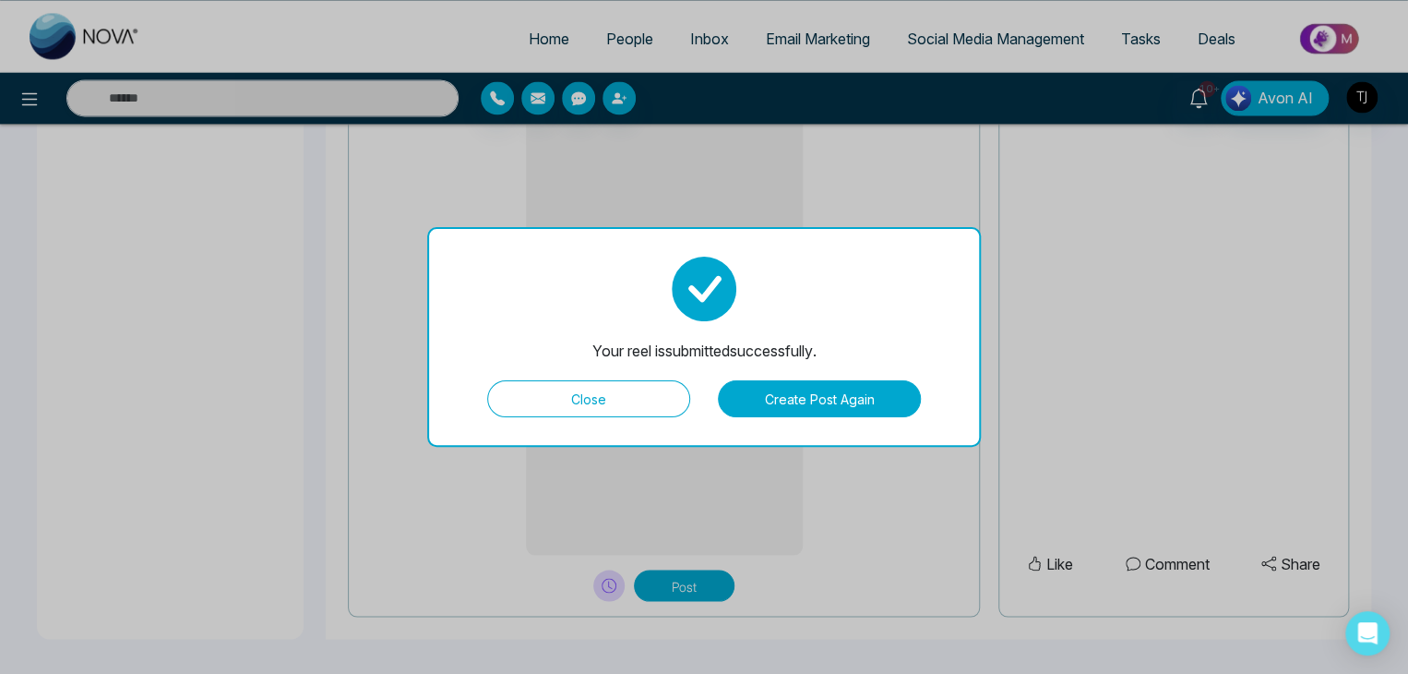
click at [615, 386] on button "Close" at bounding box center [588, 398] width 203 height 37
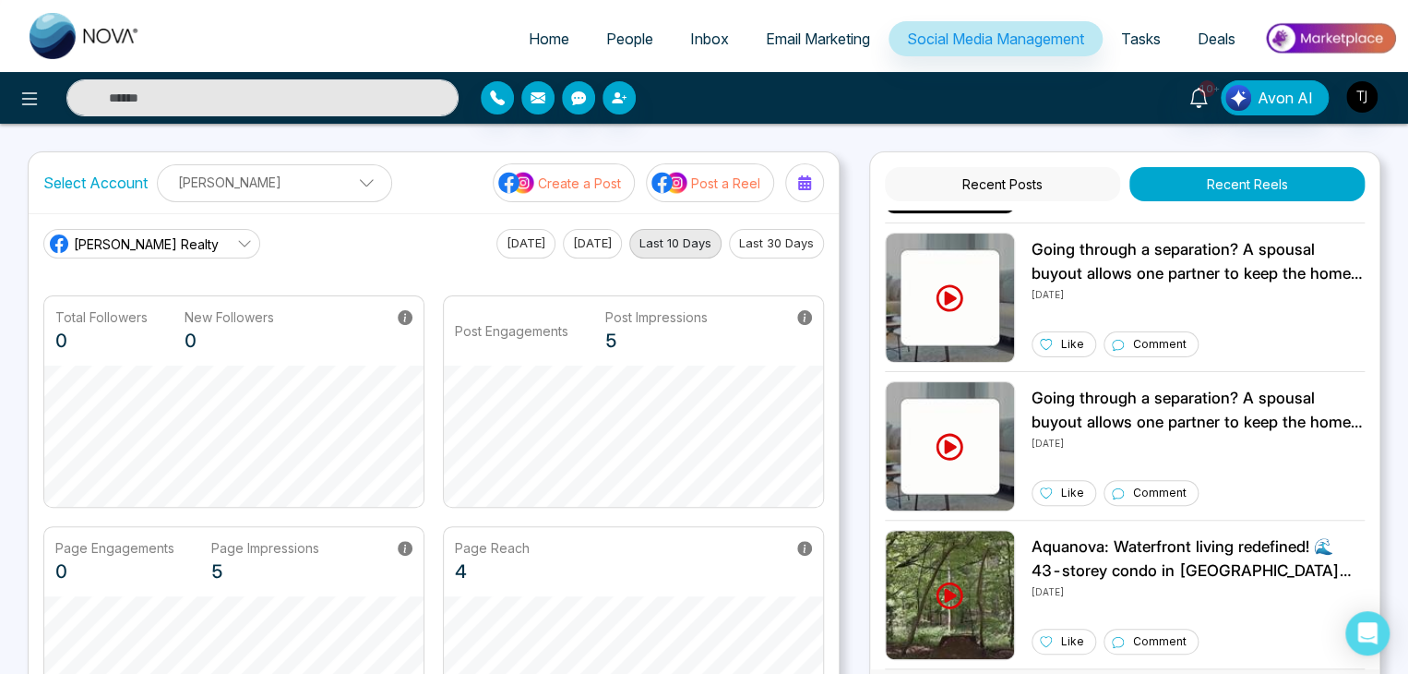
scroll to position [127, 0]
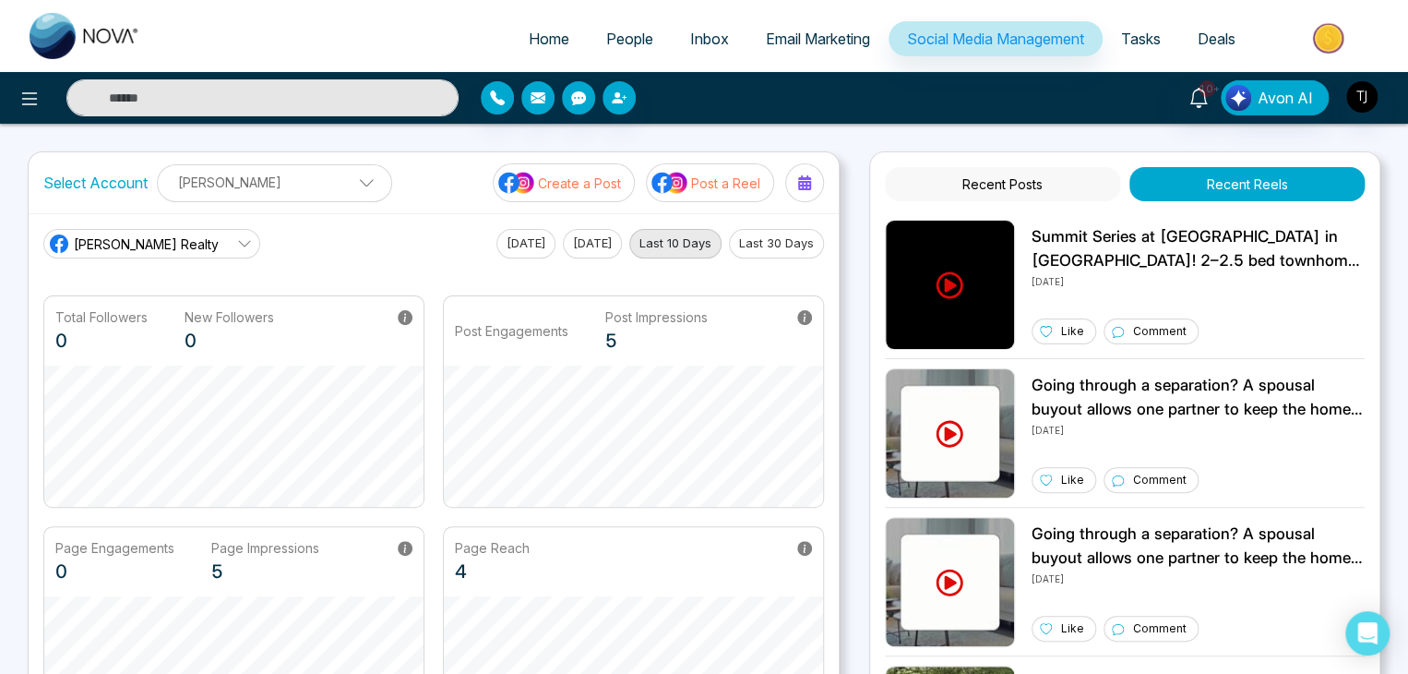
click at [785, 240] on button "Last 30 Days" at bounding box center [776, 244] width 95 height 30
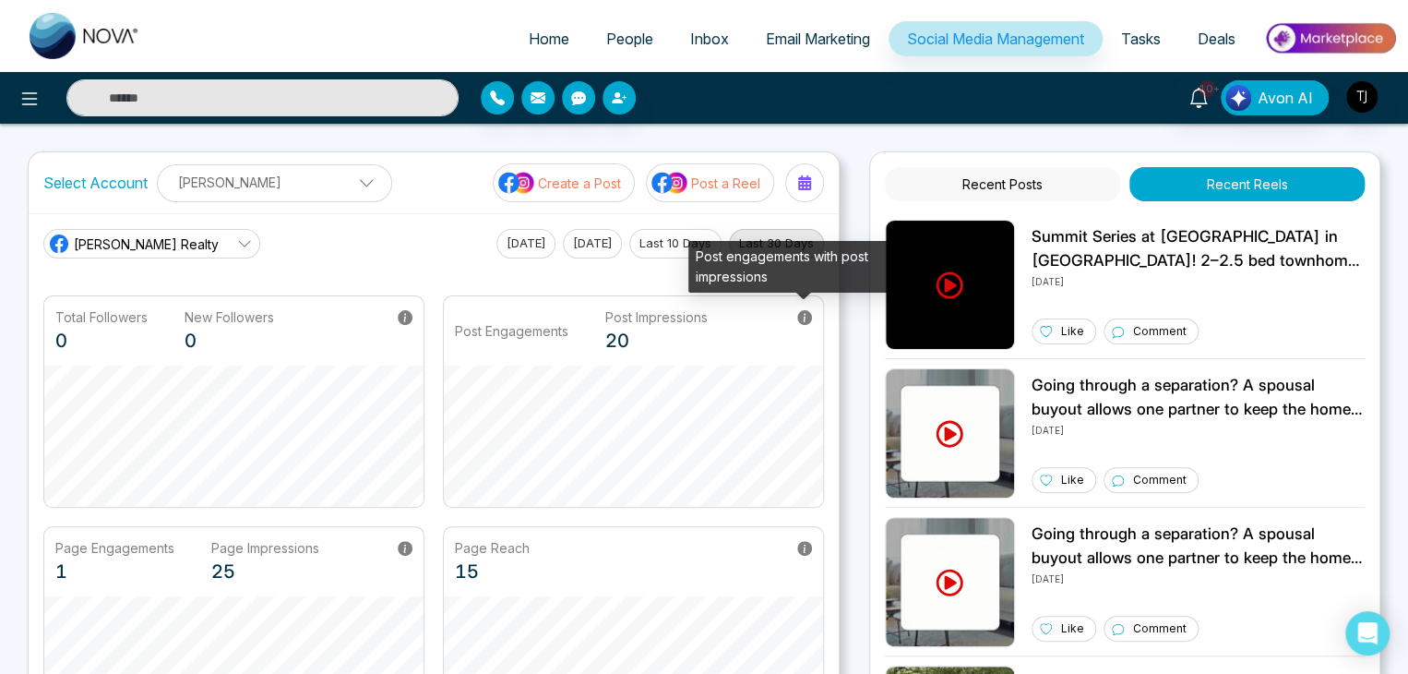
click at [807, 313] on icon at bounding box center [804, 317] width 15 height 15
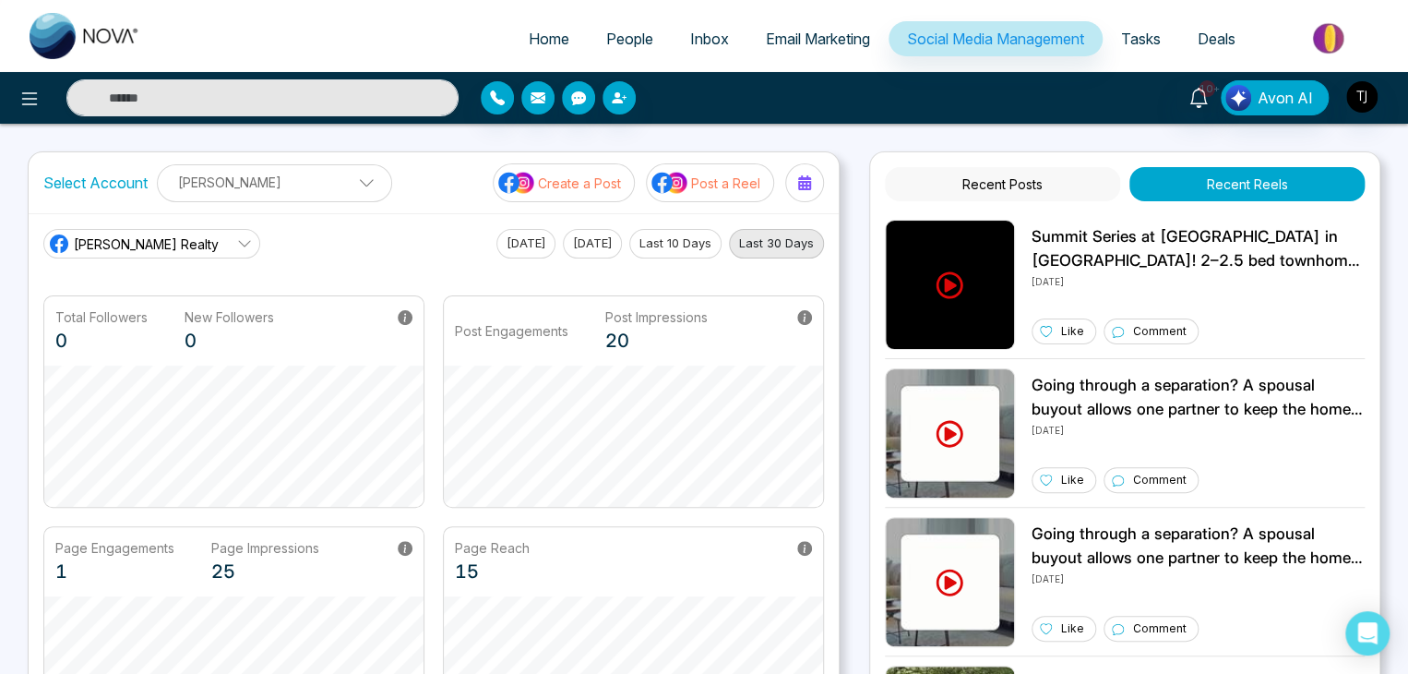
click at [850, 391] on div "Select Account Triston James Triston James Add Social Accounts Create a Post Po…" at bounding box center [704, 483] width 1353 height 665
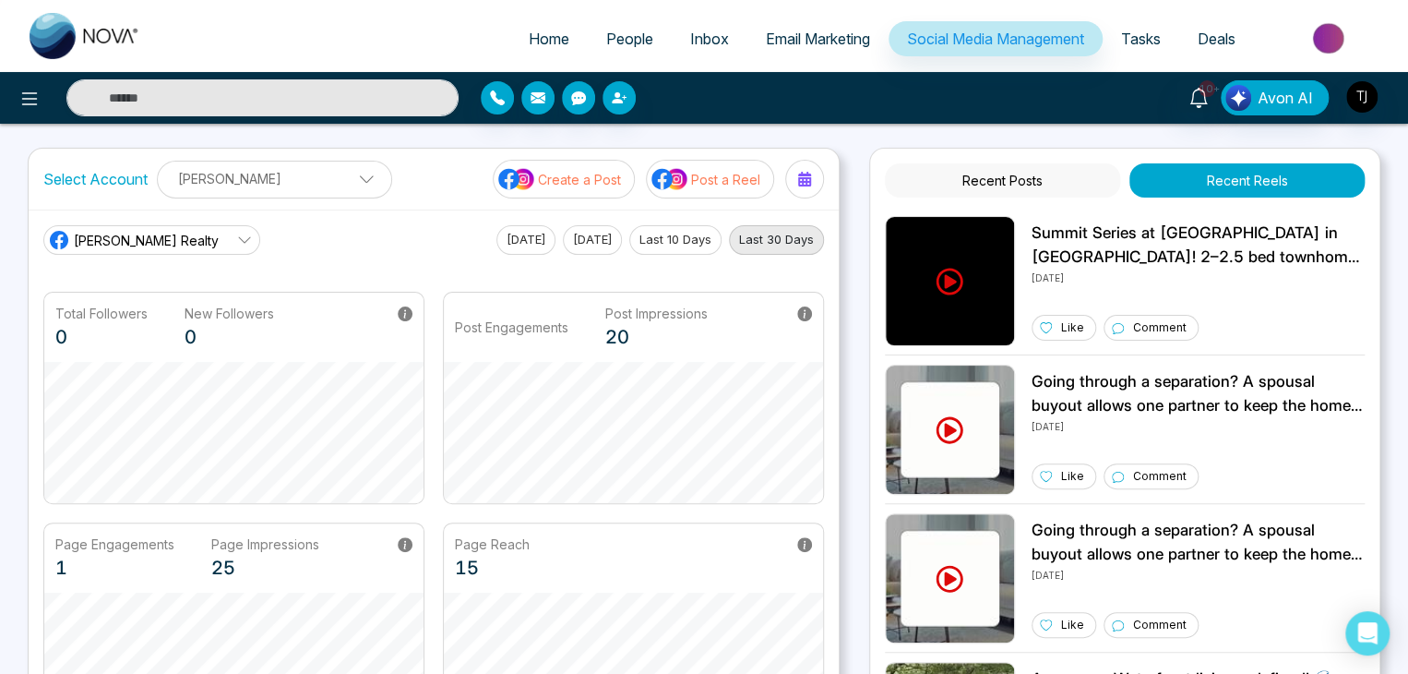
scroll to position [0, 0]
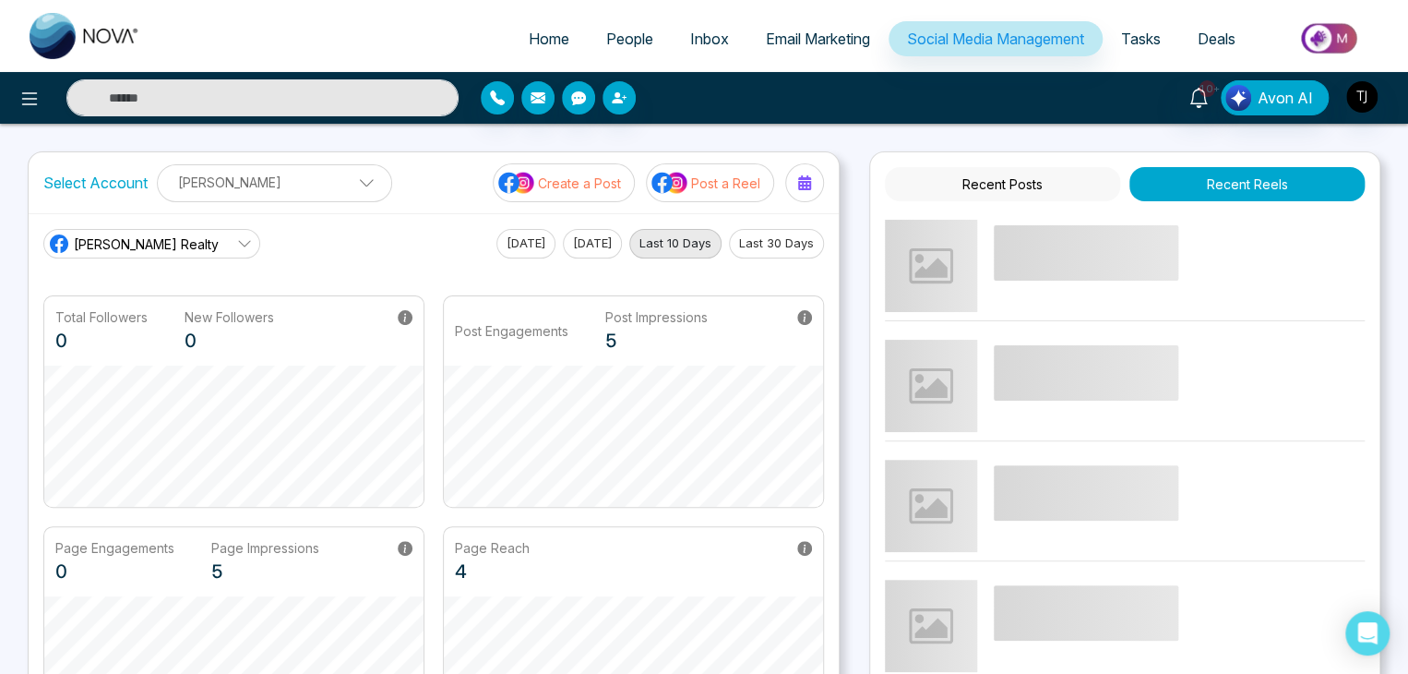
click at [751, 245] on button "Last 30 Days" at bounding box center [776, 244] width 95 height 30
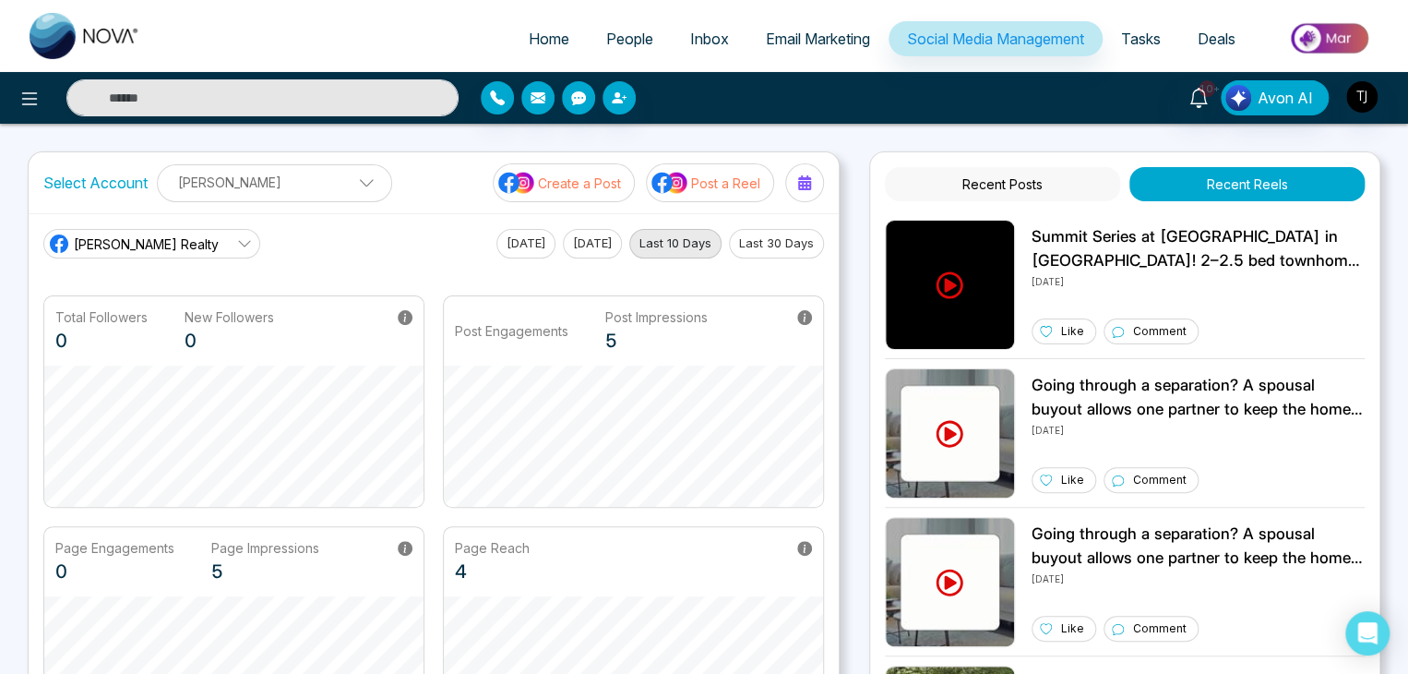
click at [748, 241] on button "Last 30 Days" at bounding box center [776, 244] width 95 height 30
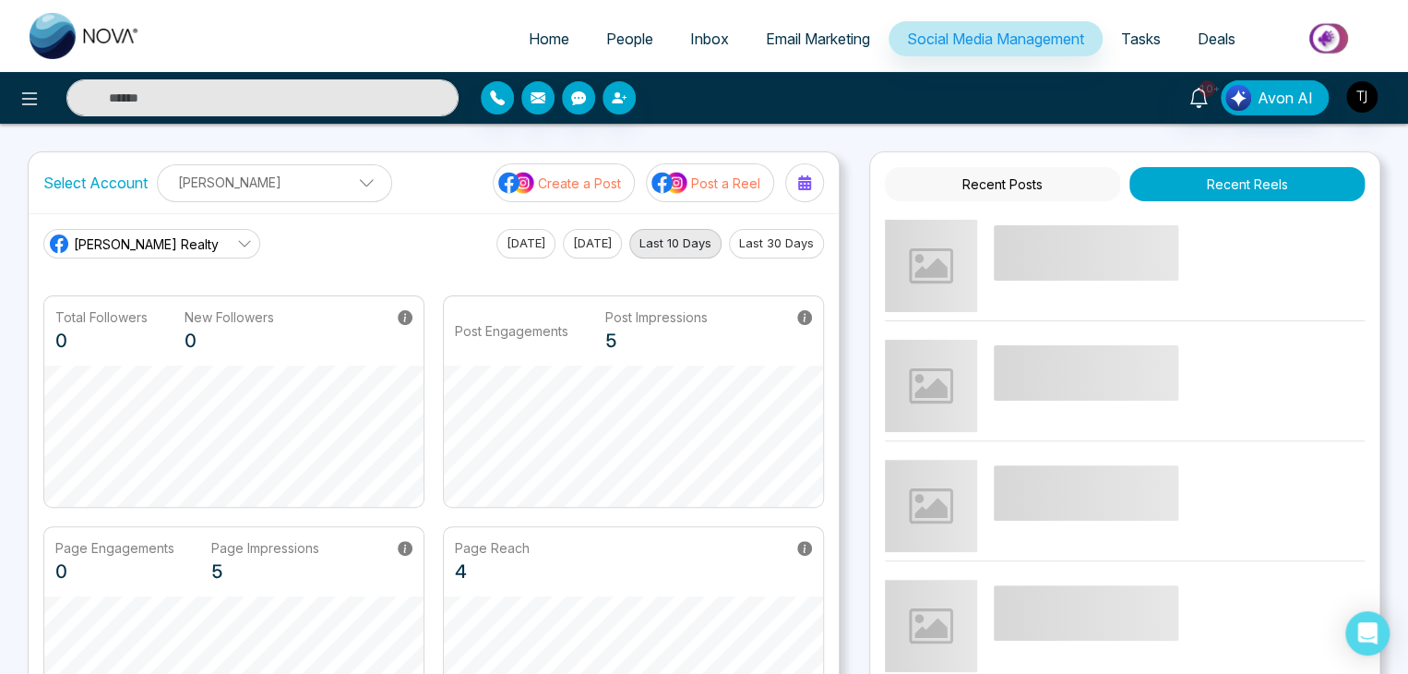
click at [773, 247] on button "Last 30 Days" at bounding box center [776, 244] width 95 height 30
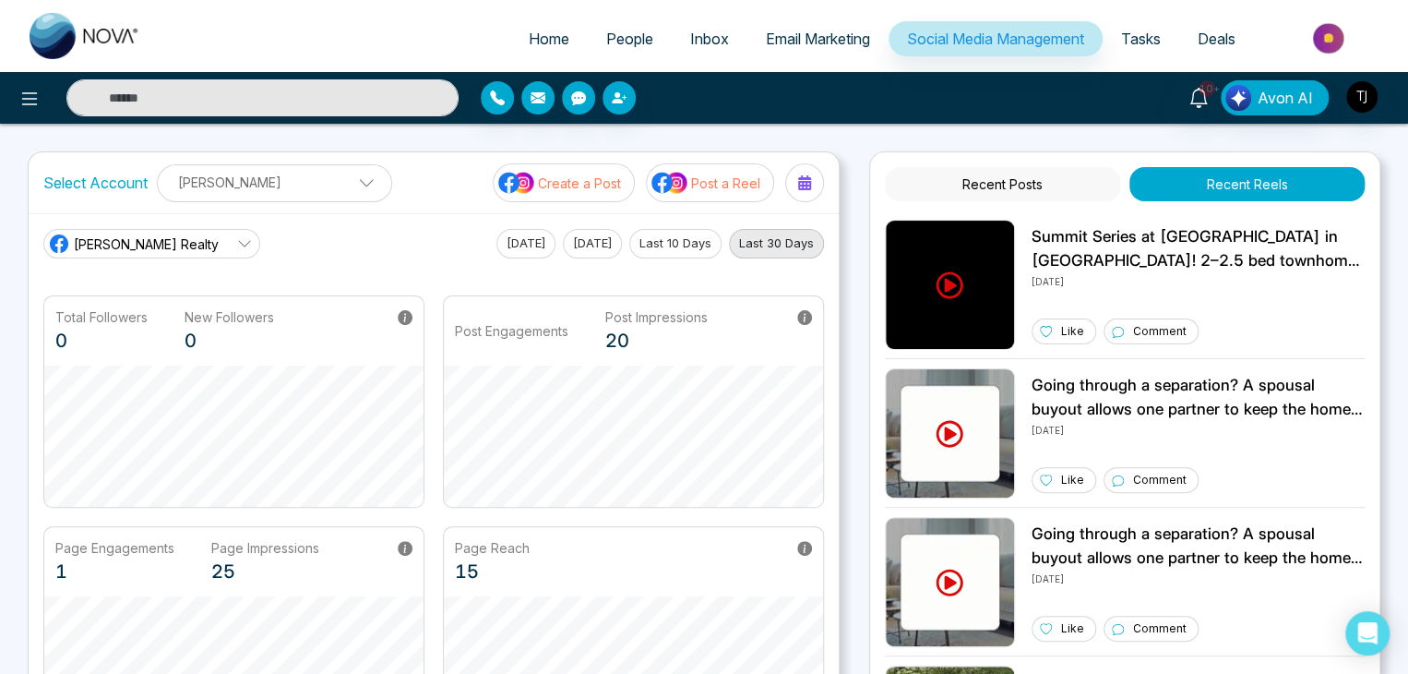
click at [732, 178] on p "Post a Reel" at bounding box center [725, 182] width 69 height 19
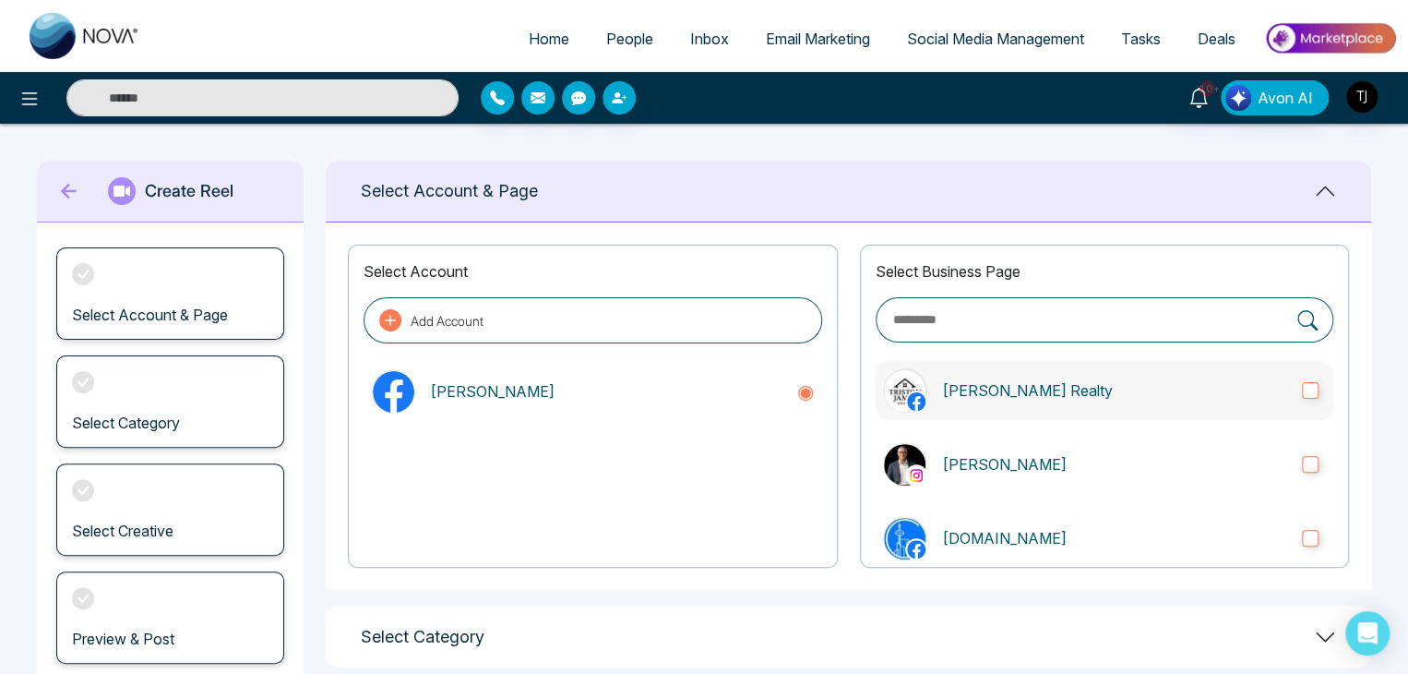
click at [1022, 385] on p "[PERSON_NAME] Realty" at bounding box center [1114, 390] width 345 height 22
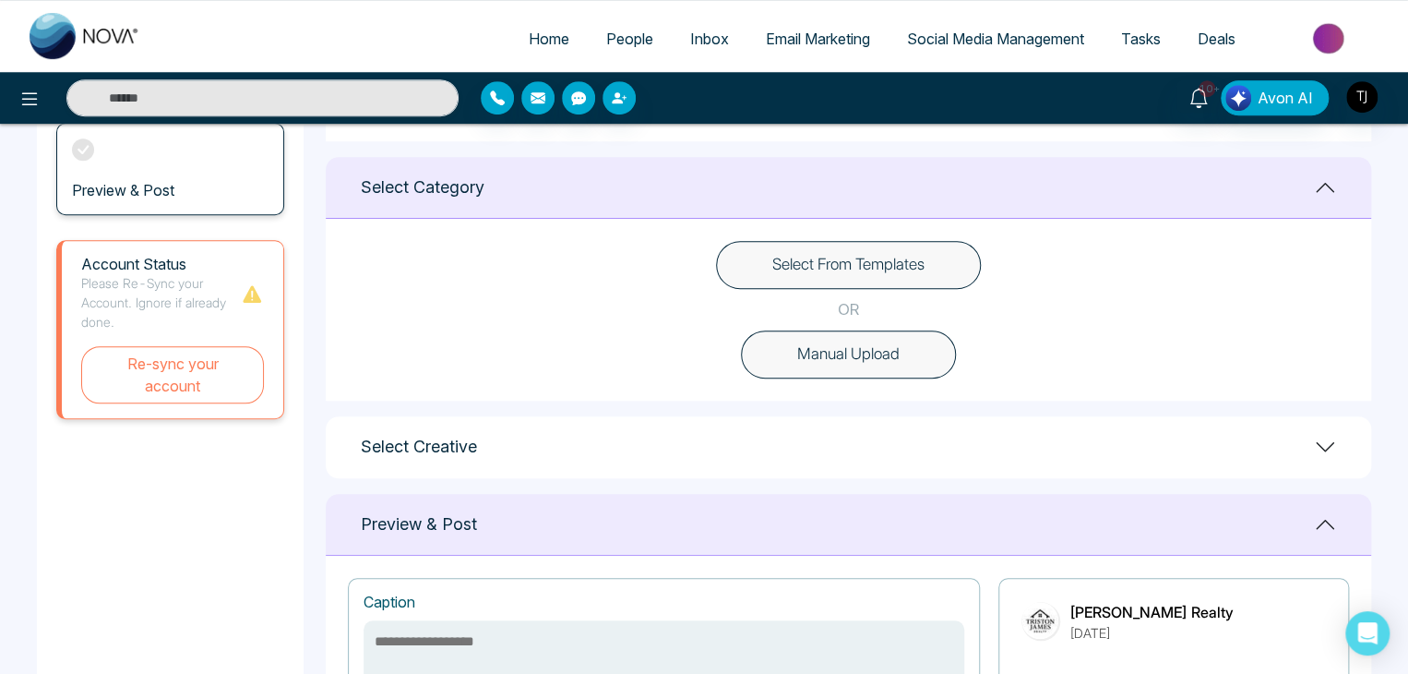
scroll to position [460, 0]
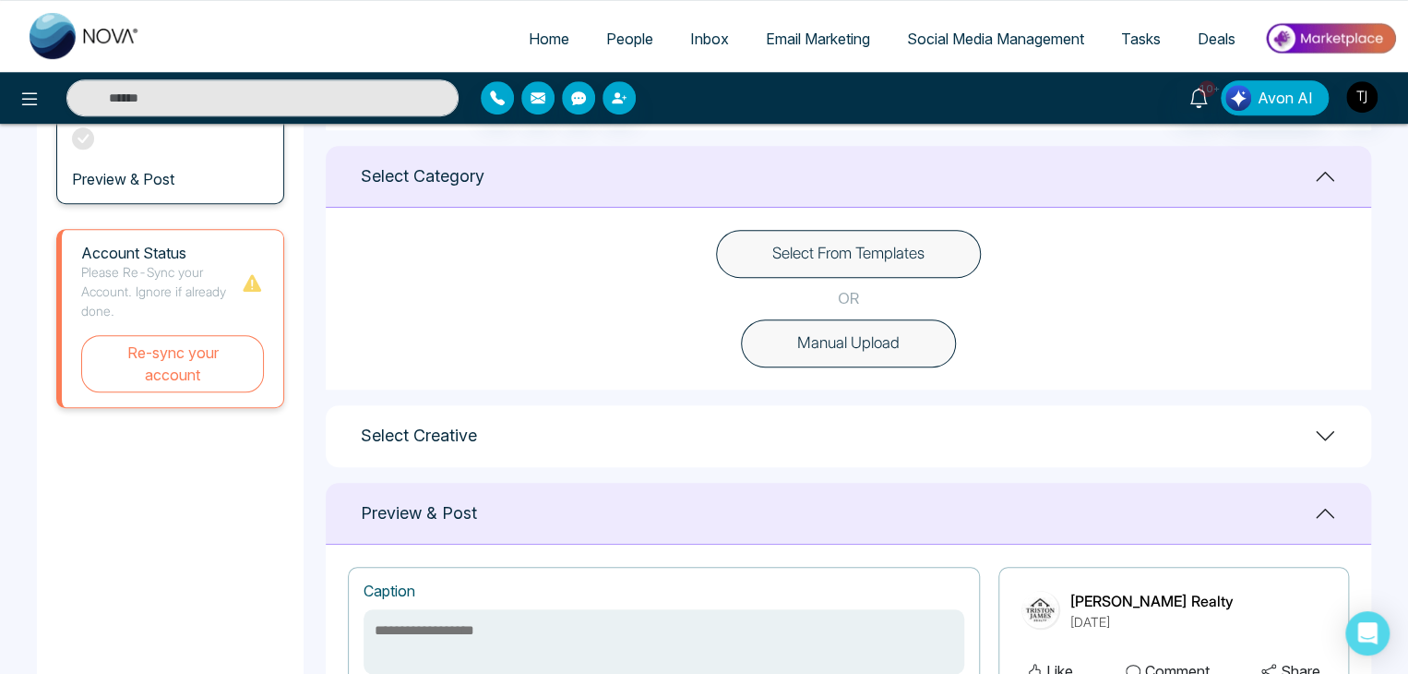
click at [878, 237] on button "Select From Templates" at bounding box center [848, 254] width 265 height 48
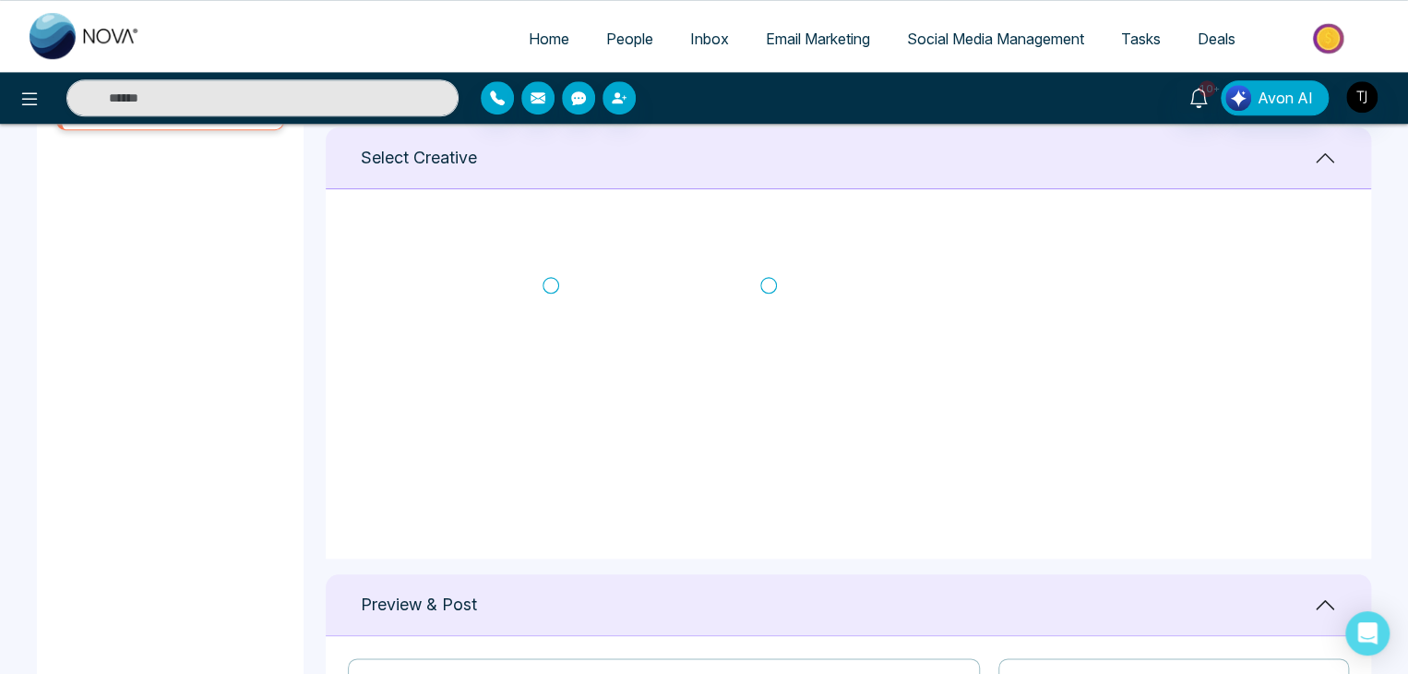
scroll to position [329, 0]
click at [553, 287] on icon at bounding box center [551, 294] width 17 height 18
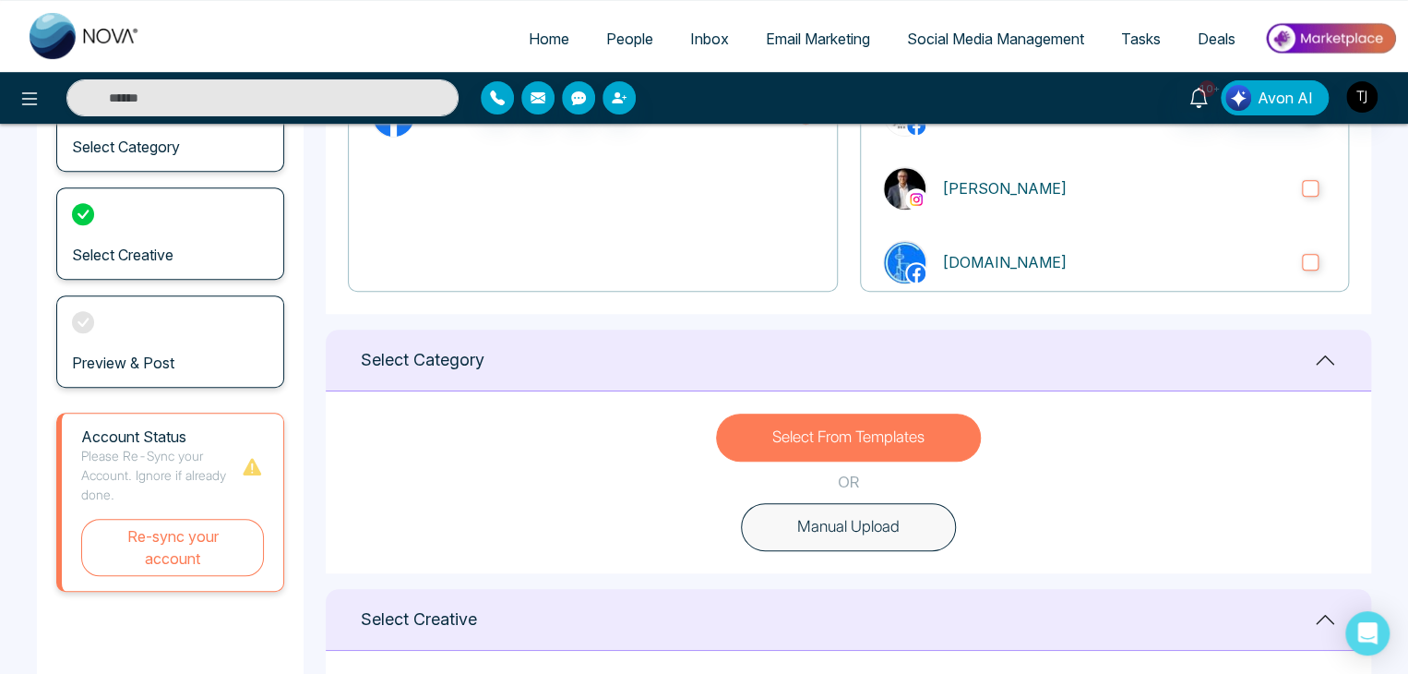
scroll to position [0, 0]
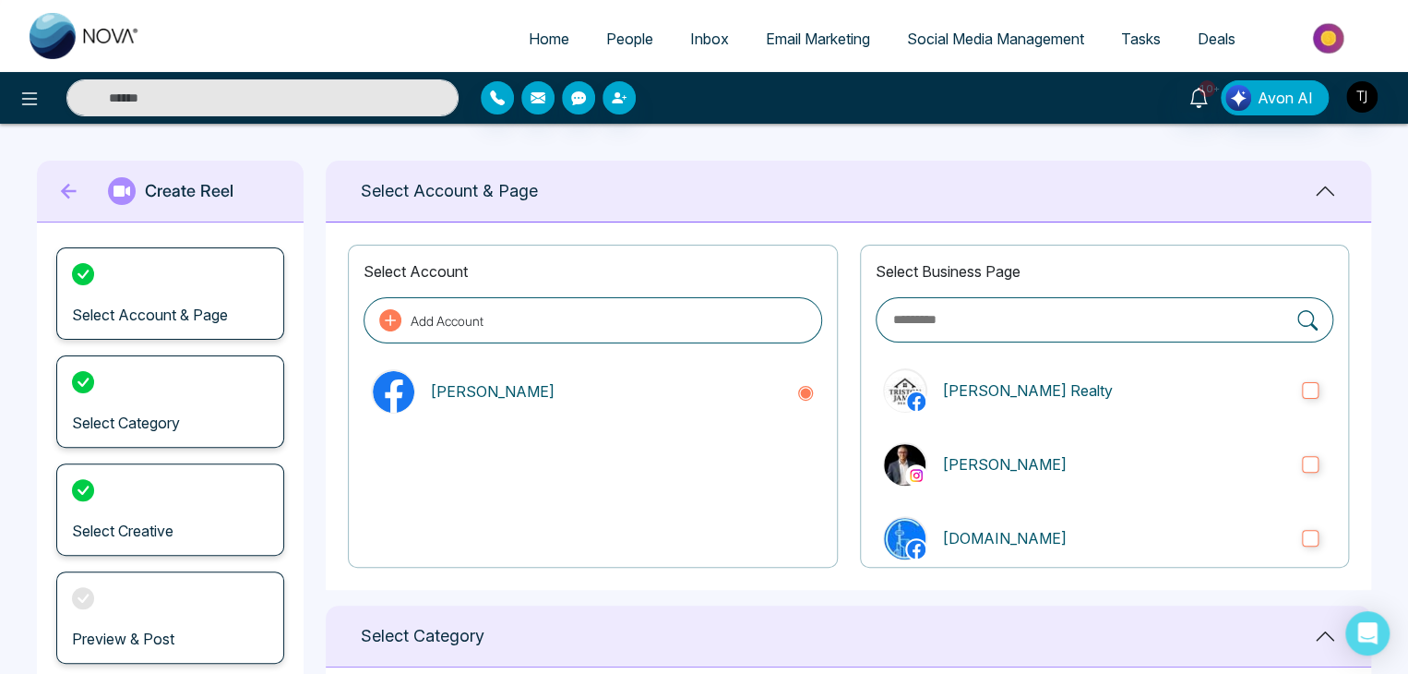
click at [60, 190] on icon at bounding box center [69, 191] width 28 height 37
type textarea "**********"
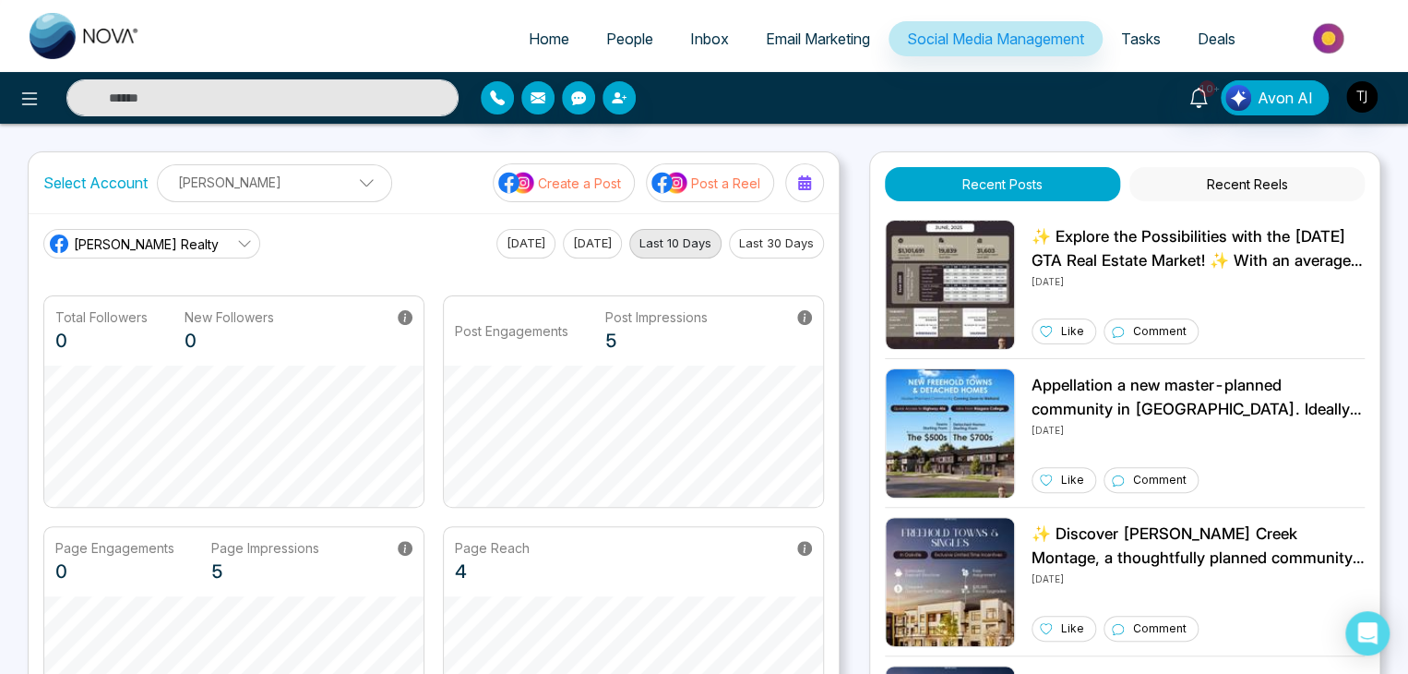
click at [1323, 178] on button "Recent Reels" at bounding box center [1246, 184] width 235 height 34
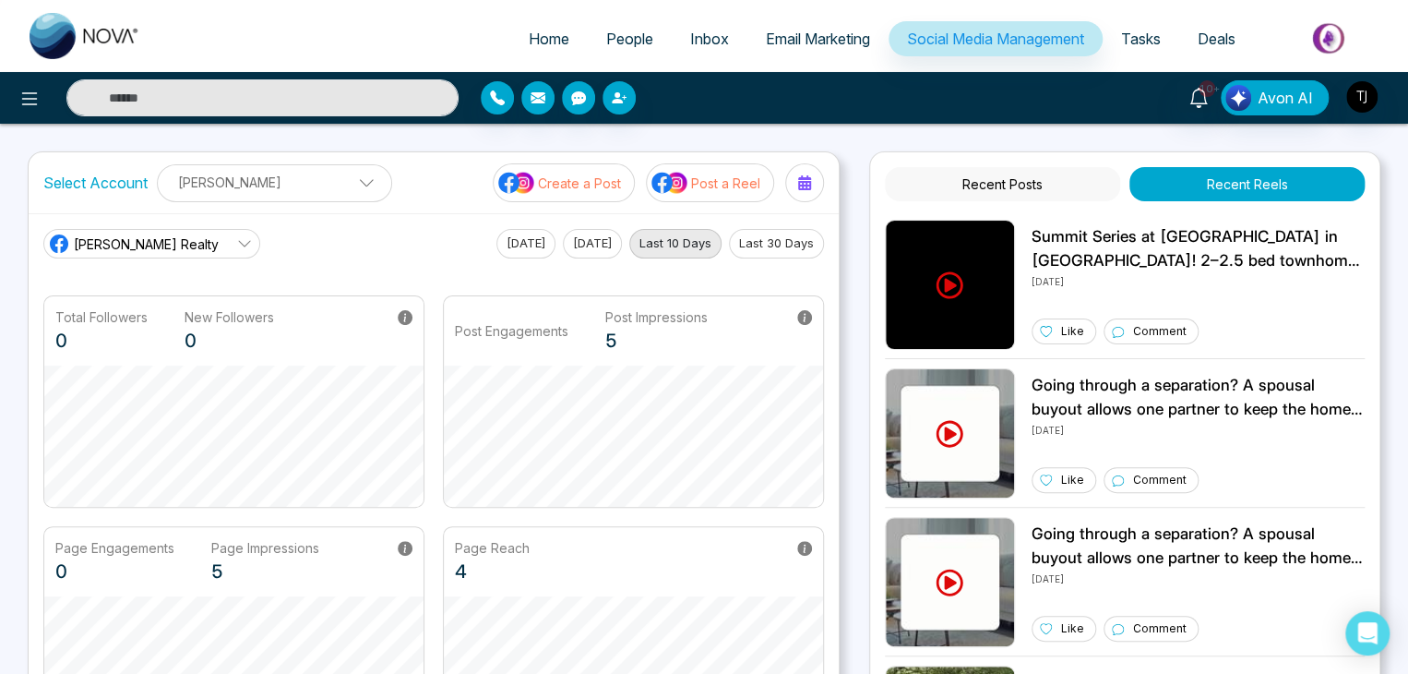
click at [699, 166] on button "Post a Reel" at bounding box center [710, 182] width 128 height 39
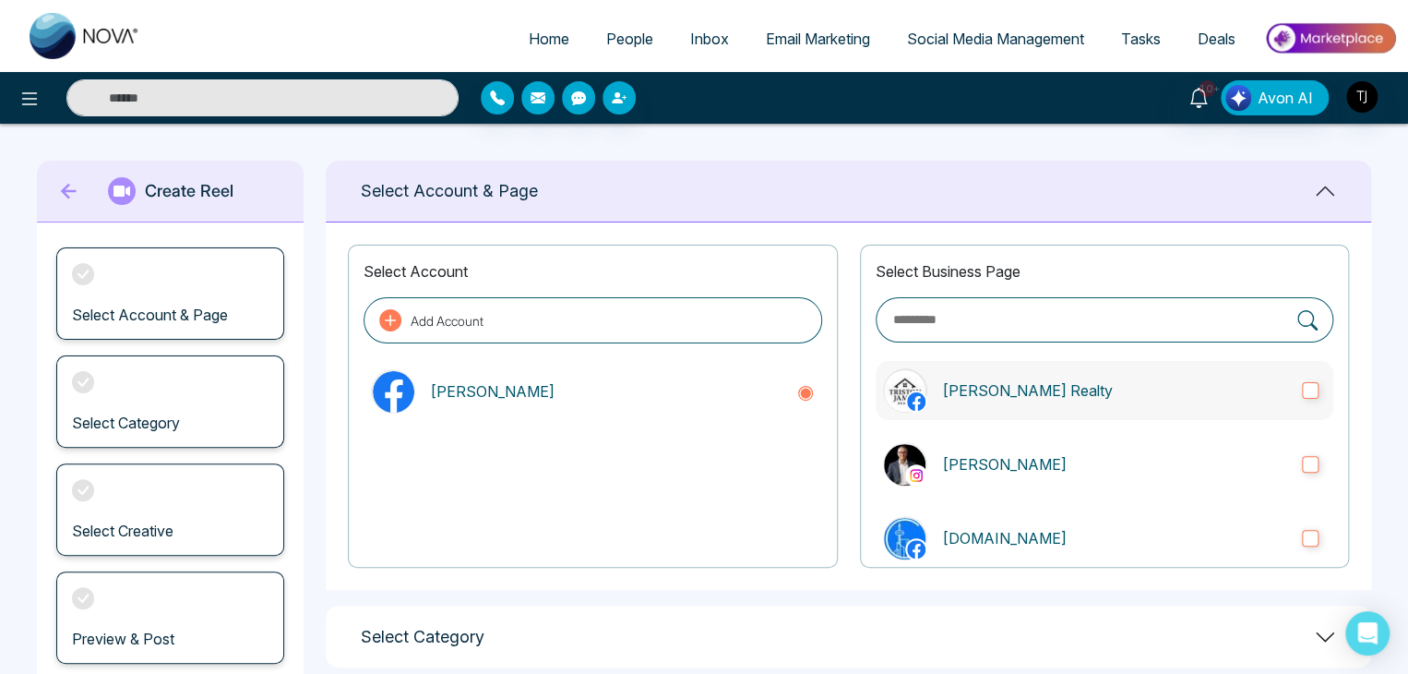
click at [1059, 396] on p "[PERSON_NAME] Realty" at bounding box center [1114, 390] width 345 height 22
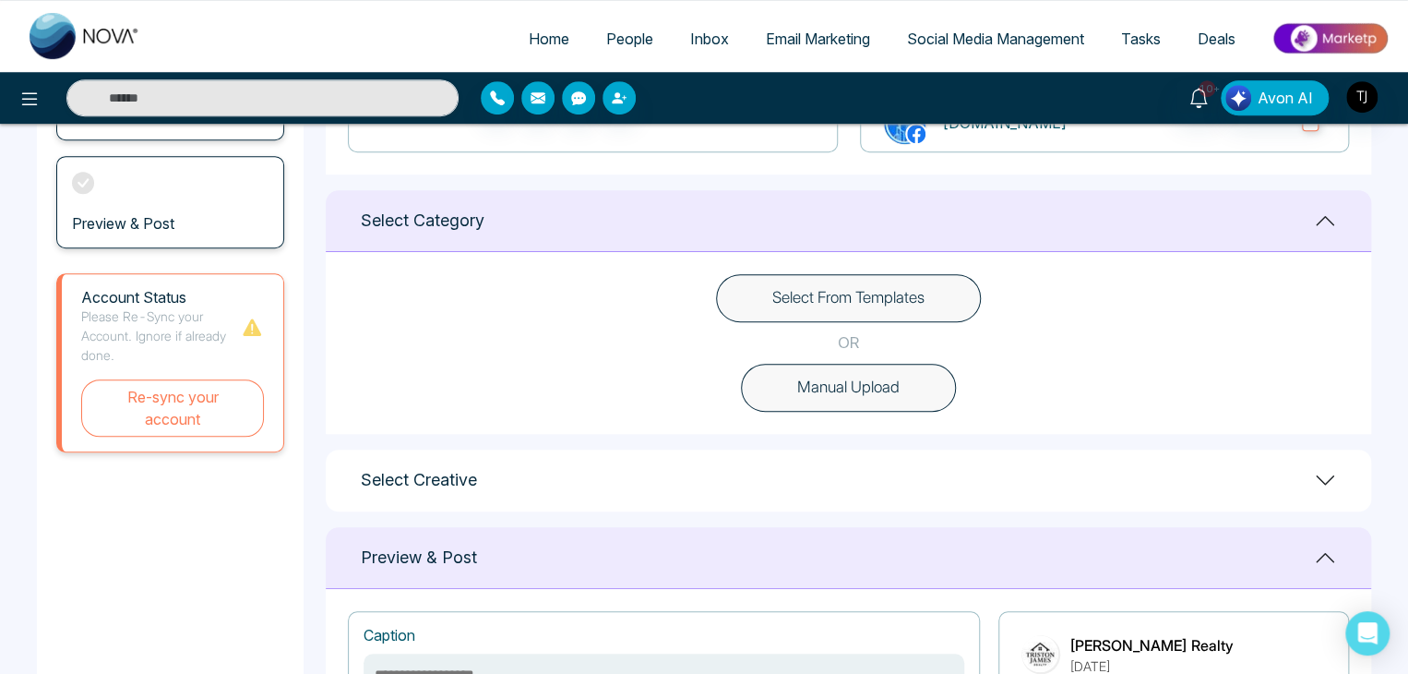
scroll to position [423, 0]
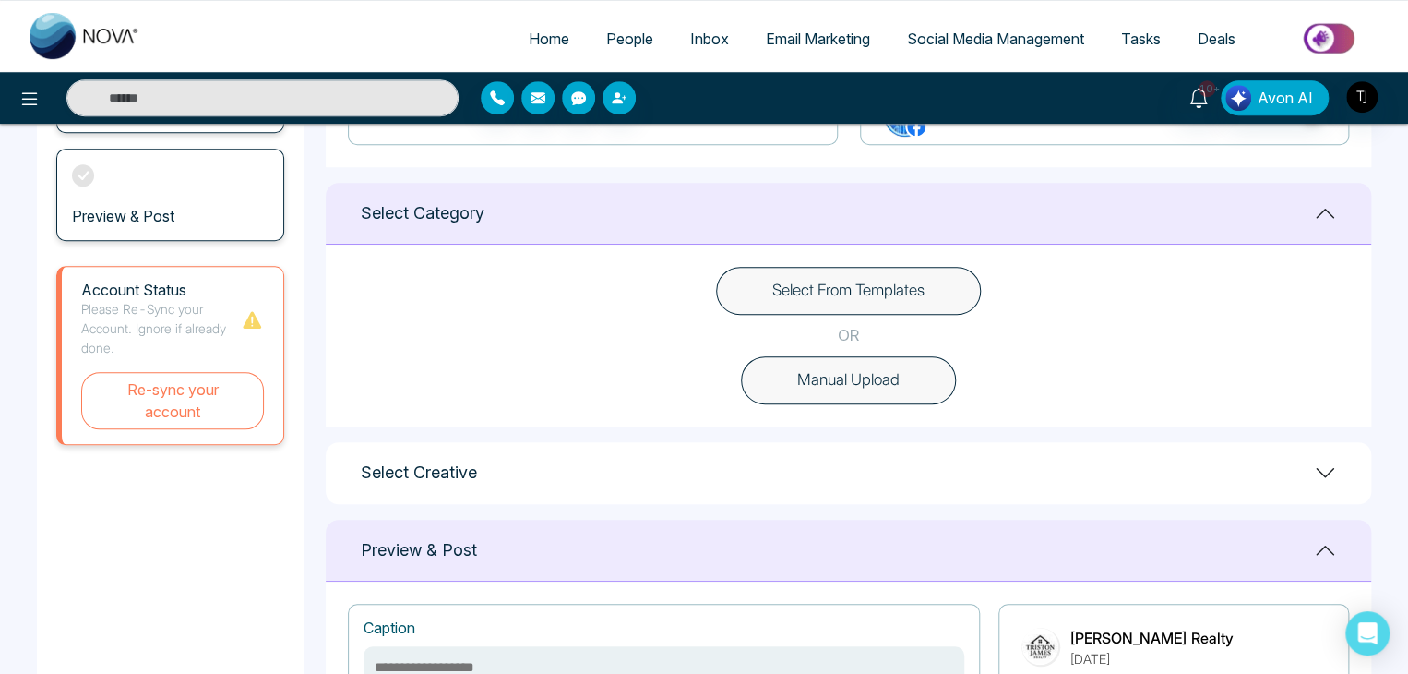
click at [842, 282] on button "Select From Templates" at bounding box center [848, 291] width 265 height 48
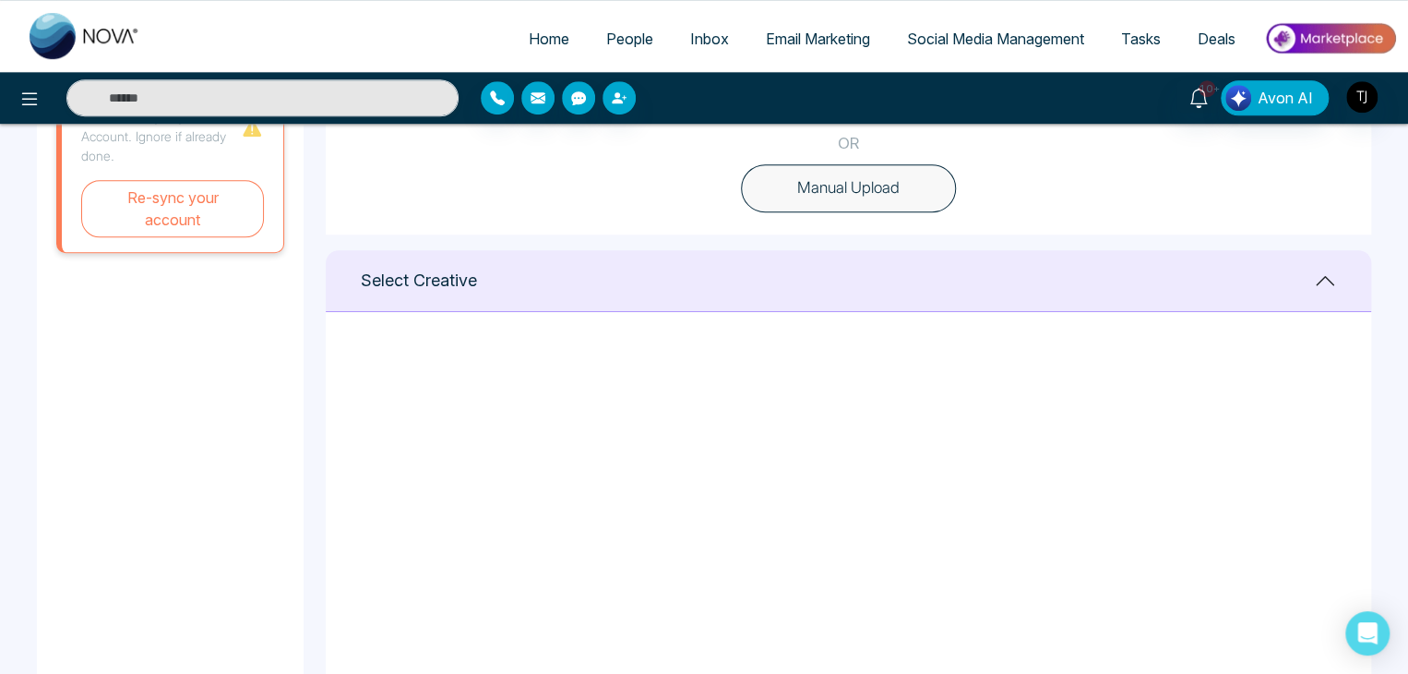
scroll to position [354, 0]
click at [548, 384] on icon at bounding box center [551, 392] width 17 height 18
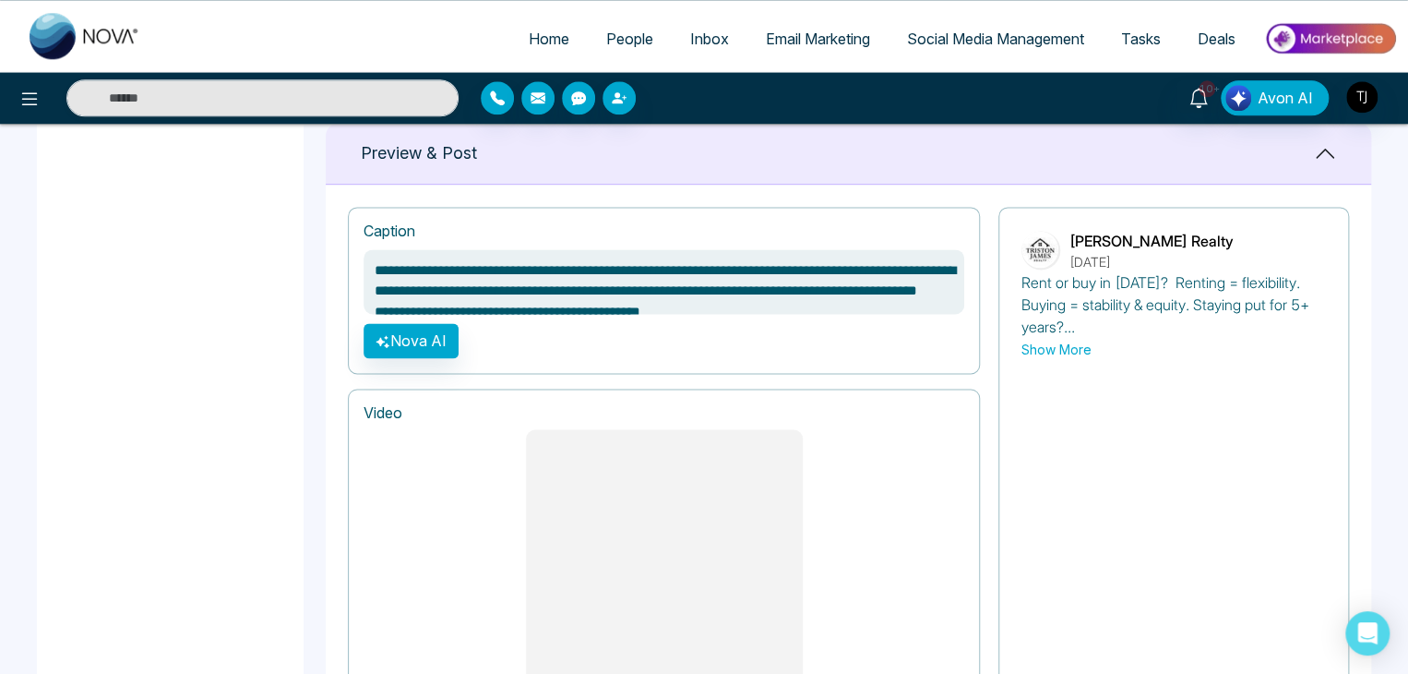
scroll to position [1555, 0]
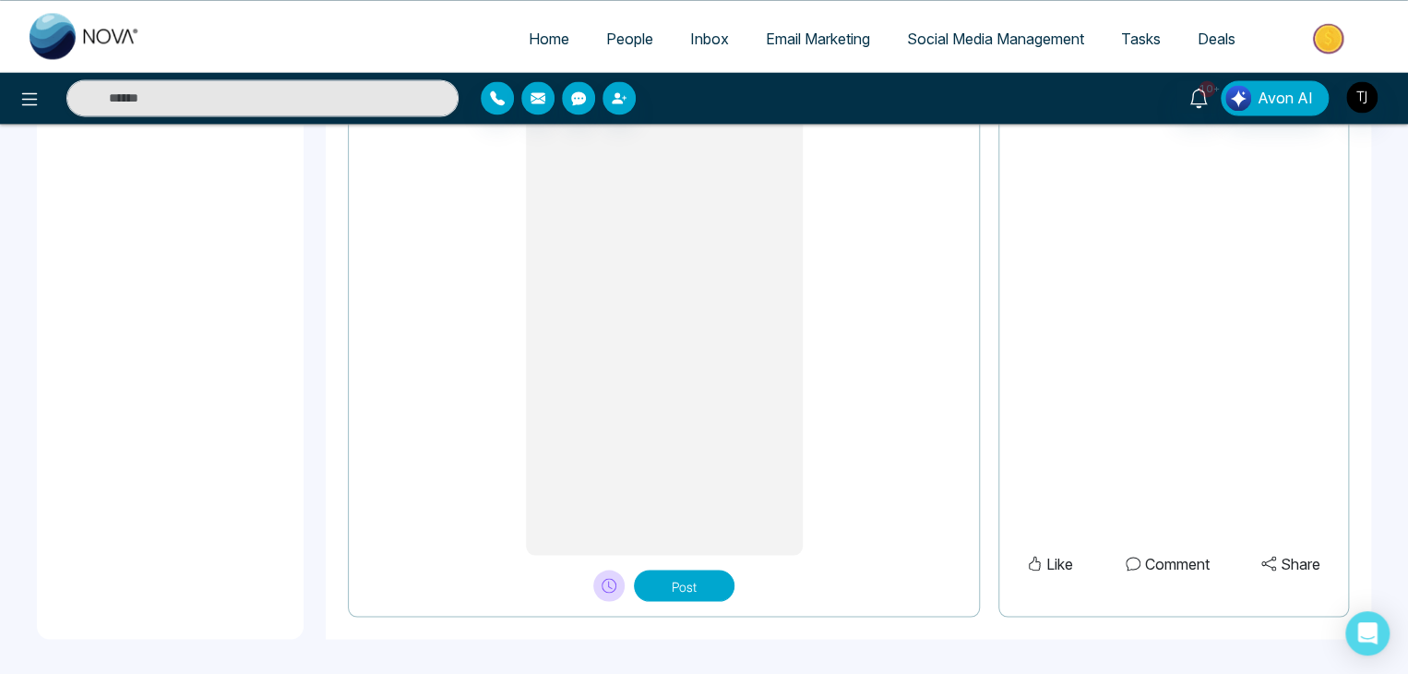
click at [686, 583] on button "Post" at bounding box center [684, 584] width 101 height 31
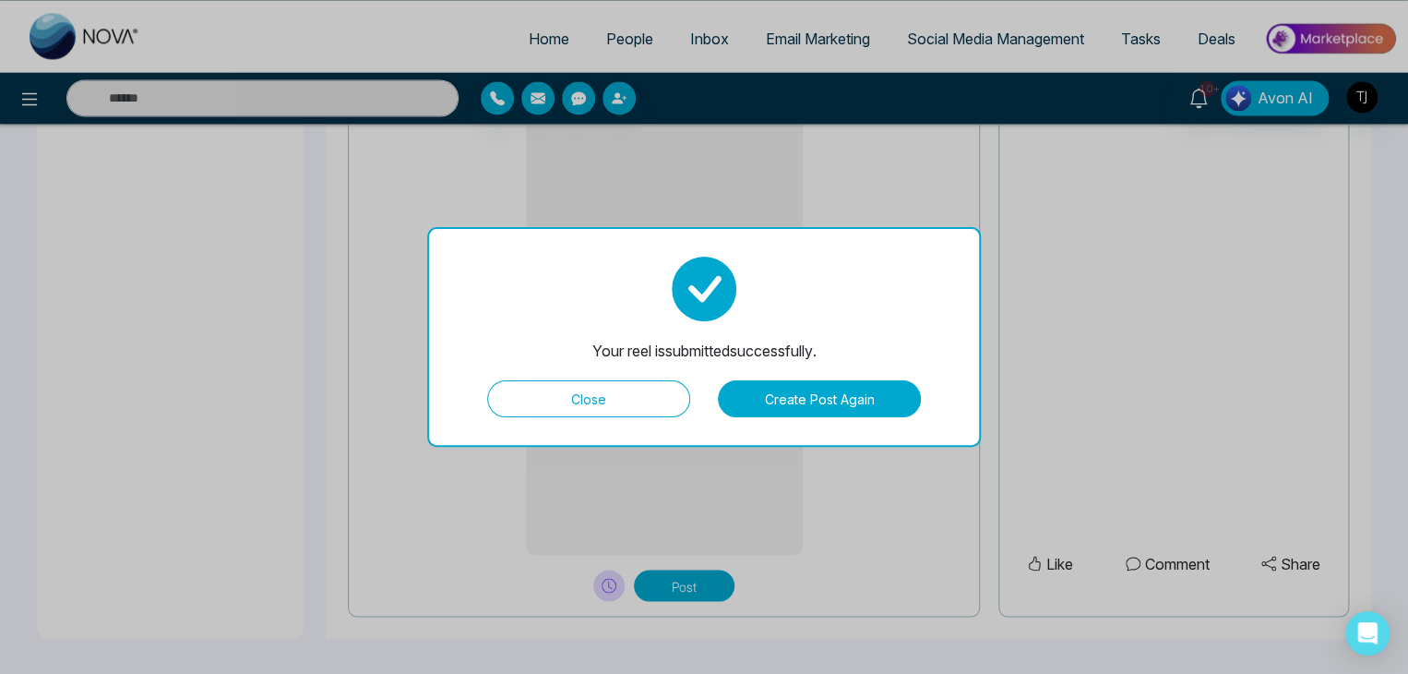
click at [616, 392] on button "Close" at bounding box center [588, 398] width 203 height 37
type textarea "**********"
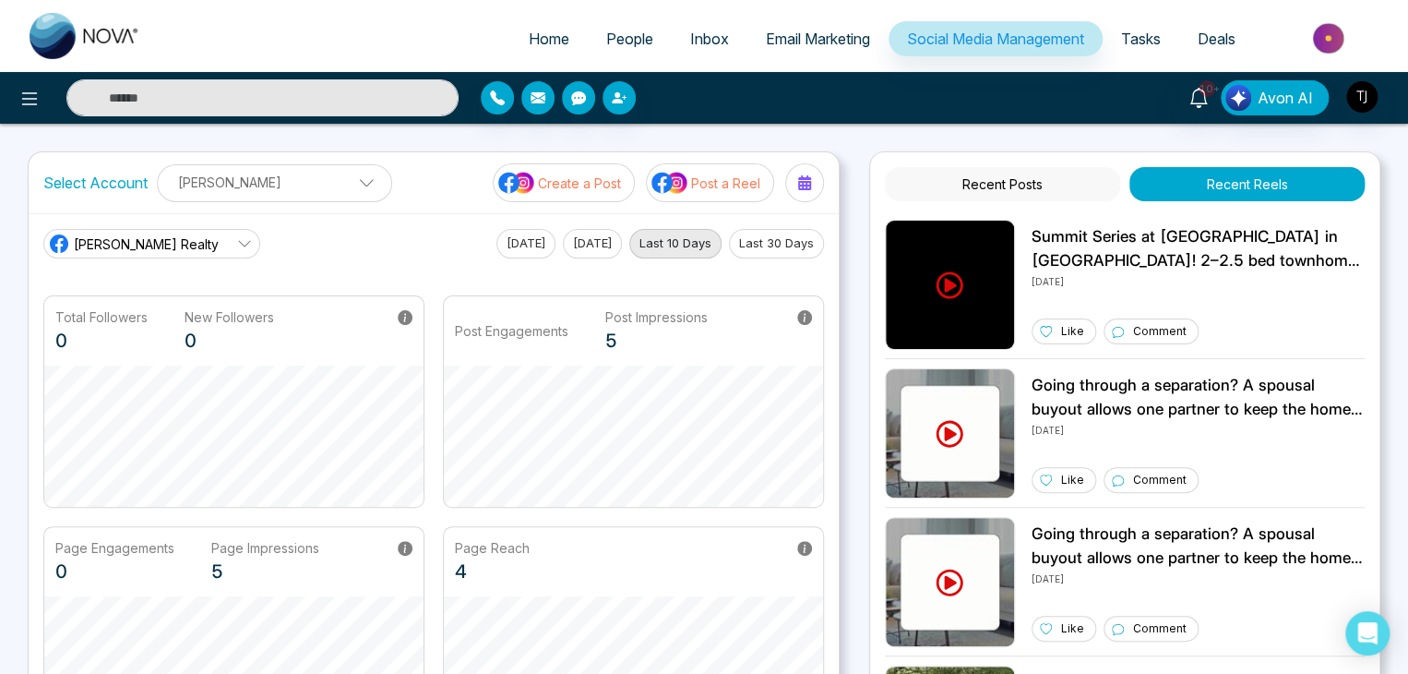
click at [729, 174] on p "Post a Reel" at bounding box center [725, 182] width 69 height 19
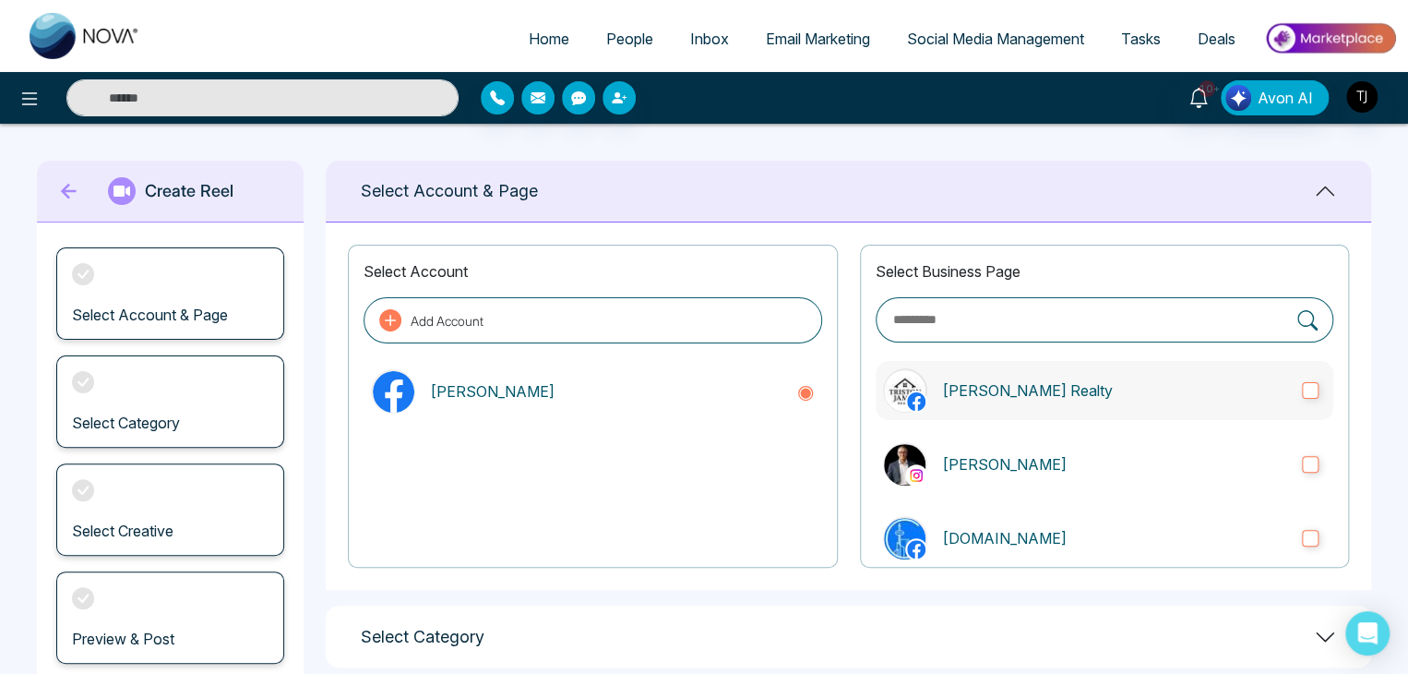
click at [968, 387] on p "[PERSON_NAME] Realty" at bounding box center [1114, 390] width 345 height 22
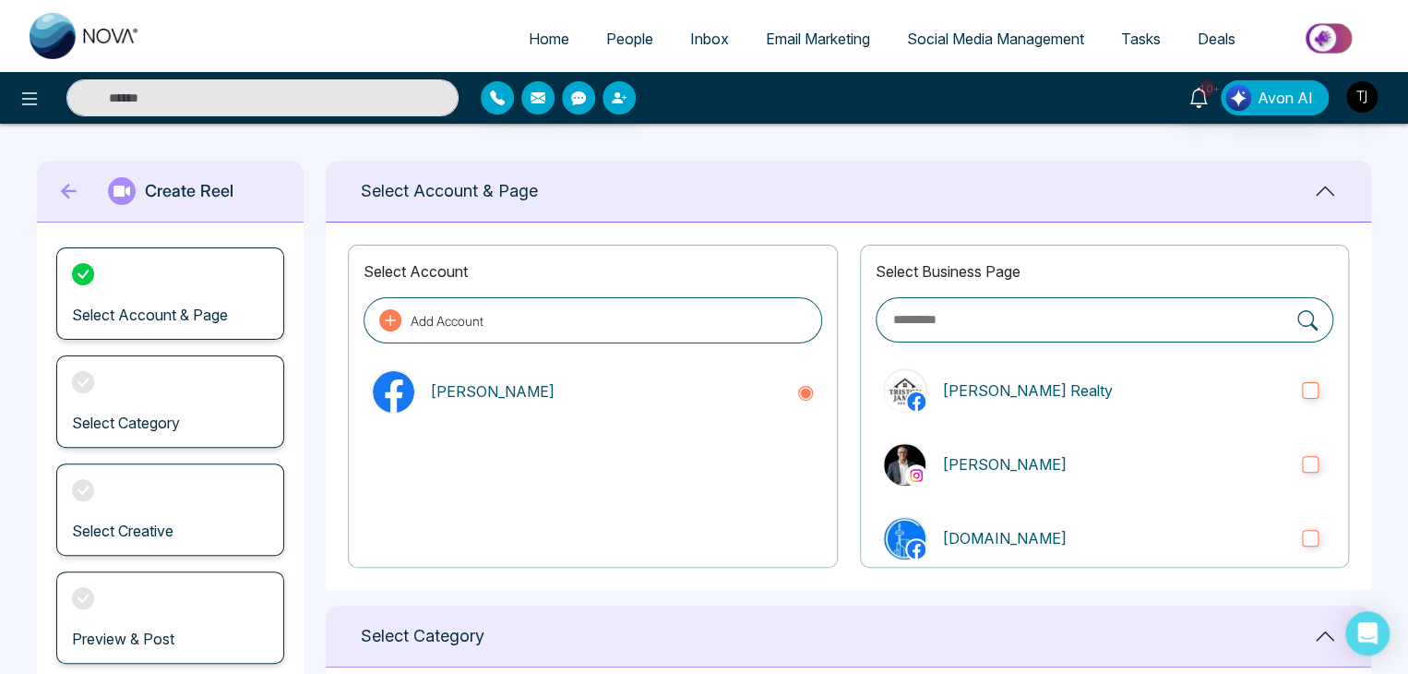
click at [56, 185] on icon at bounding box center [69, 191] width 28 height 37
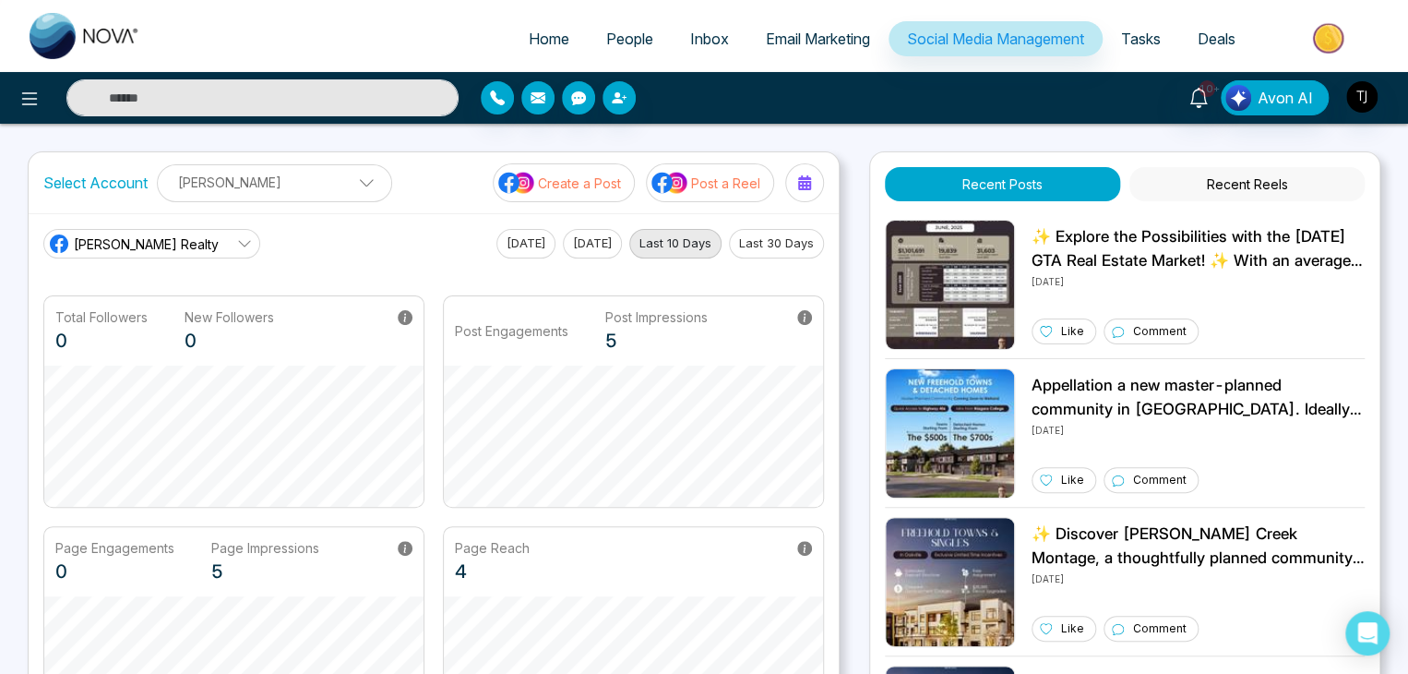
click at [1301, 180] on button "Recent Reels" at bounding box center [1246, 184] width 235 height 34
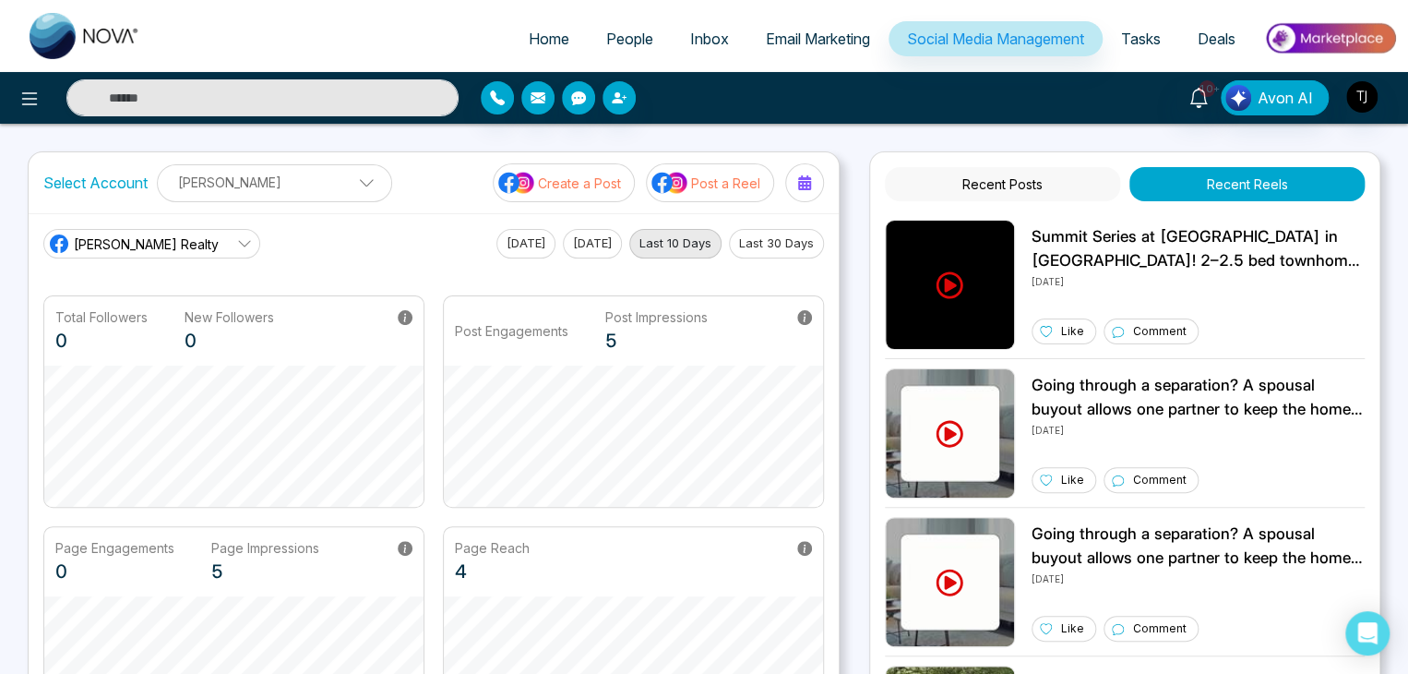
click at [727, 174] on p "Post a Reel" at bounding box center [725, 182] width 69 height 19
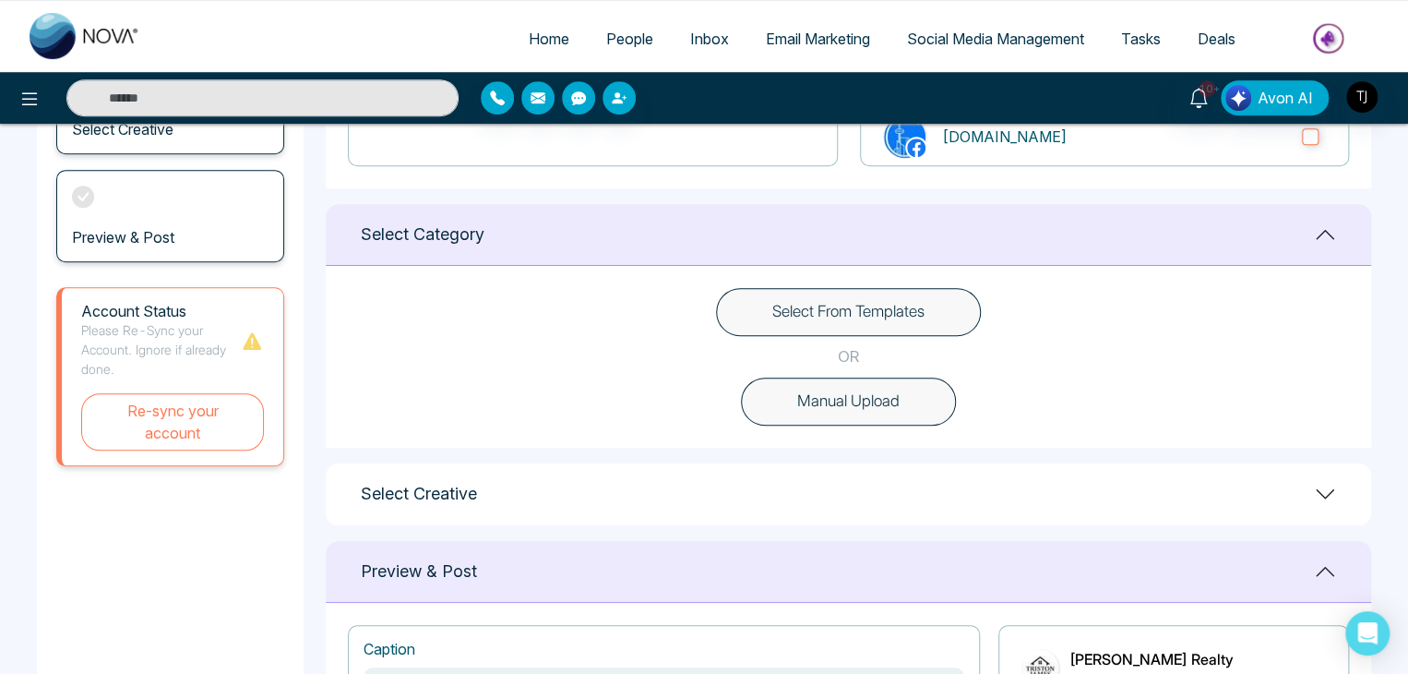
scroll to position [368, 0]
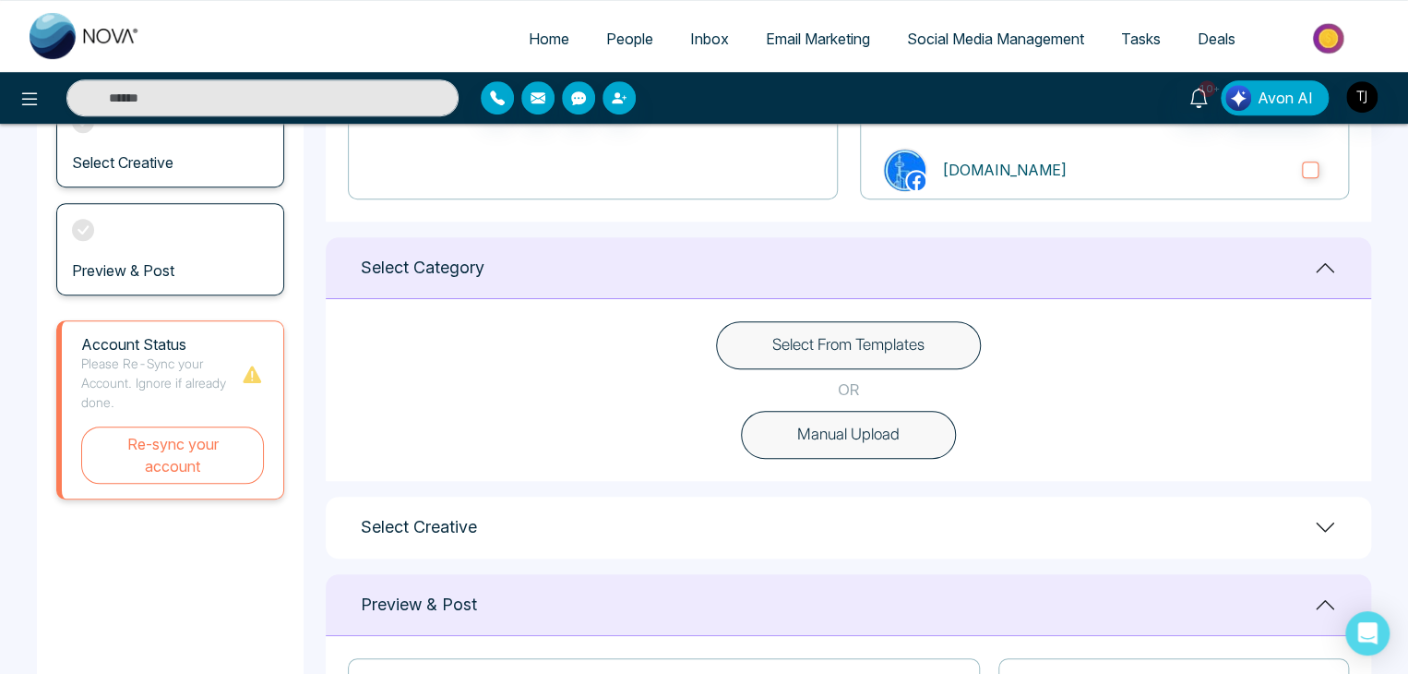
click at [868, 352] on button "Select From Templates" at bounding box center [848, 345] width 265 height 48
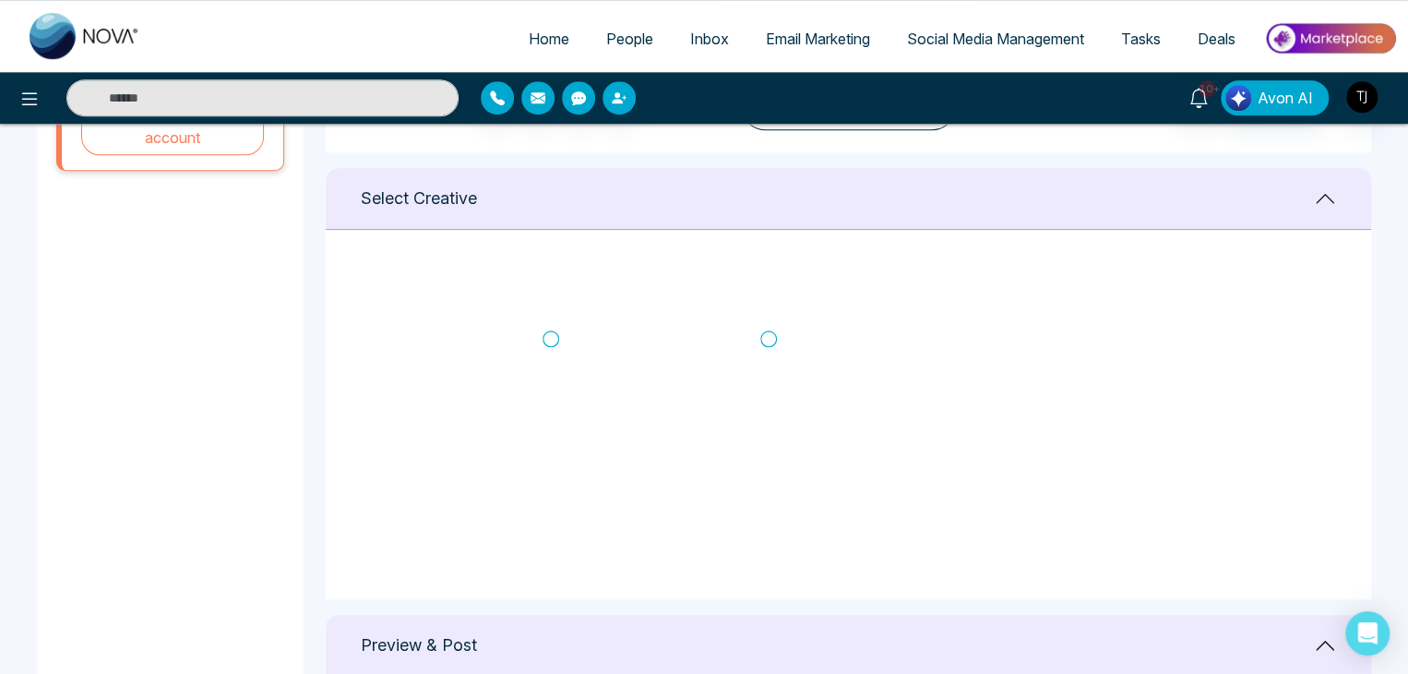
scroll to position [323, 0]
click at [550, 339] on icon at bounding box center [551, 341] width 17 height 18
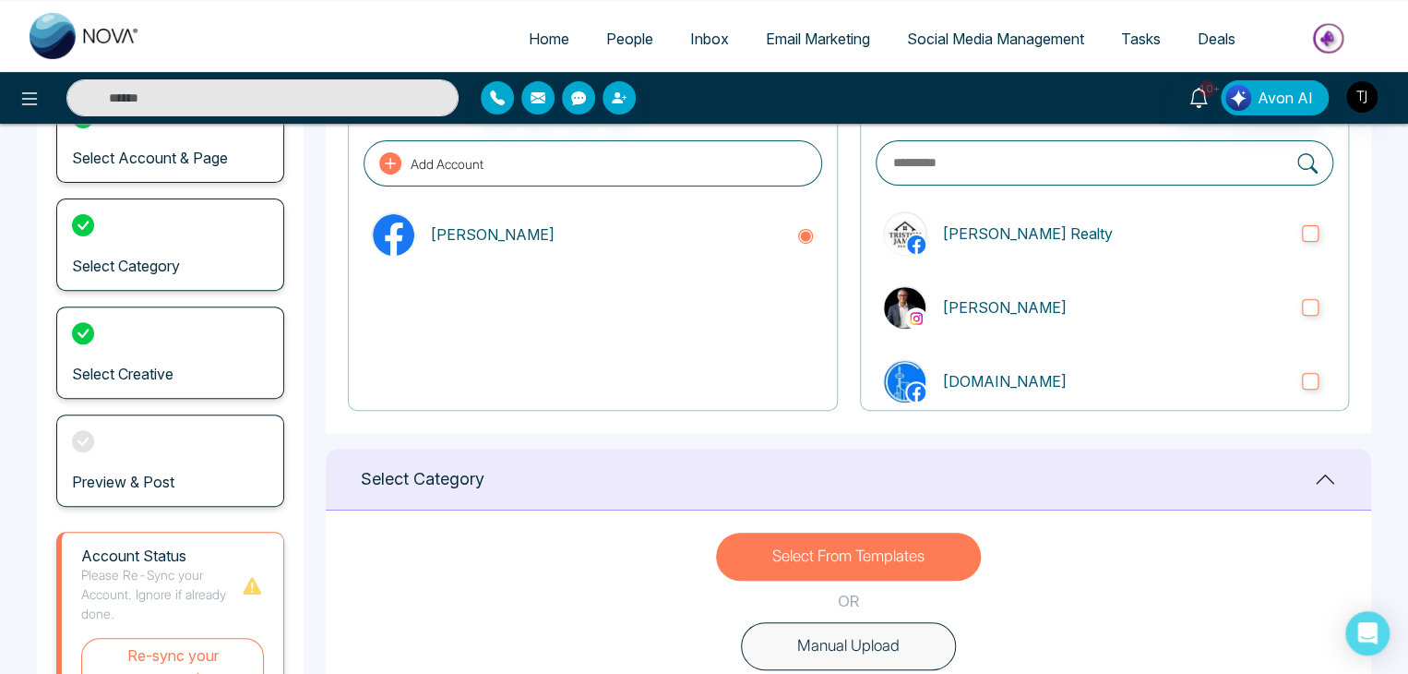
scroll to position [0, 0]
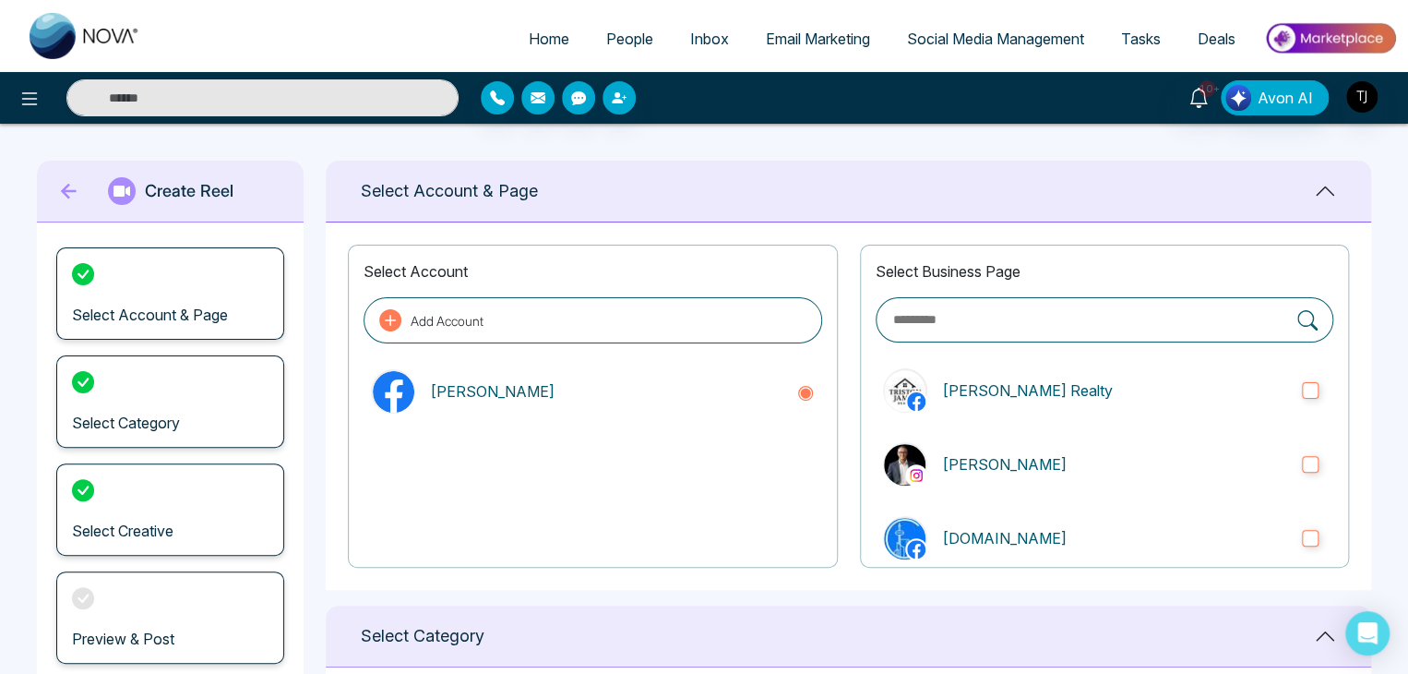
click at [74, 207] on icon at bounding box center [69, 191] width 28 height 37
type textarea "**********"
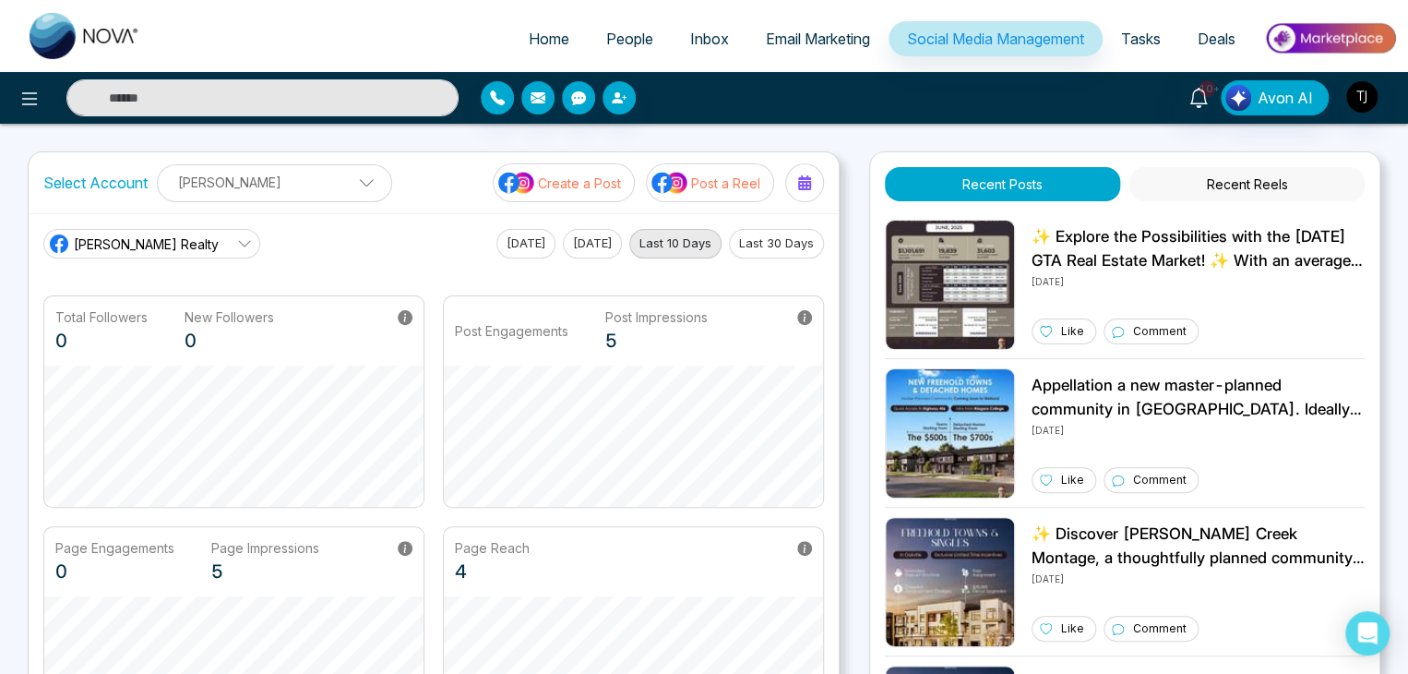
click at [1249, 178] on button "Recent Reels" at bounding box center [1246, 184] width 235 height 34
